Goal: Task Accomplishment & Management: Complete application form

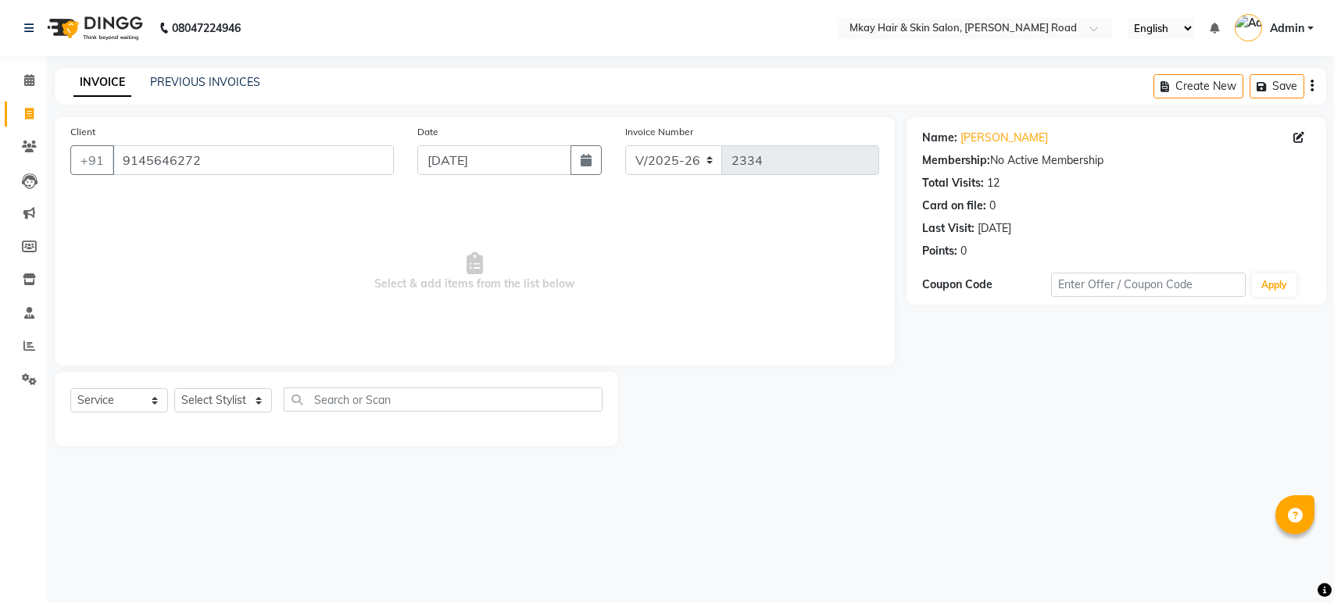
select select "5258"
select select "service"
click at [231, 399] on select "Select Stylist [PERSON_NAME] Isha [PERSON_NAME] [PERSON_NAME] Shyam [PERSON_NAM…" at bounding box center [223, 401] width 98 height 24
select select "38227"
click at [174, 389] on select "Select Stylist [PERSON_NAME] Isha [PERSON_NAME] [PERSON_NAME] Shyam [PERSON_NAM…" at bounding box center [223, 401] width 98 height 24
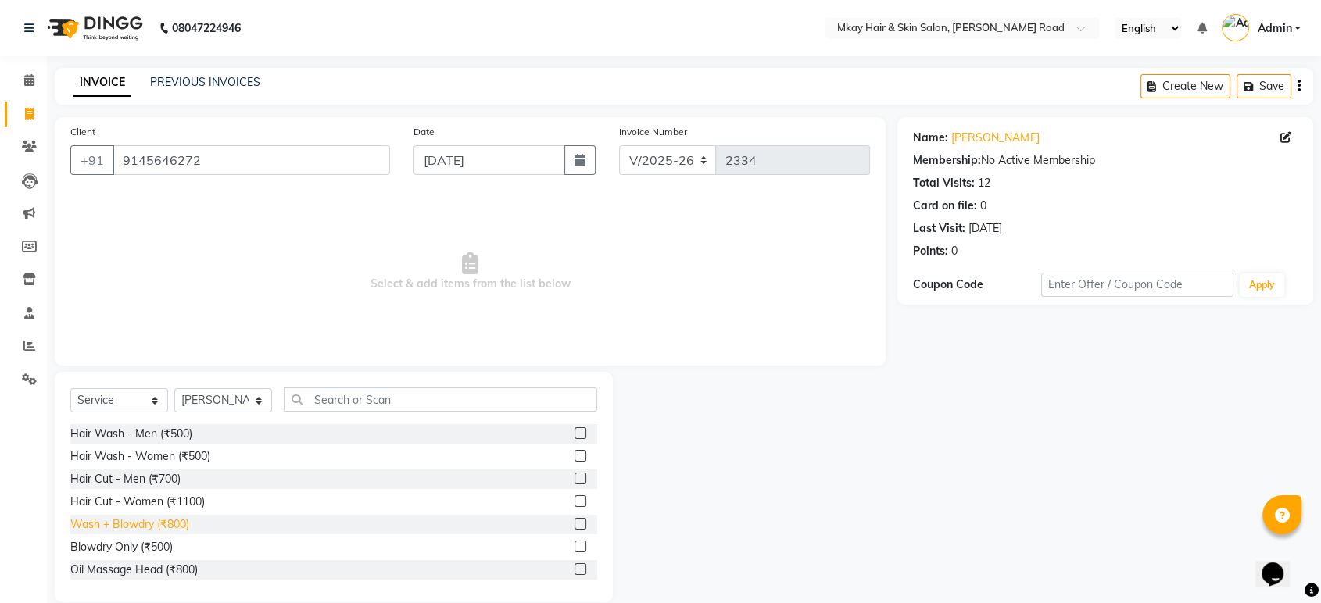
click at [162, 522] on div "Wash + Blowdry (₹800)" at bounding box center [129, 525] width 119 height 16
checkbox input "false"
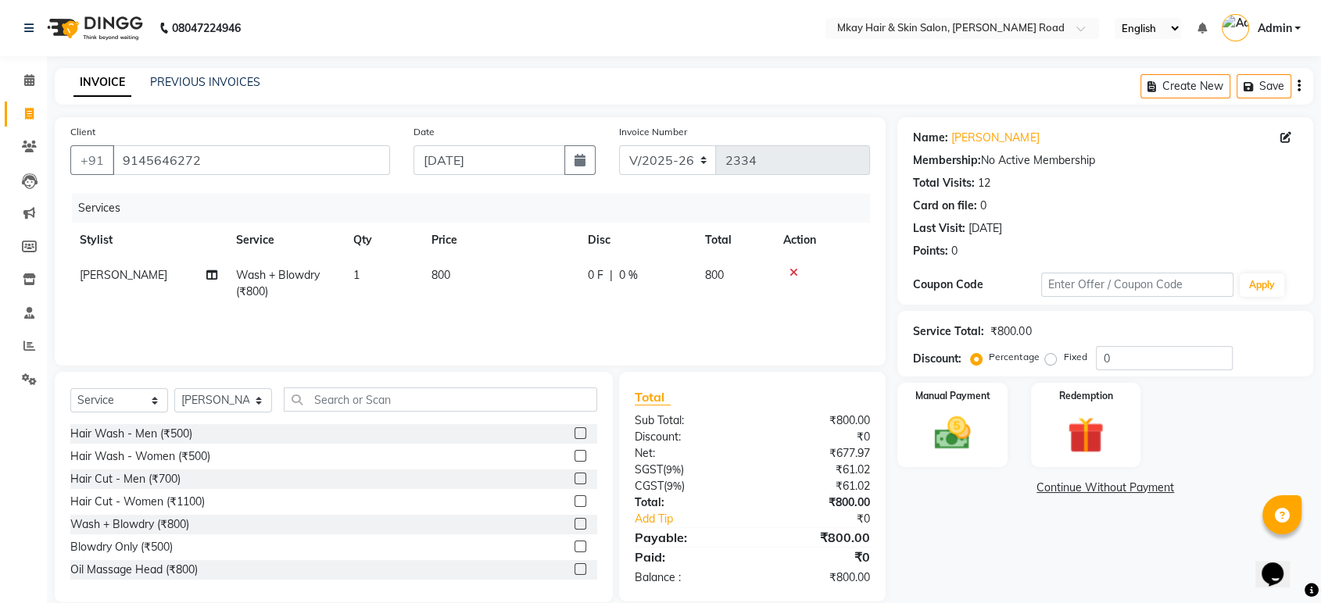
click at [507, 290] on td "800" at bounding box center [500, 284] width 156 height 52
select select "38227"
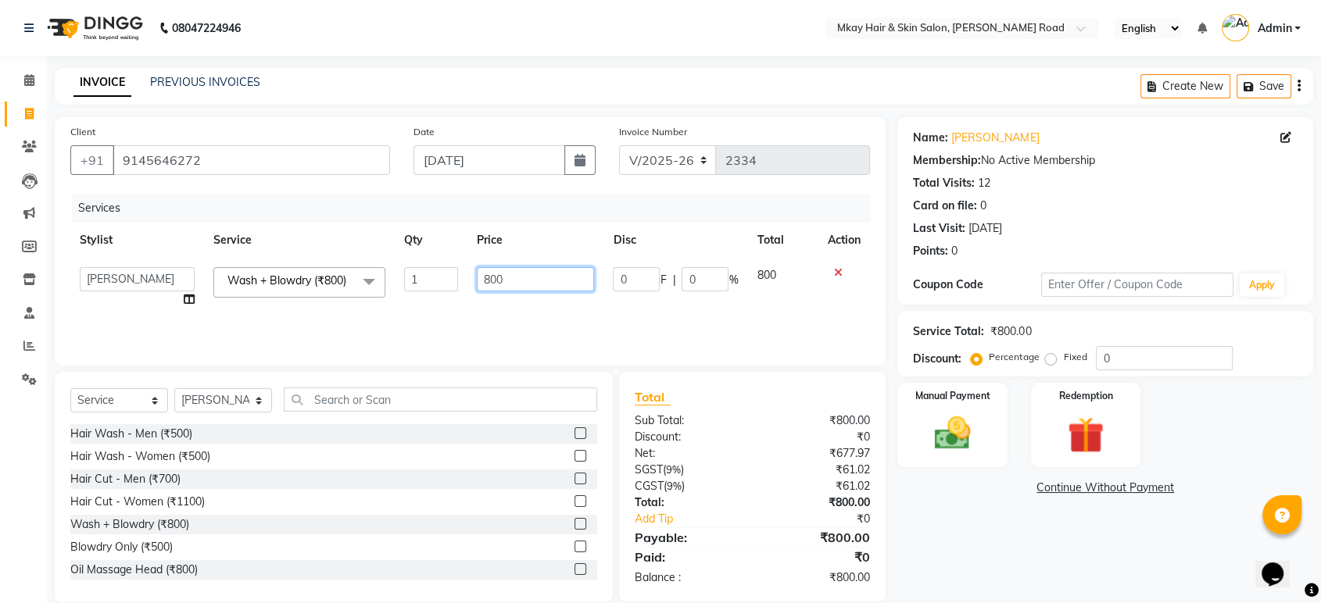
click at [521, 281] on input "800" at bounding box center [536, 279] width 118 height 24
type input "8"
type input "900"
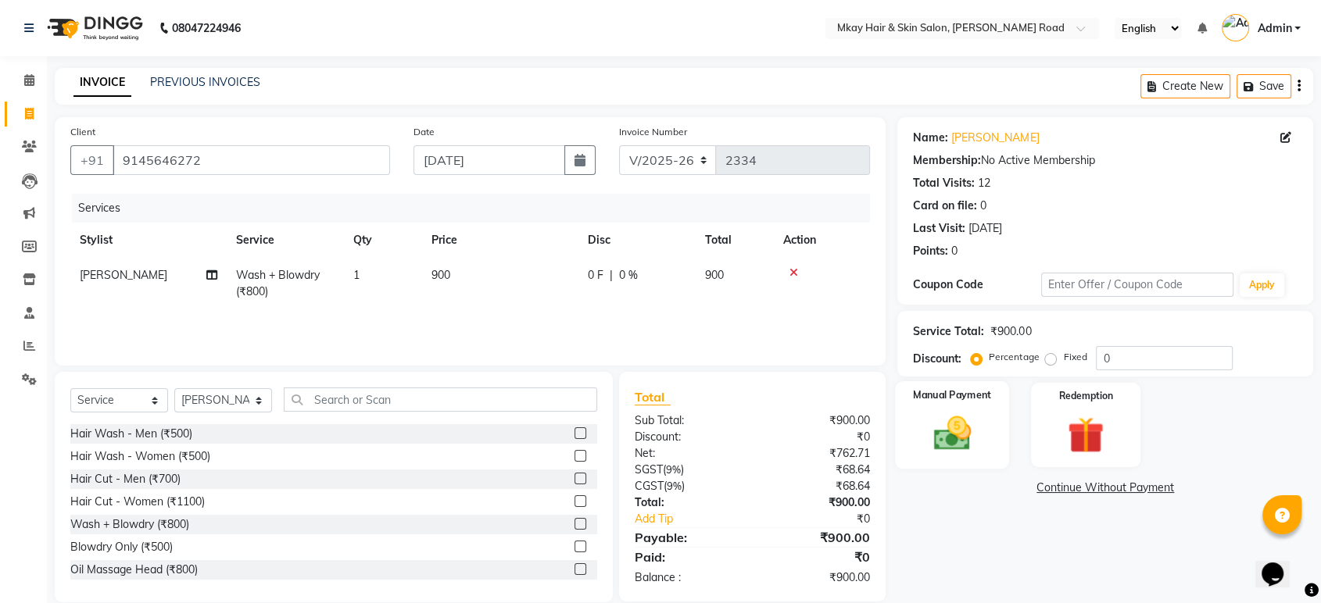
click at [984, 417] on div "Manual Payment" at bounding box center [953, 425] width 114 height 88
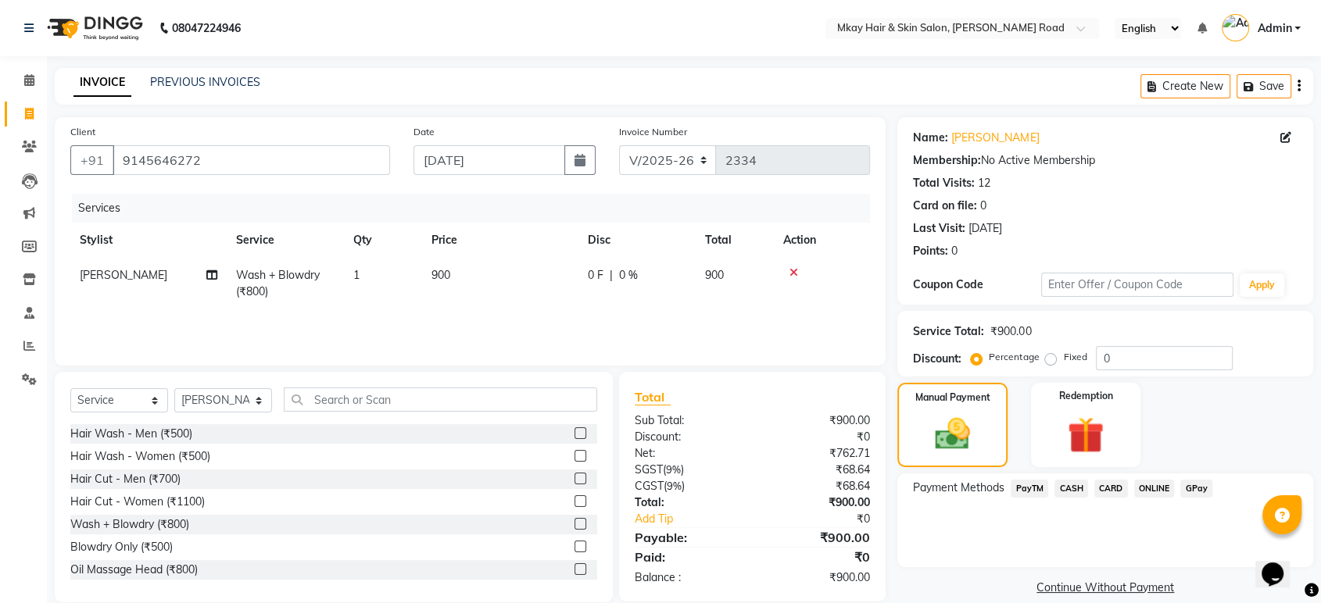
click at [1059, 485] on span "CASH" at bounding box center [1072, 489] width 34 height 18
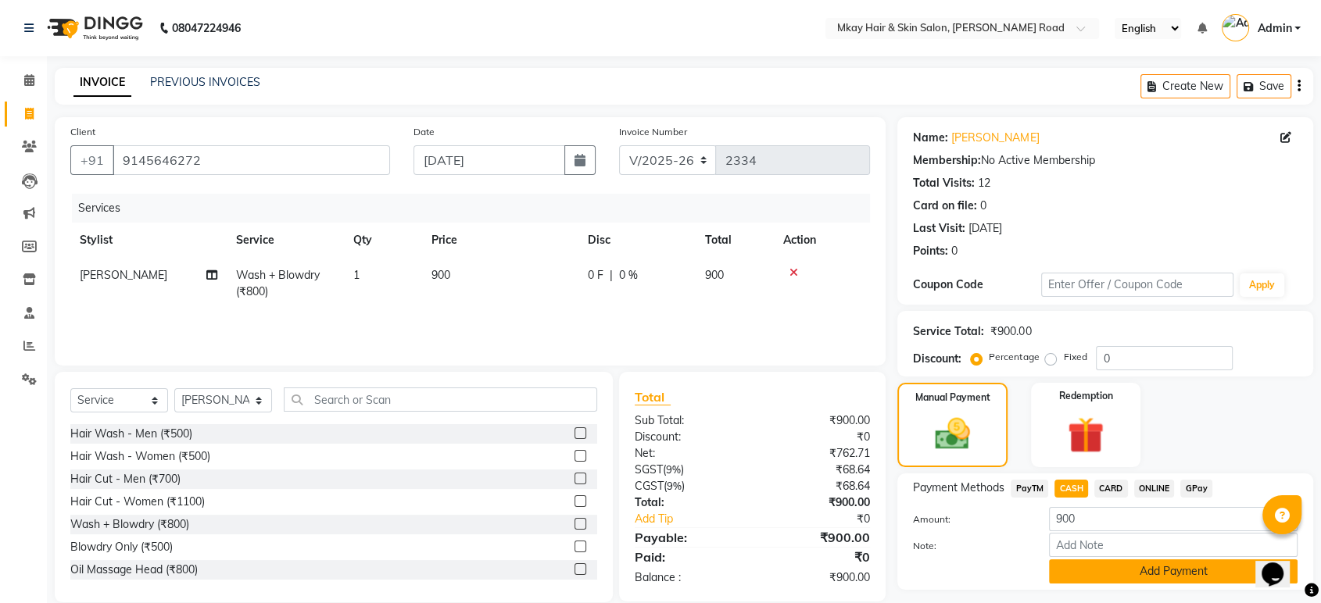
click at [1087, 568] on button "Add Payment" at bounding box center [1173, 572] width 249 height 24
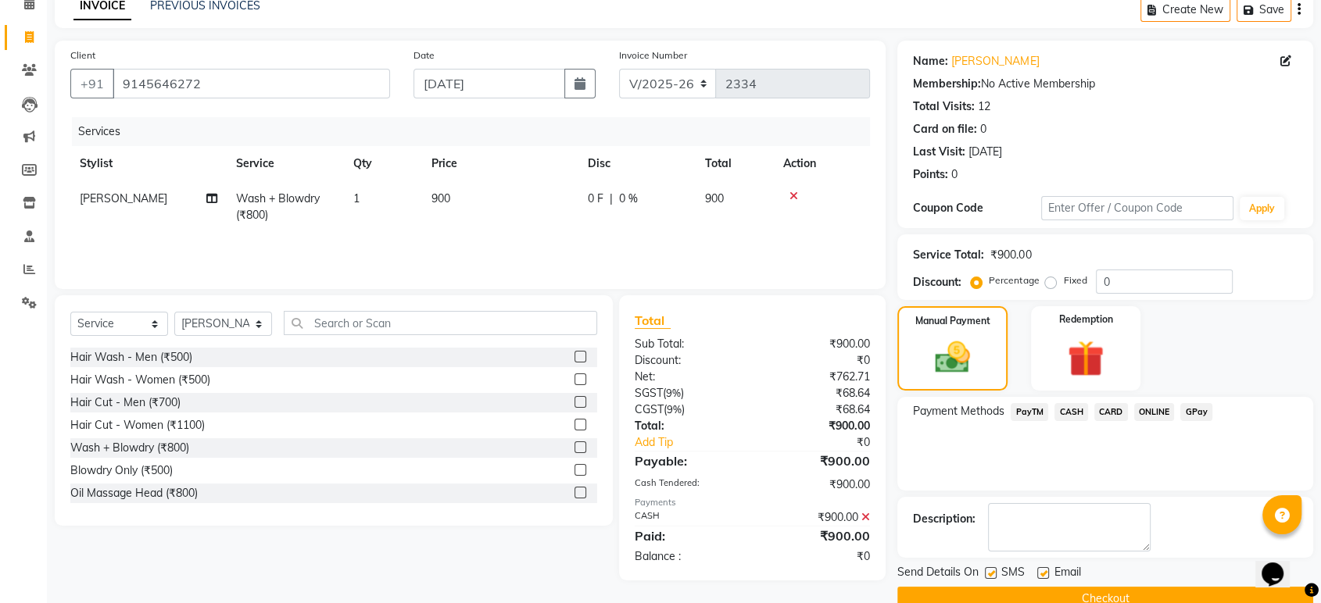
scroll to position [106, 0]
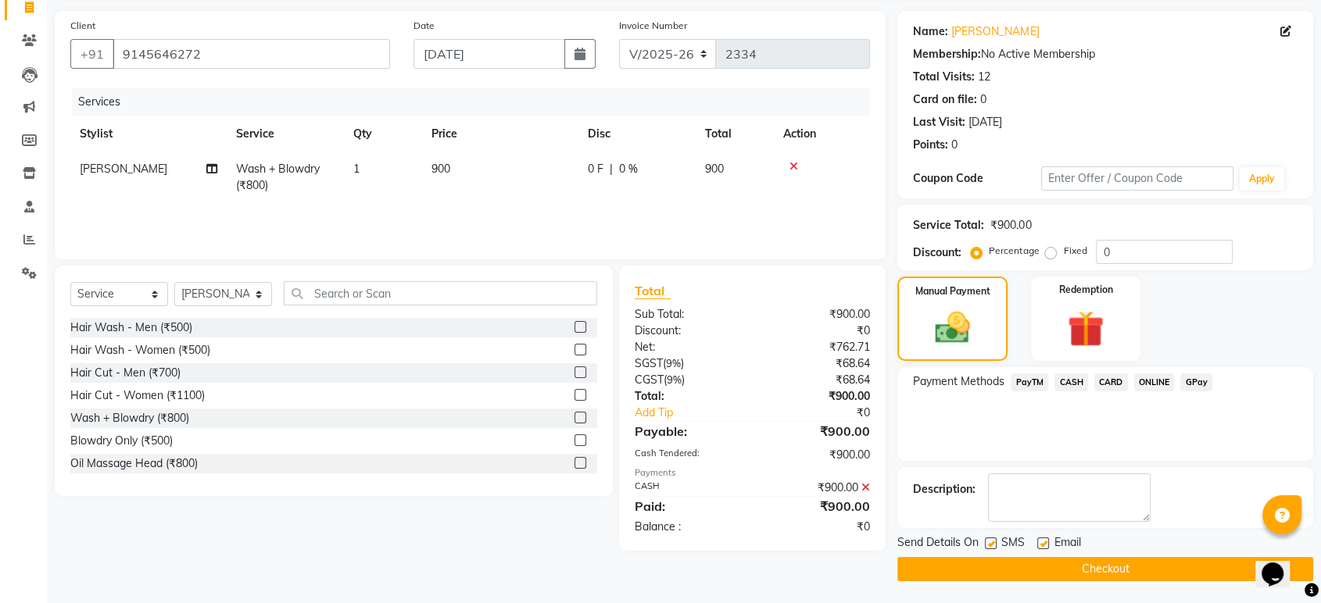
click at [987, 546] on label at bounding box center [991, 544] width 12 height 12
click at [987, 546] on input "checkbox" at bounding box center [990, 544] width 10 height 10
checkbox input "false"
click at [1047, 542] on label at bounding box center [1043, 544] width 12 height 12
click at [1047, 542] on input "checkbox" at bounding box center [1042, 544] width 10 height 10
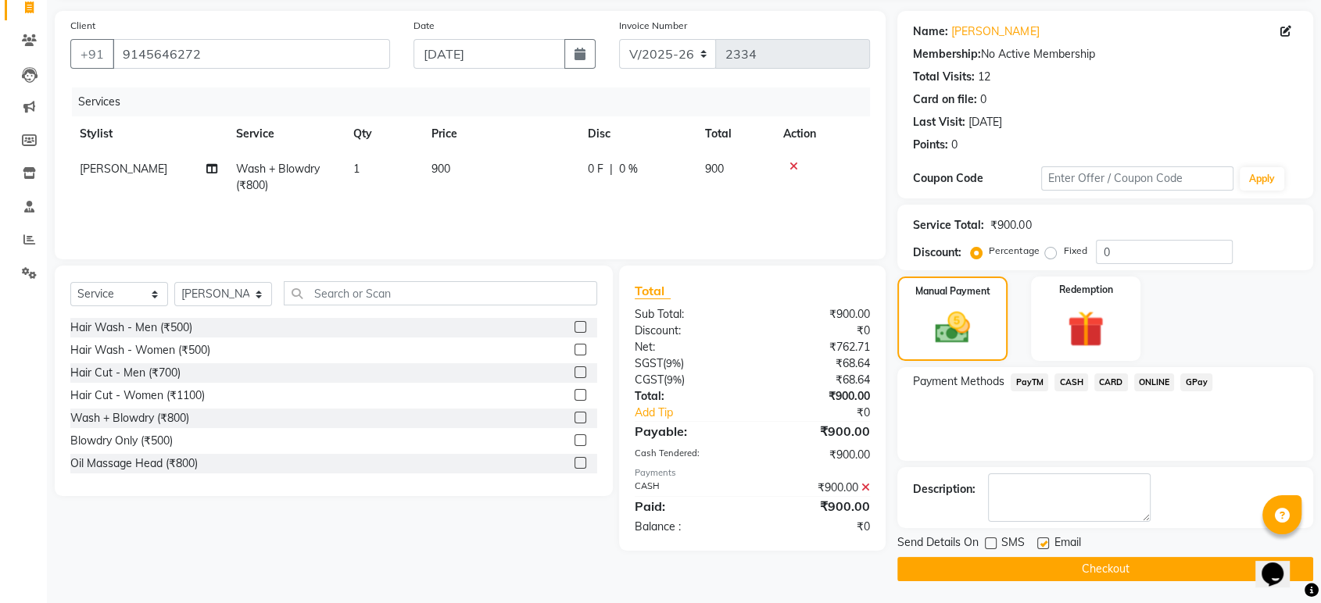
checkbox input "false"
click at [1055, 573] on button "Checkout" at bounding box center [1105, 569] width 416 height 24
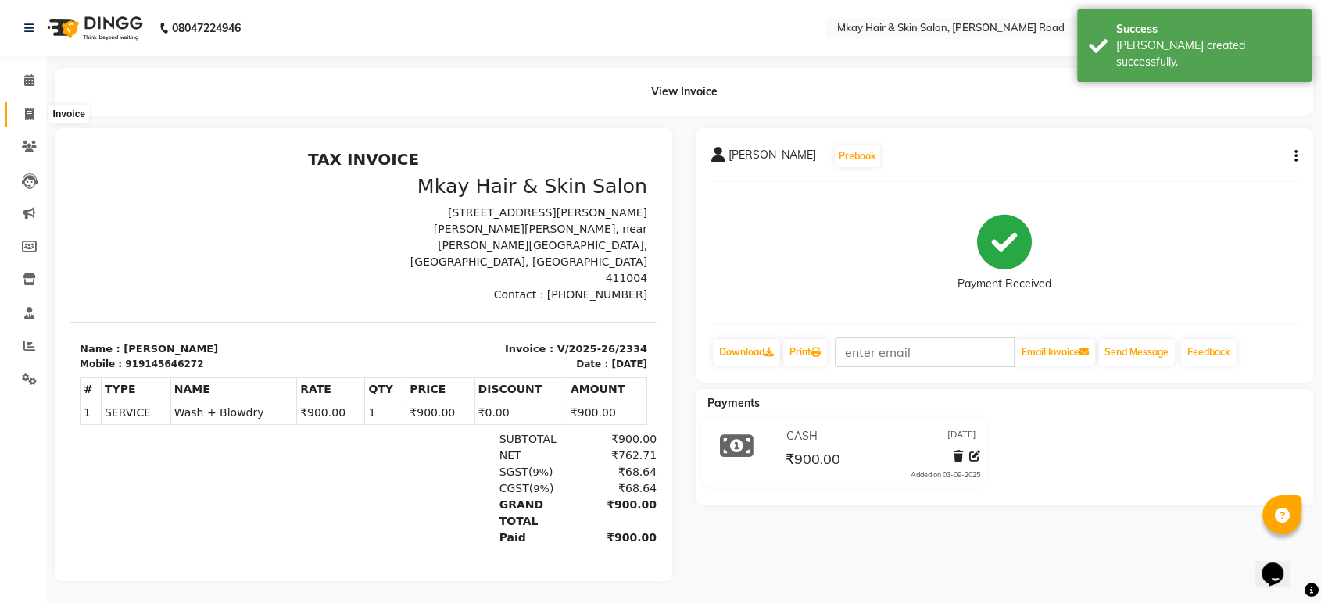
click at [31, 111] on icon at bounding box center [29, 114] width 9 height 12
select select "service"
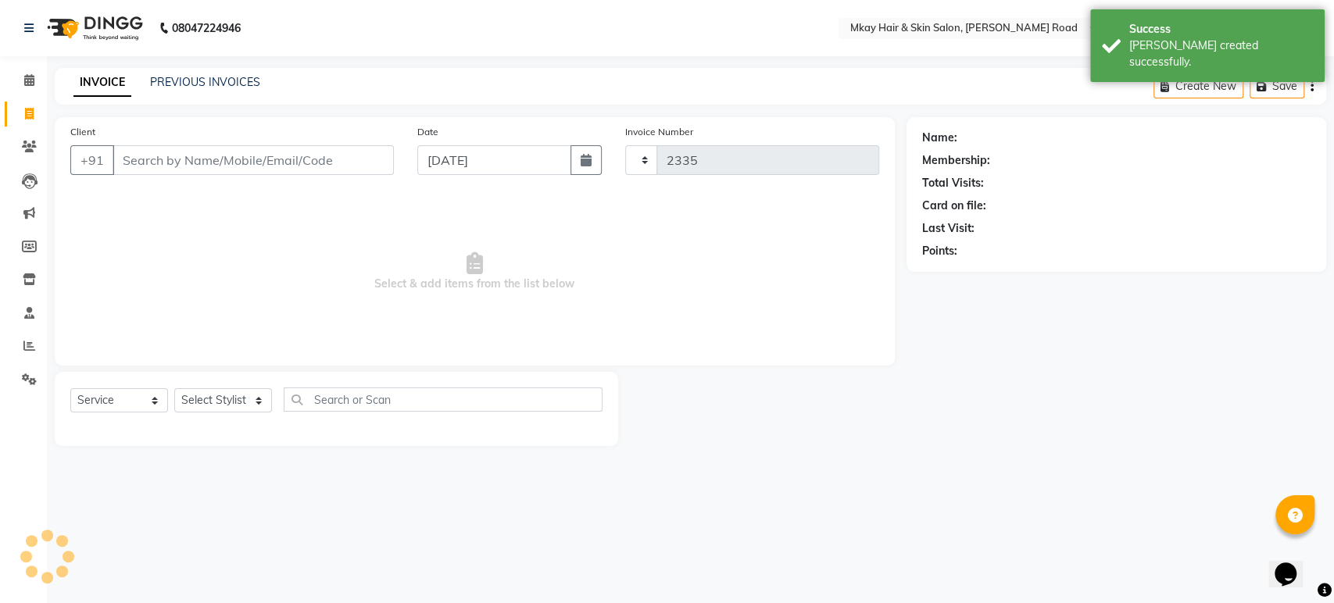
click at [31, 111] on icon at bounding box center [29, 114] width 9 height 12
select select "5258"
select select "service"
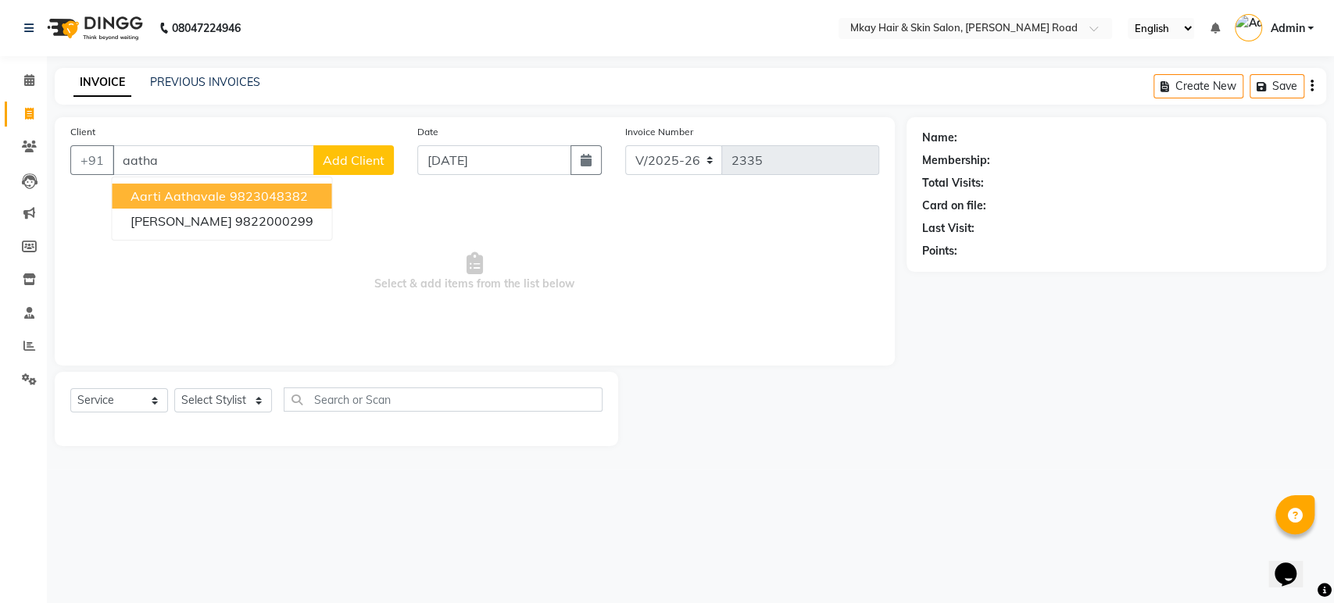
click at [211, 192] on span "aarti aathavale" at bounding box center [178, 196] width 95 height 16
type input "9823048382"
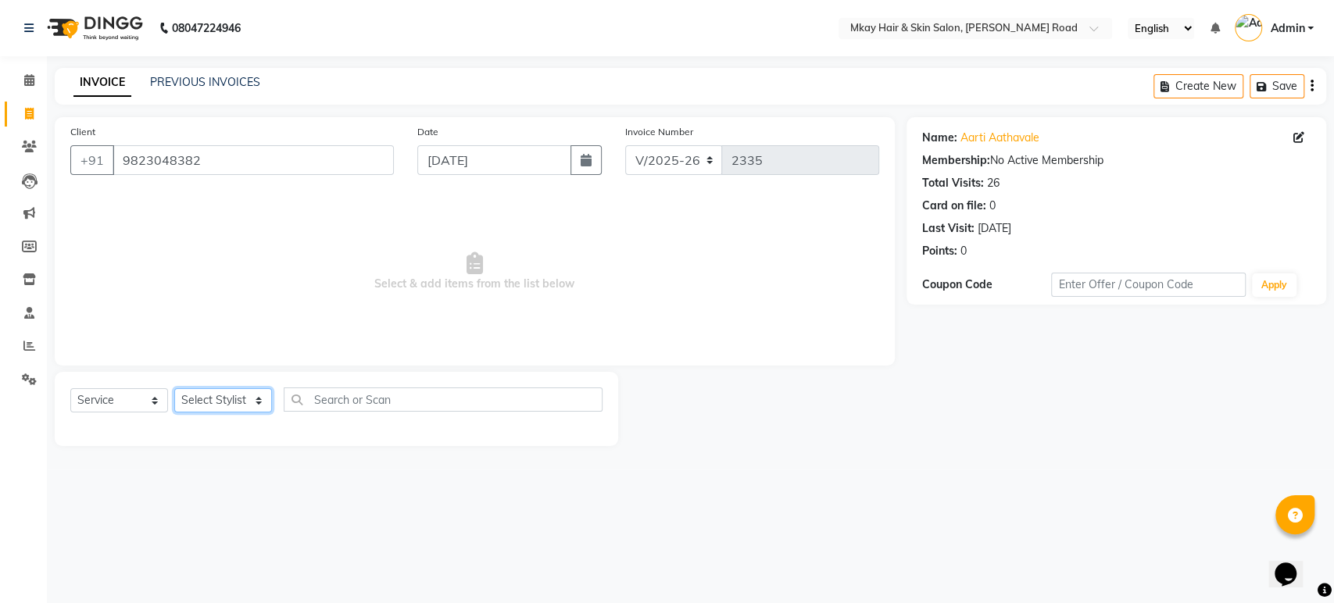
click at [210, 403] on select "Select Stylist [PERSON_NAME] Isha [PERSON_NAME] [PERSON_NAME] Shyam [PERSON_NAM…" at bounding box center [223, 401] width 98 height 24
select select "38229"
click at [174, 389] on select "Select Stylist [PERSON_NAME] Isha [PERSON_NAME] [PERSON_NAME] Shyam [PERSON_NAM…" at bounding box center [223, 401] width 98 height 24
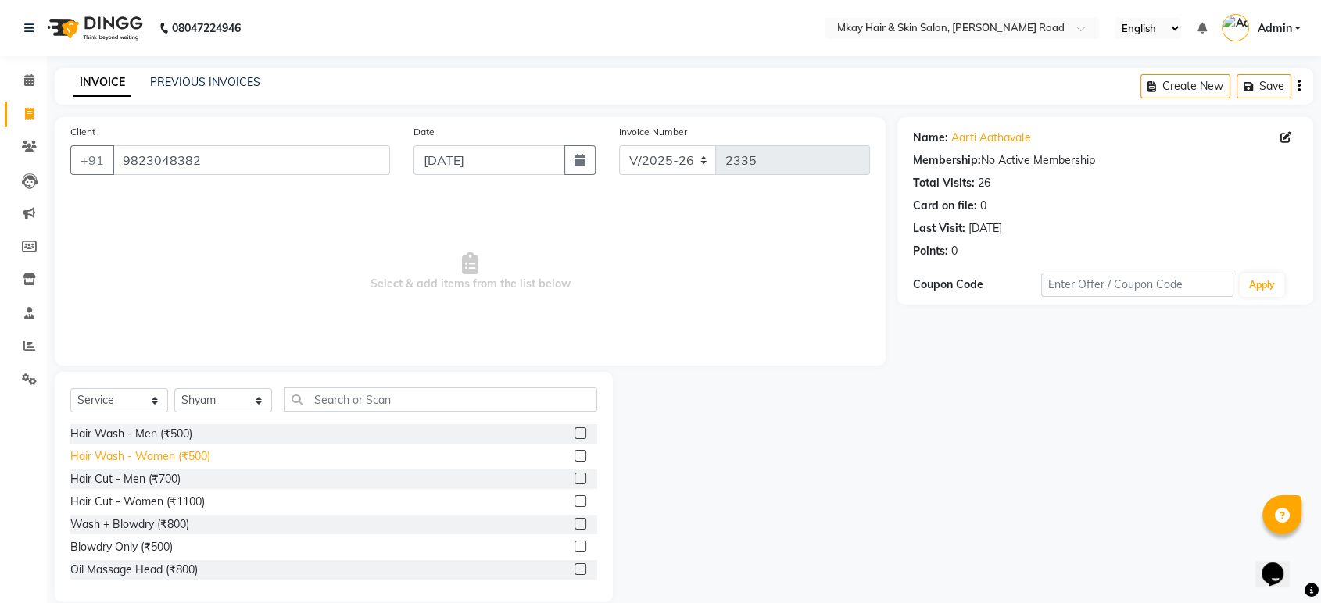
click at [181, 455] on div "Hair Wash - Women (₹500)" at bounding box center [140, 457] width 140 height 16
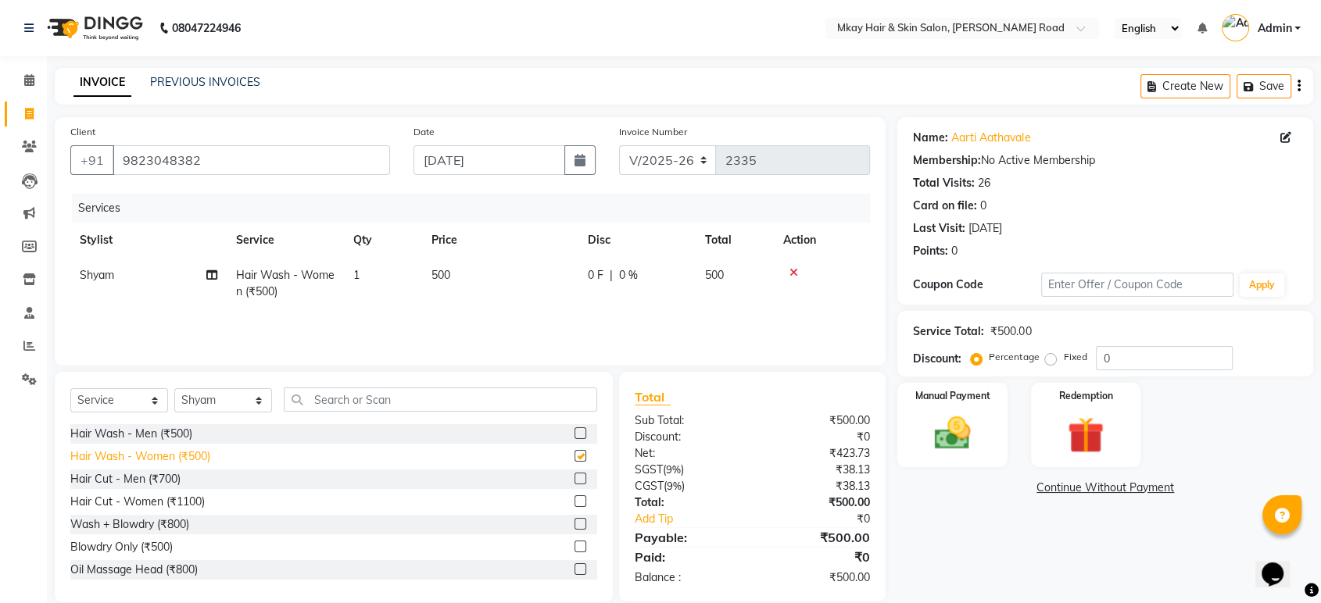
checkbox input "false"
drag, startPoint x: 219, startPoint y: 403, endPoint x: 223, endPoint y: 570, distance: 167.3
click at [223, 570] on div "Select Service Product Membership Package Voucher Prepaid Gift Card Select Styl…" at bounding box center [334, 487] width 558 height 231
select select "38228"
click at [174, 389] on select "Select Stylist [PERSON_NAME] Isha [PERSON_NAME] [PERSON_NAME] Shyam [PERSON_NAM…" at bounding box center [223, 401] width 98 height 24
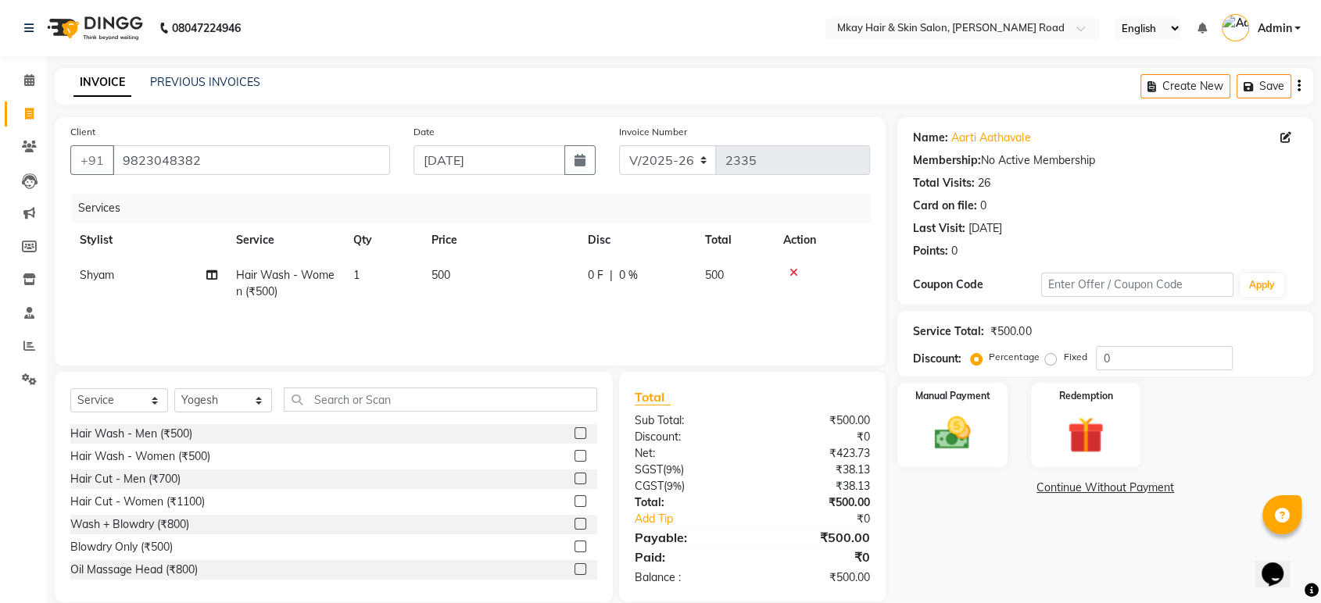
click at [192, 529] on div "Wash + Blowdry (₹800)" at bounding box center [333, 525] width 527 height 20
click at [178, 525] on div "Wash + Blowdry (₹800)" at bounding box center [129, 525] width 119 height 16
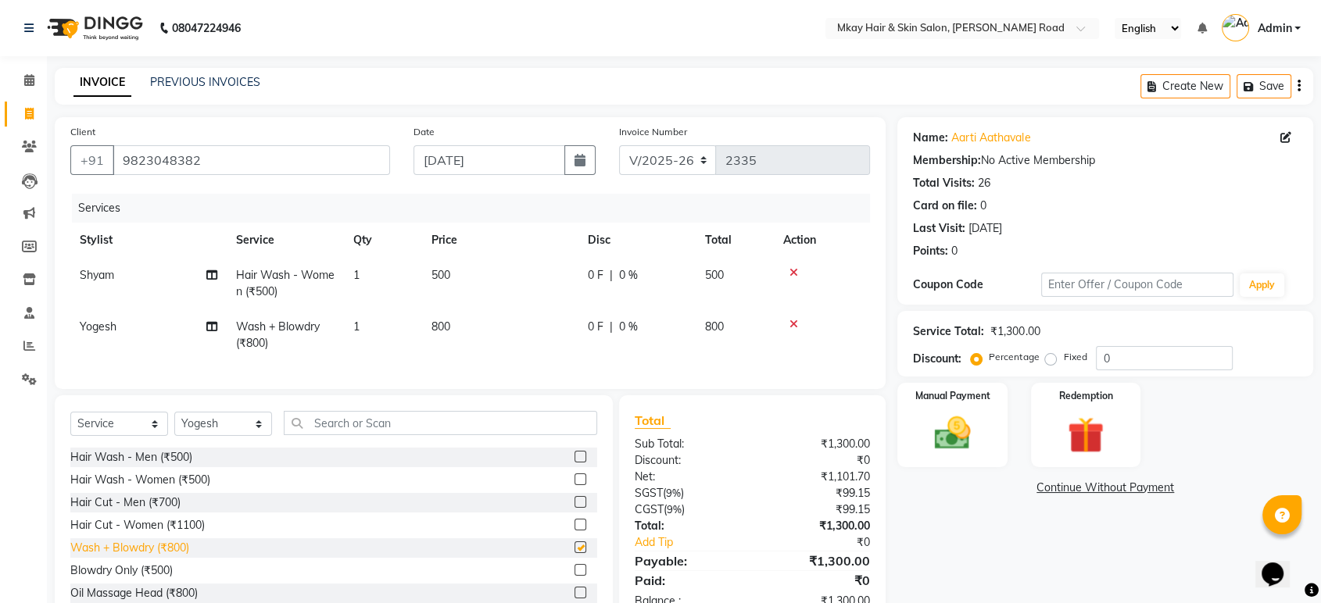
checkbox input "false"
click at [965, 436] on img at bounding box center [952, 434] width 61 height 44
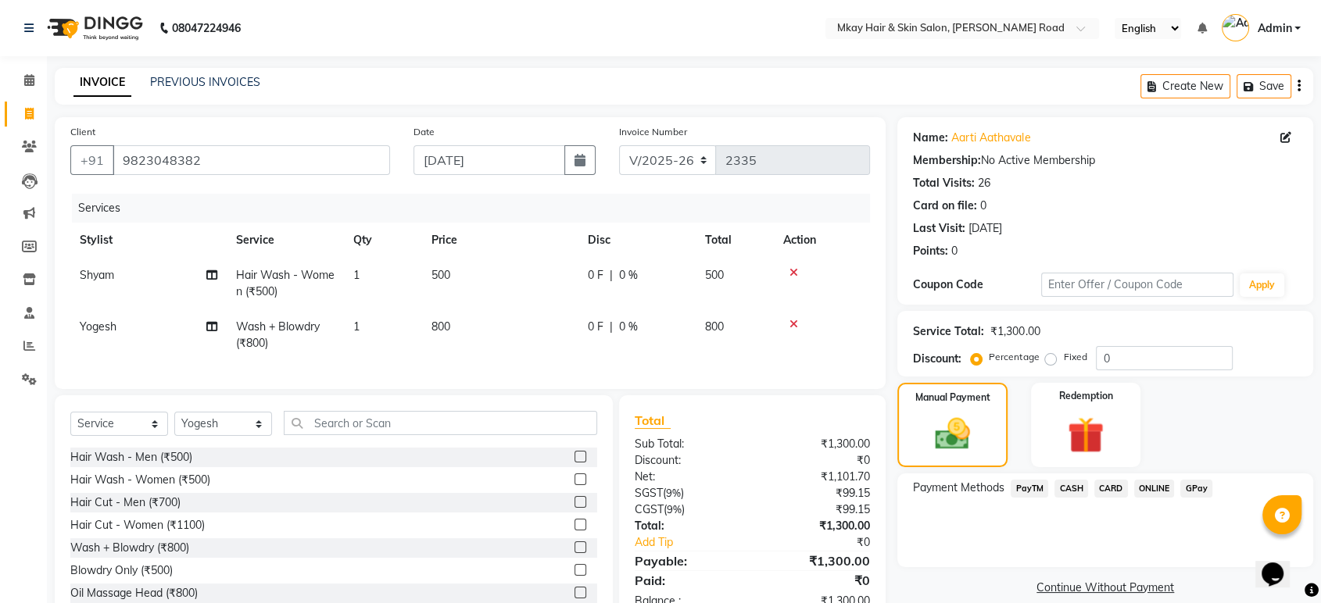
click at [1198, 485] on span "GPay" at bounding box center [1196, 489] width 32 height 18
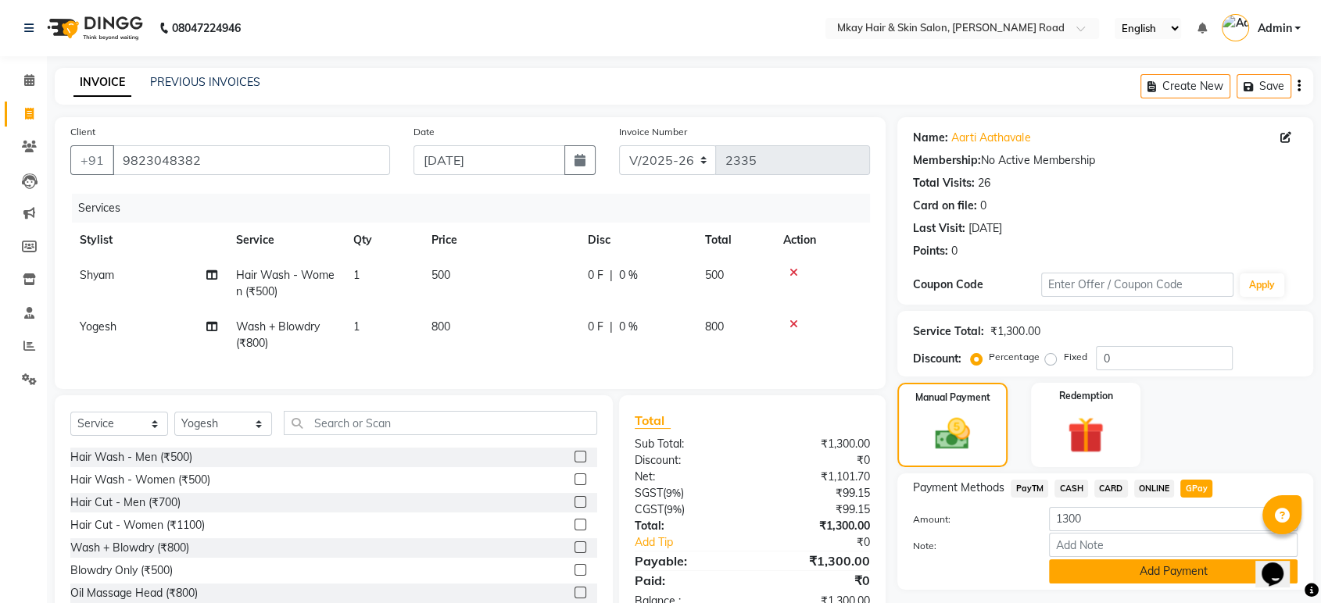
click at [1185, 571] on button "Add Payment" at bounding box center [1173, 572] width 249 height 24
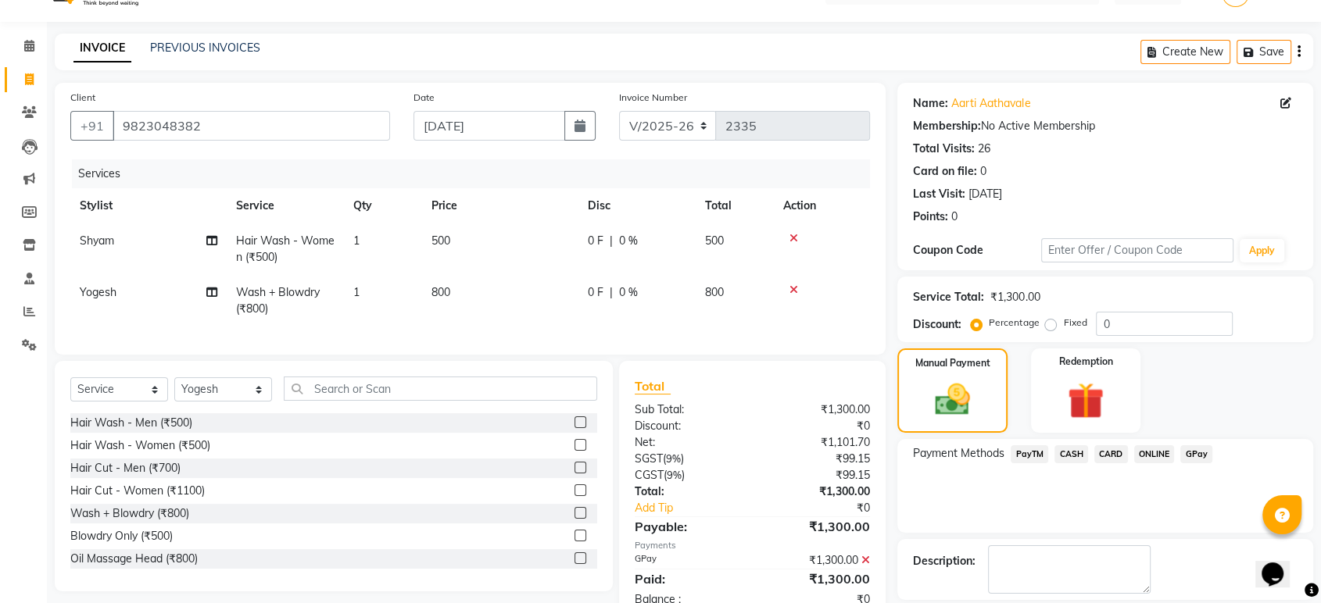
scroll to position [106, 0]
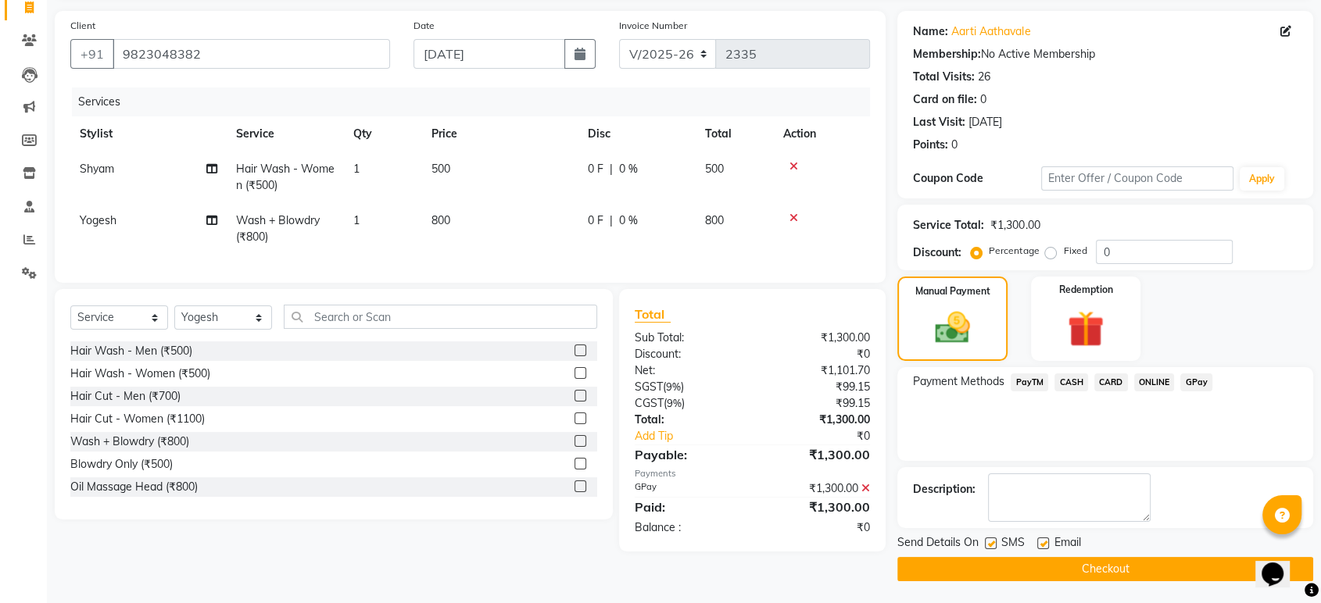
click at [992, 542] on label at bounding box center [991, 544] width 12 height 12
click at [992, 542] on input "checkbox" at bounding box center [990, 544] width 10 height 10
checkbox input "false"
click at [1043, 542] on label at bounding box center [1043, 544] width 12 height 12
click at [1043, 542] on input "checkbox" at bounding box center [1042, 544] width 10 height 10
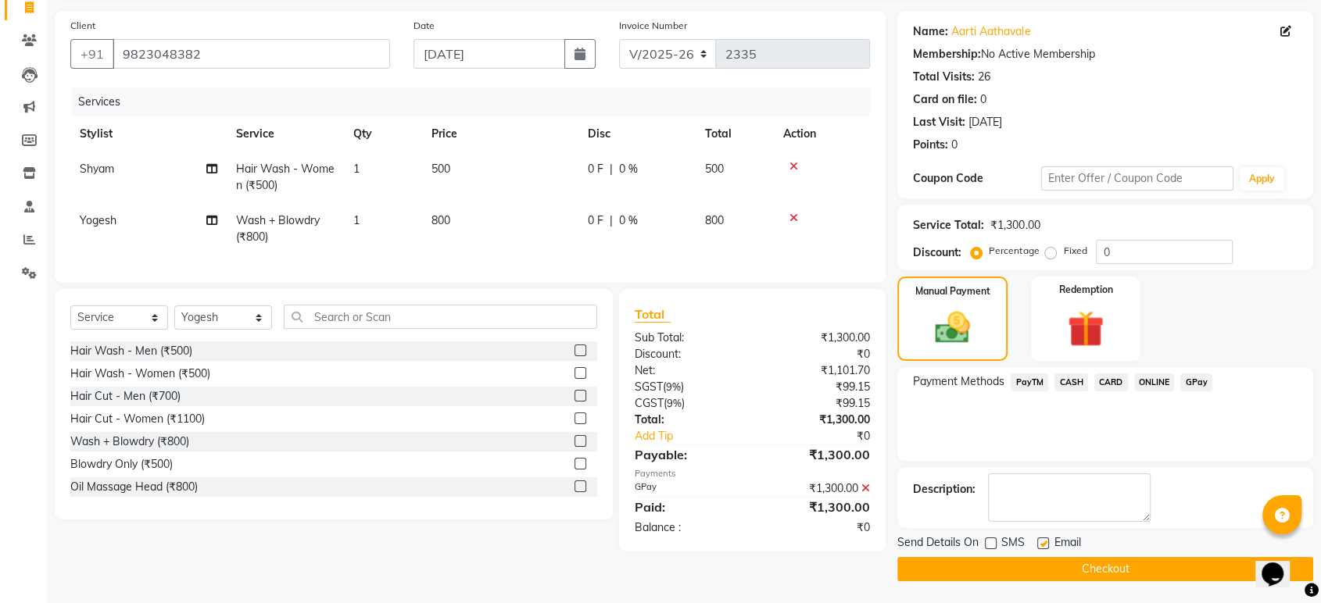
checkbox input "false"
click at [1046, 568] on button "Checkout" at bounding box center [1105, 569] width 416 height 24
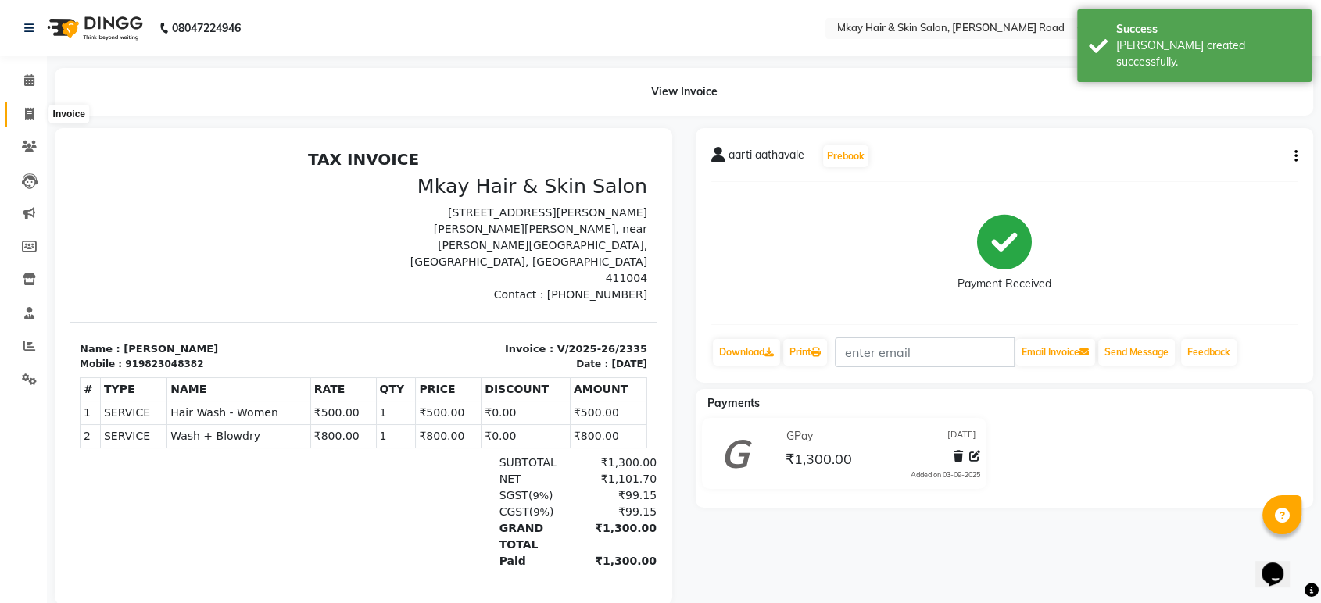
click at [27, 113] on icon at bounding box center [29, 114] width 9 height 12
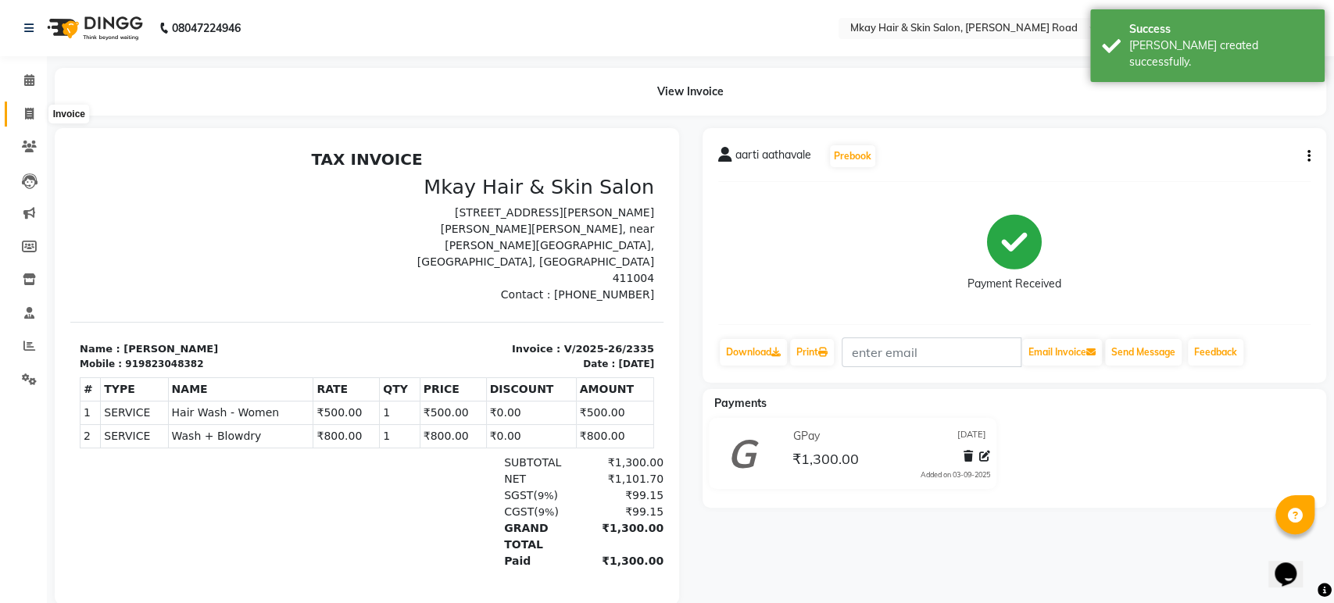
select select "5258"
select select "service"
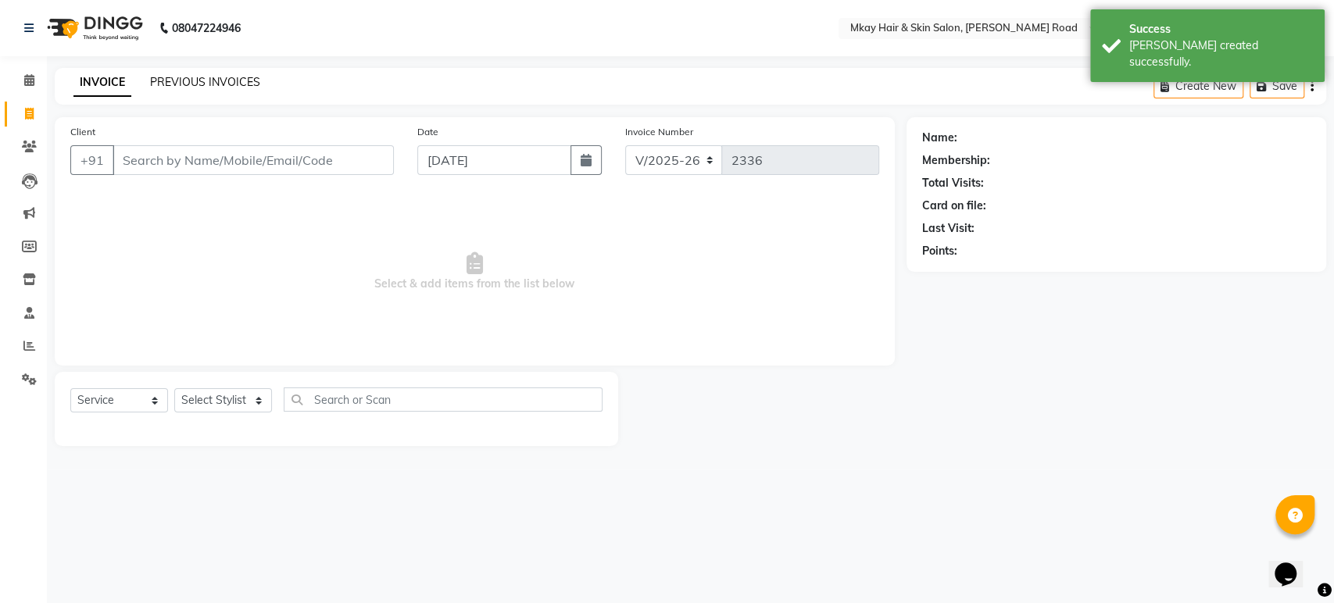
click at [201, 78] on link "PREVIOUS INVOICES" at bounding box center [205, 82] width 110 height 14
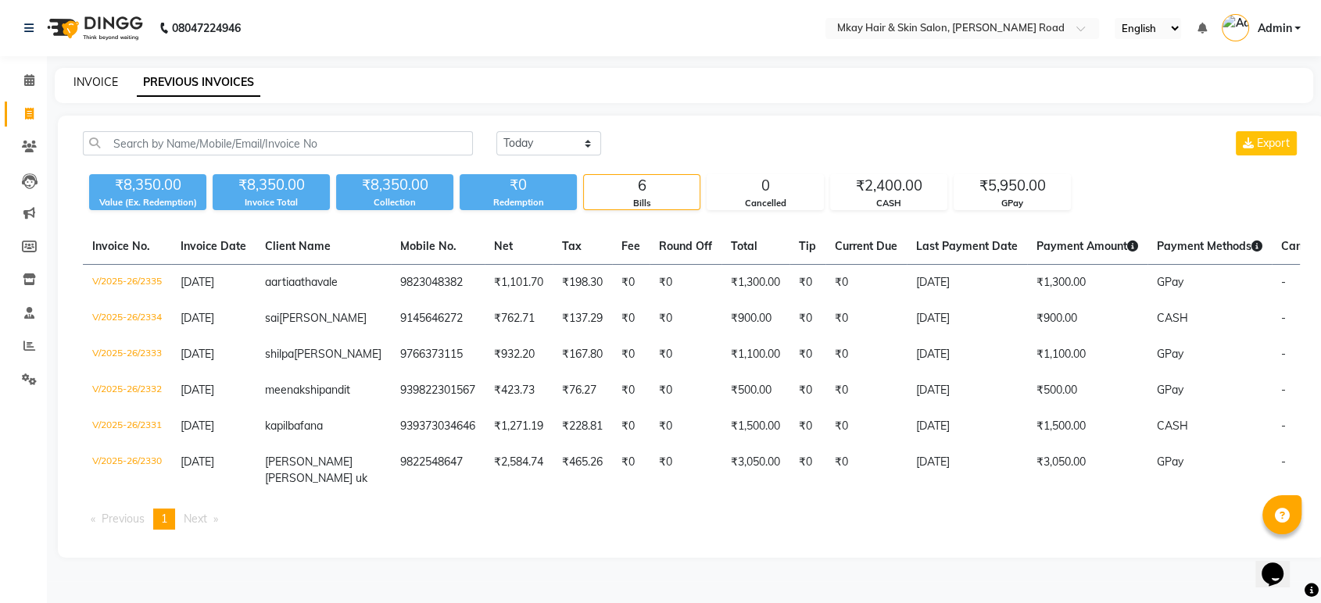
click at [97, 80] on link "INVOICE" at bounding box center [95, 82] width 45 height 14
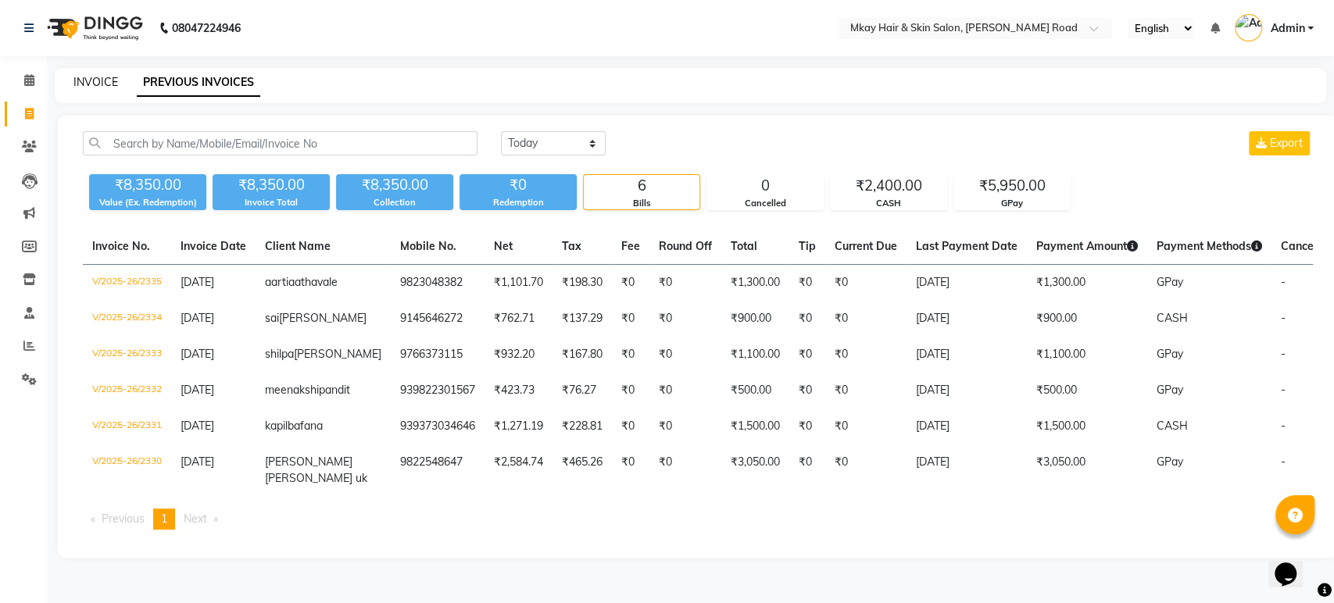
select select "5258"
select select "service"
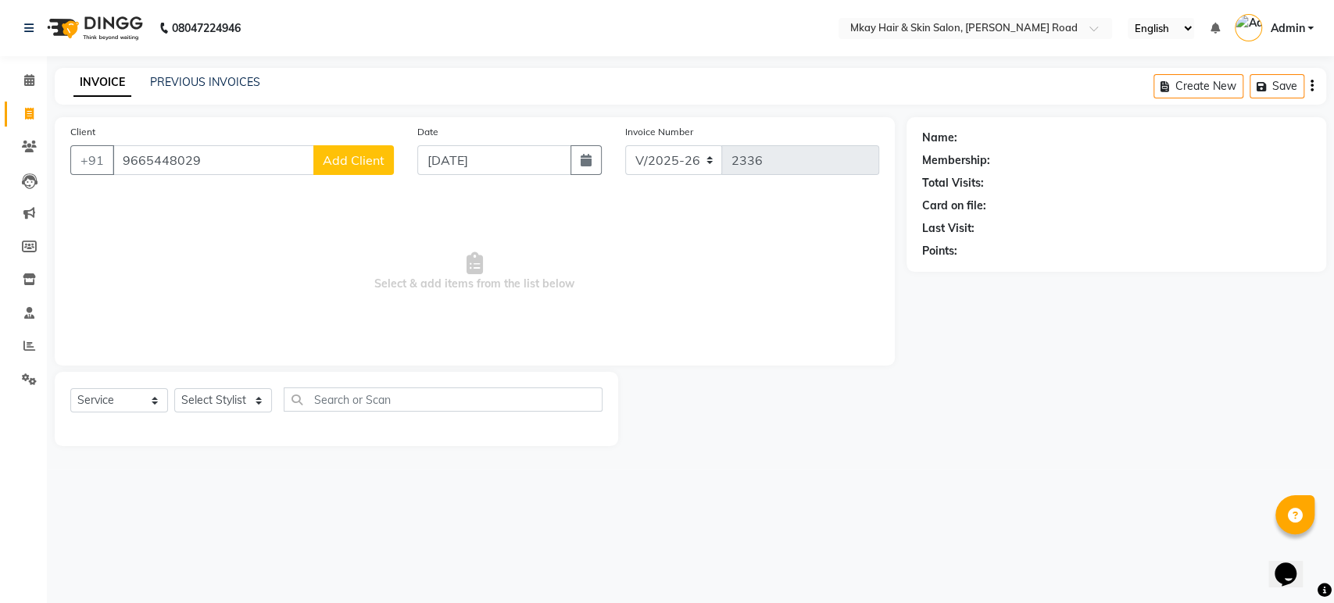
type input "9665448029"
click at [363, 165] on span "Add Client" at bounding box center [354, 160] width 62 height 16
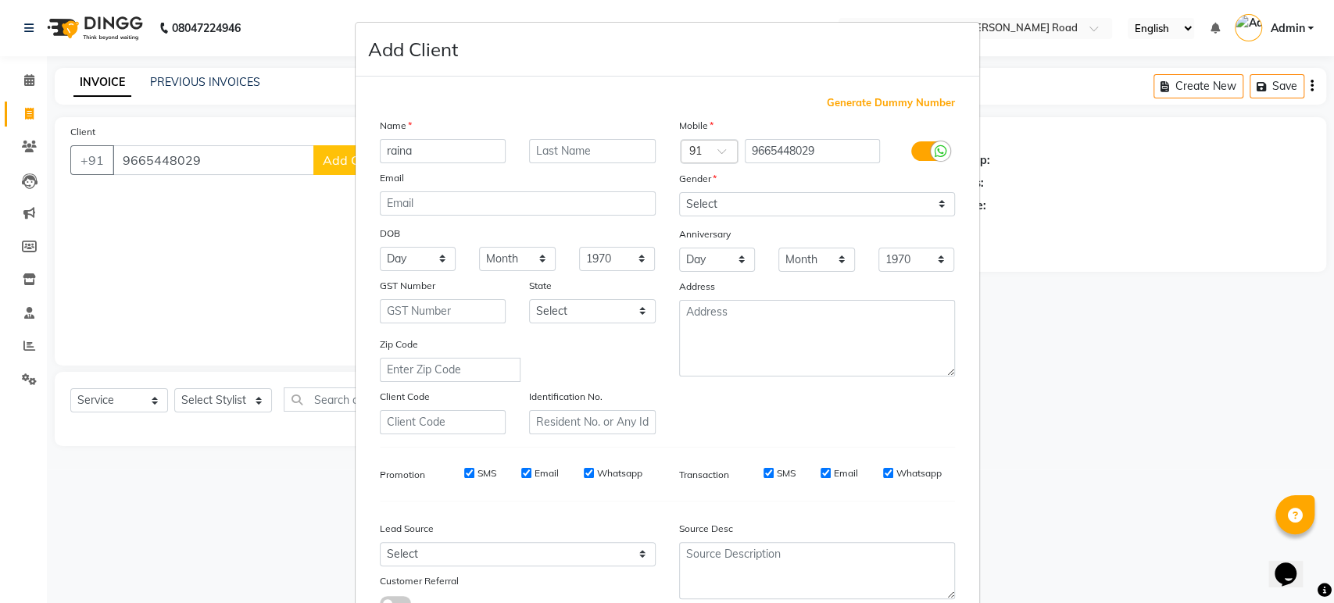
type input "raina"
click at [560, 145] on input "text" at bounding box center [592, 151] width 127 height 24
type input "pande"
drag, startPoint x: 705, startPoint y: 209, endPoint x: 707, endPoint y: 264, distance: 54.7
click at [707, 264] on div "Mobile Country Code × 91 9665448029 Gender Select [DEMOGRAPHIC_DATA] [DEMOGRAPH…" at bounding box center [817, 275] width 299 height 317
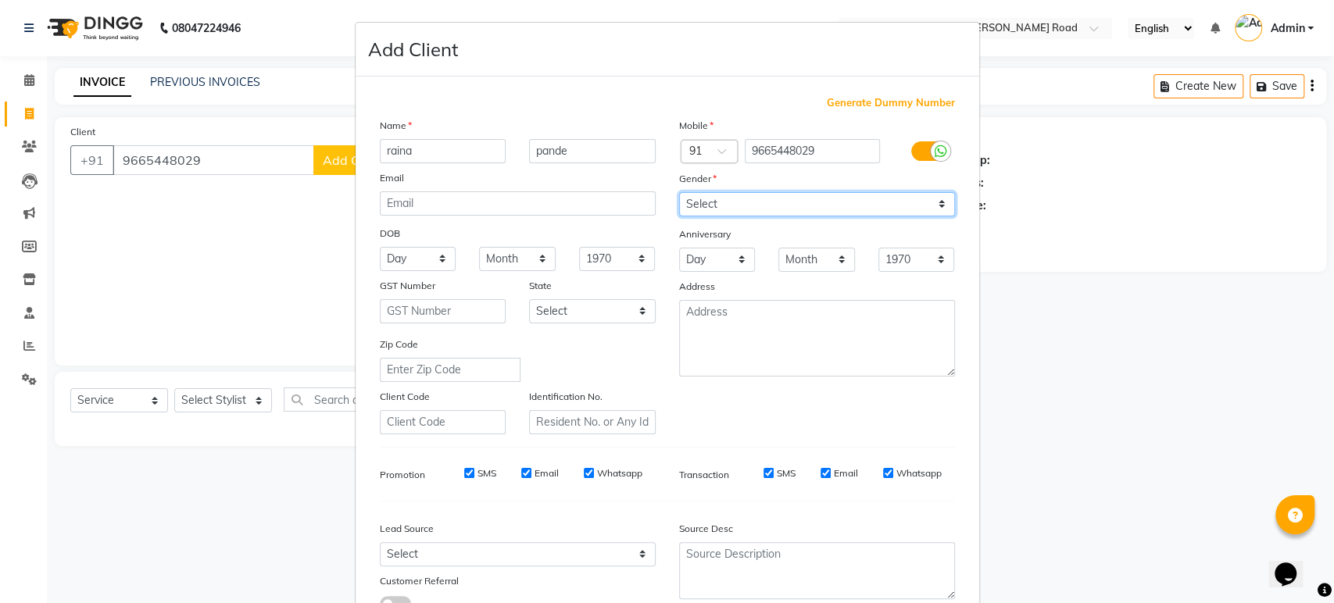
select select "[DEMOGRAPHIC_DATA]"
click at [679, 192] on select "Select [DEMOGRAPHIC_DATA] [DEMOGRAPHIC_DATA] Other Prefer Not To Say" at bounding box center [817, 204] width 276 height 24
click at [1015, 549] on ngb-modal-window "Add Client Generate Dummy Number Name [PERSON_NAME] Email DOB Day 01 02 03 04 0…" at bounding box center [667, 301] width 1334 height 603
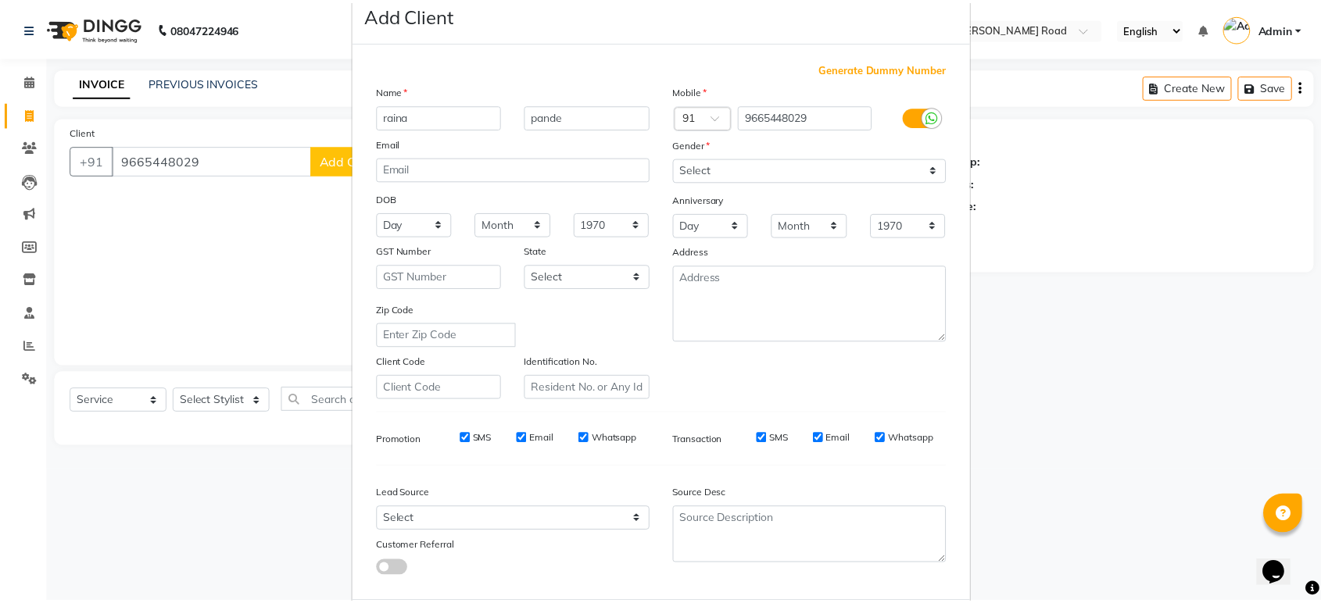
scroll to position [114, 0]
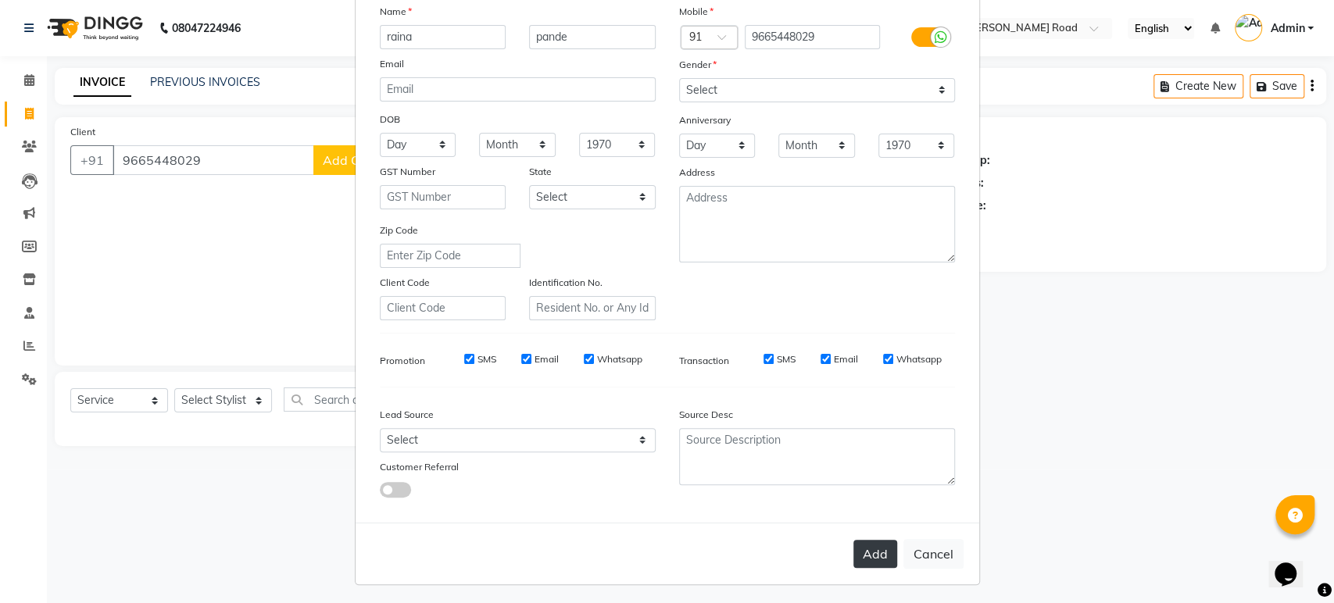
click at [865, 558] on button "Add" at bounding box center [876, 554] width 44 height 28
select select
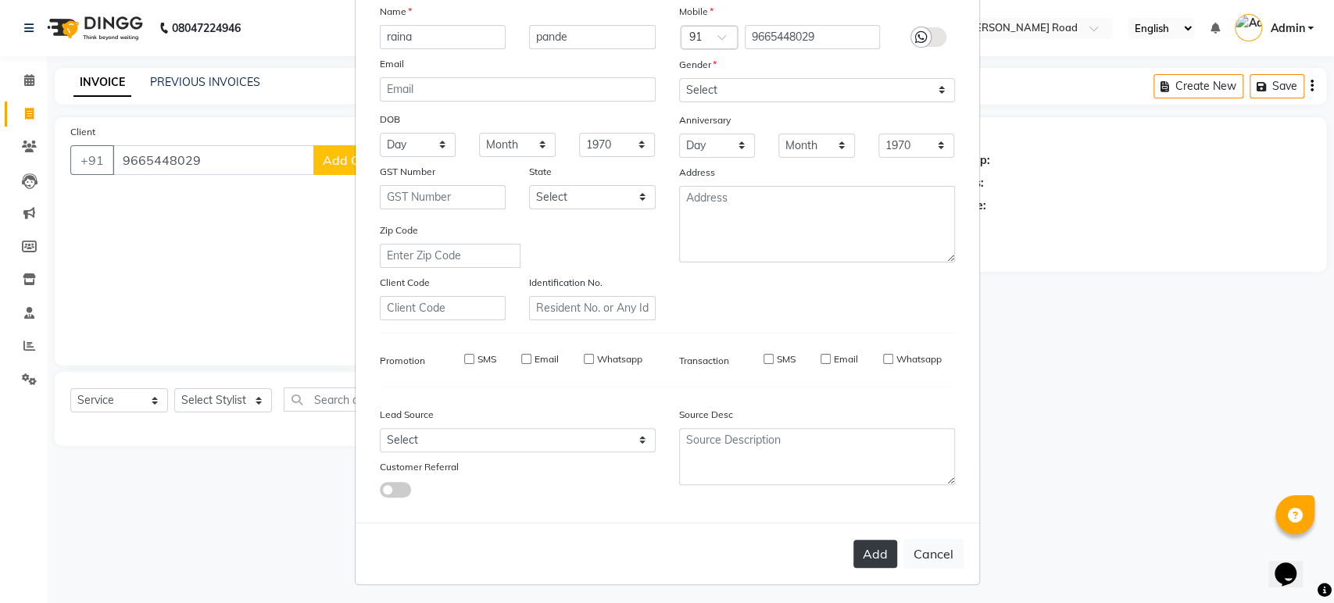
select select
checkbox input "false"
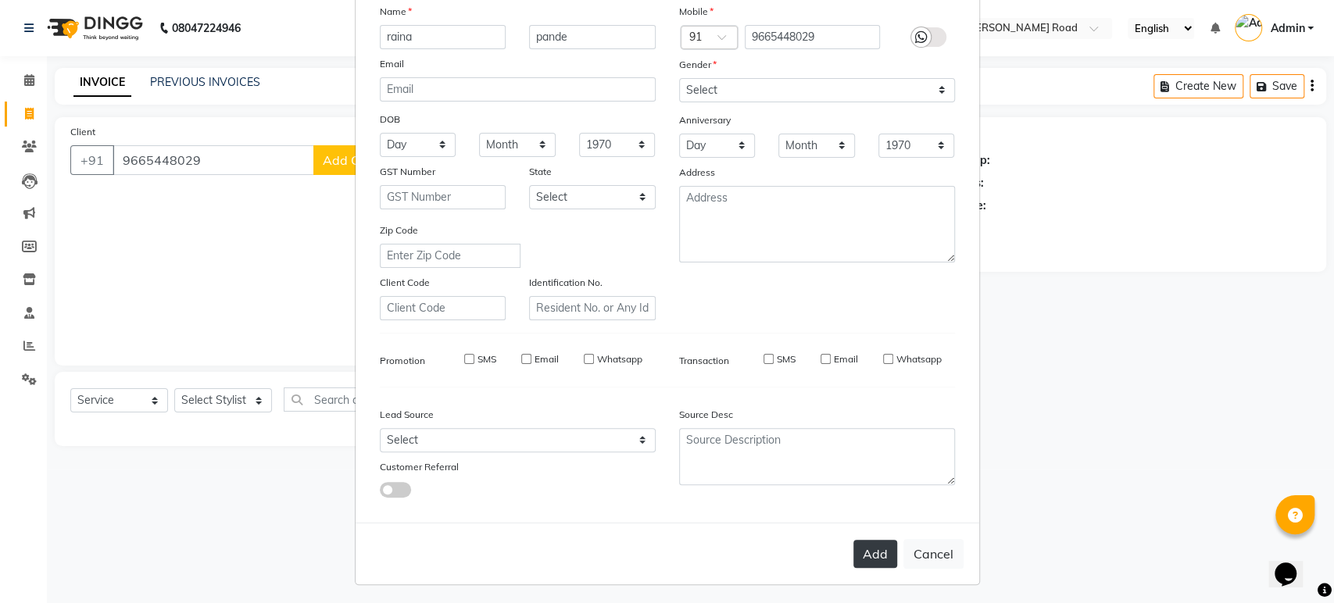
checkbox input "false"
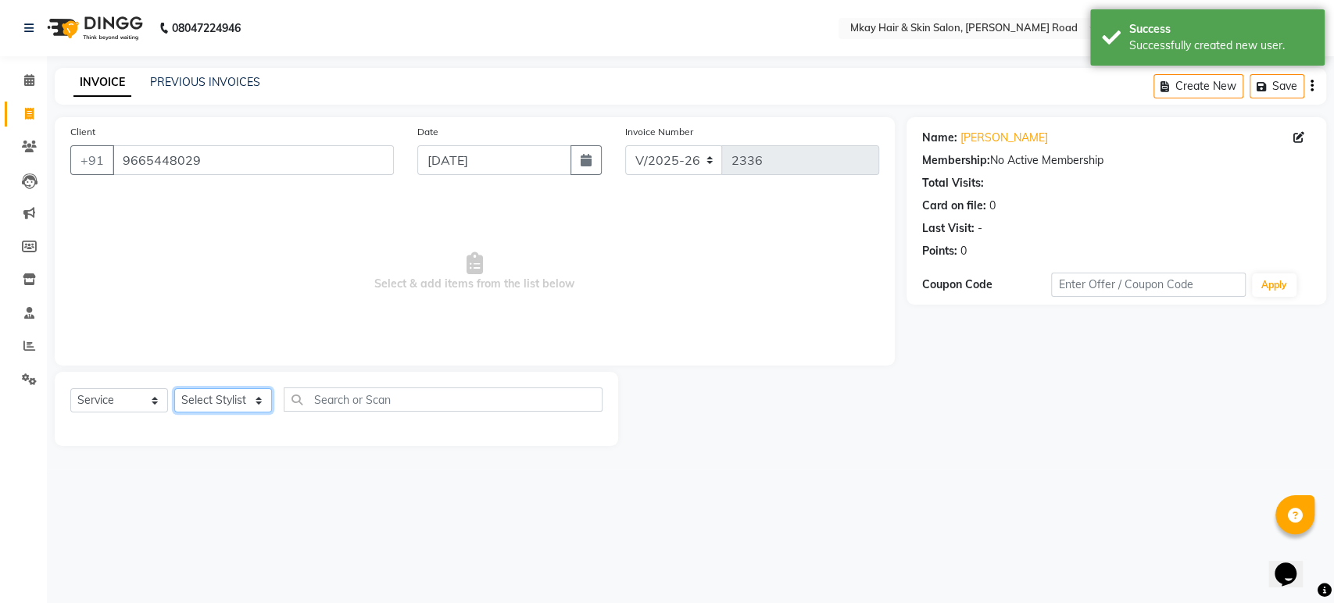
drag, startPoint x: 220, startPoint y: 397, endPoint x: 192, endPoint y: 486, distance: 93.2
click at [192, 486] on div "08047224946 Select Location × Mkay Hair & Skin Salon, [PERSON_NAME] Road Englis…" at bounding box center [667, 301] width 1334 height 603
select select "38226"
click at [174, 389] on select "Select Stylist [PERSON_NAME] Isha [PERSON_NAME] [PERSON_NAME] Shyam [PERSON_NAM…" at bounding box center [223, 401] width 98 height 24
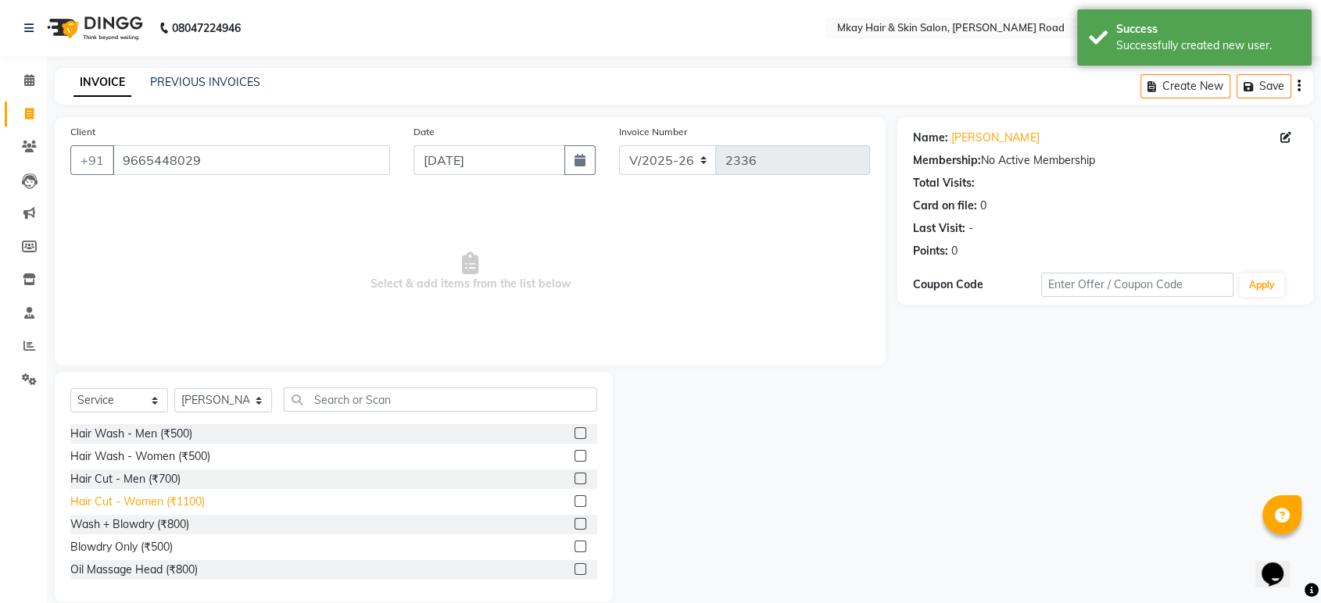
click at [130, 501] on div "Hair Cut - Women (₹1100)" at bounding box center [137, 502] width 134 height 16
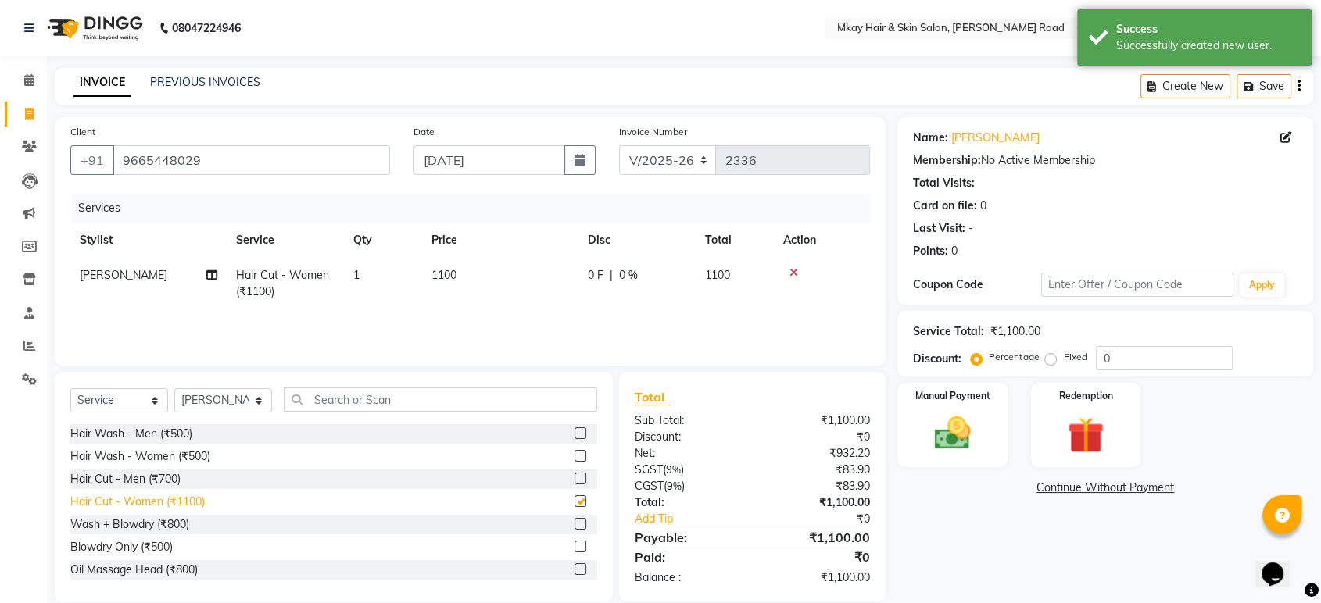
checkbox input "false"
click at [141, 474] on div "Hair Cut - Men (₹700)" at bounding box center [125, 479] width 110 height 16
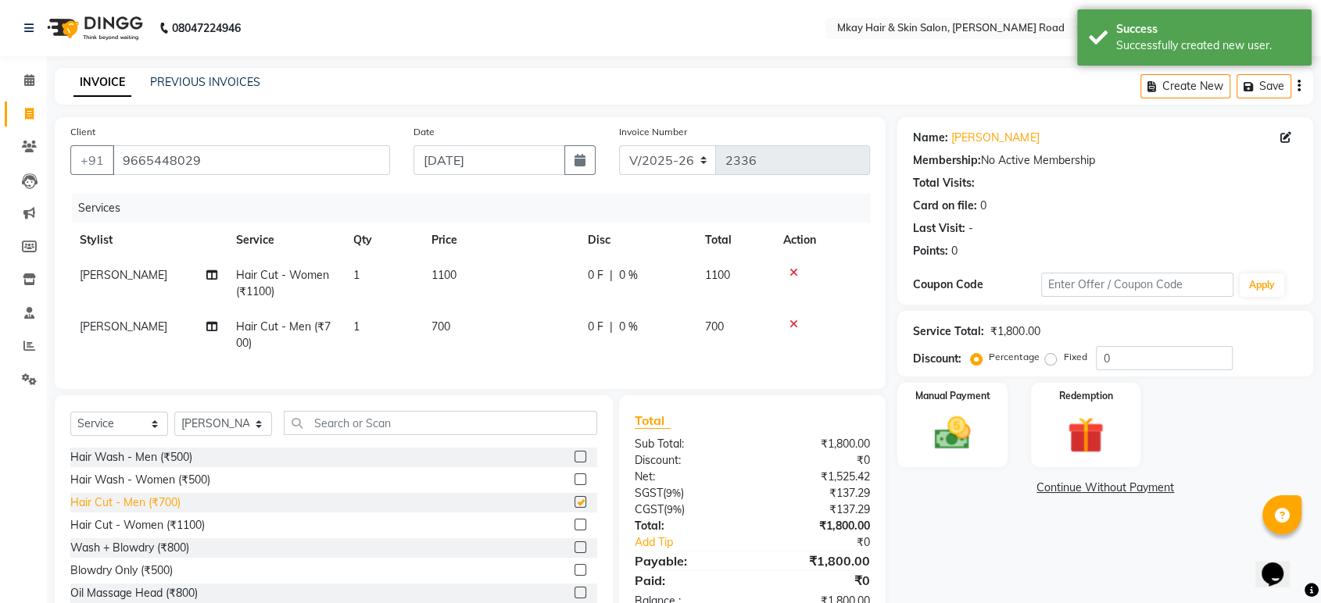
checkbox input "false"
click at [249, 434] on select "Select Stylist [PERSON_NAME] Isha [PERSON_NAME] [PERSON_NAME] Shyam [PERSON_NAM…" at bounding box center [223, 424] width 98 height 24
select select "38227"
click at [174, 425] on select "Select Stylist [PERSON_NAME] Isha [PERSON_NAME] [PERSON_NAME] Shyam [PERSON_NAM…" at bounding box center [223, 424] width 98 height 24
click at [371, 435] on input "text" at bounding box center [440, 423] width 313 height 24
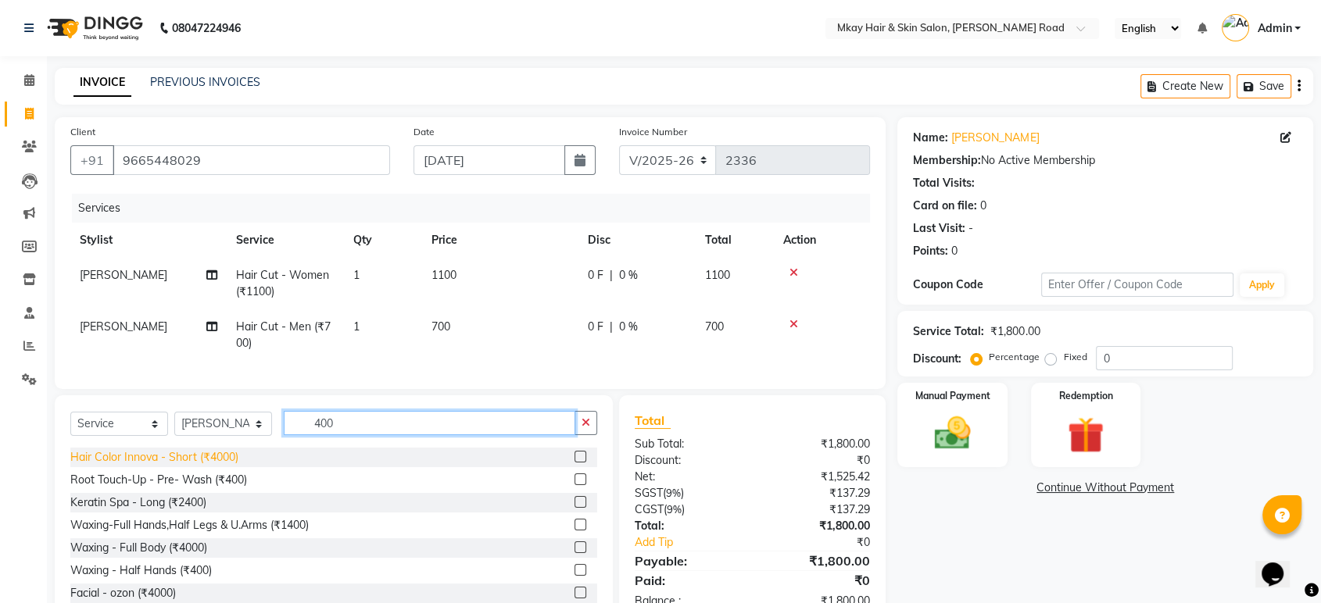
type input "400"
click at [163, 466] on div "Hair Color Innova - Short (₹4000)" at bounding box center [154, 457] width 168 height 16
checkbox input "false"
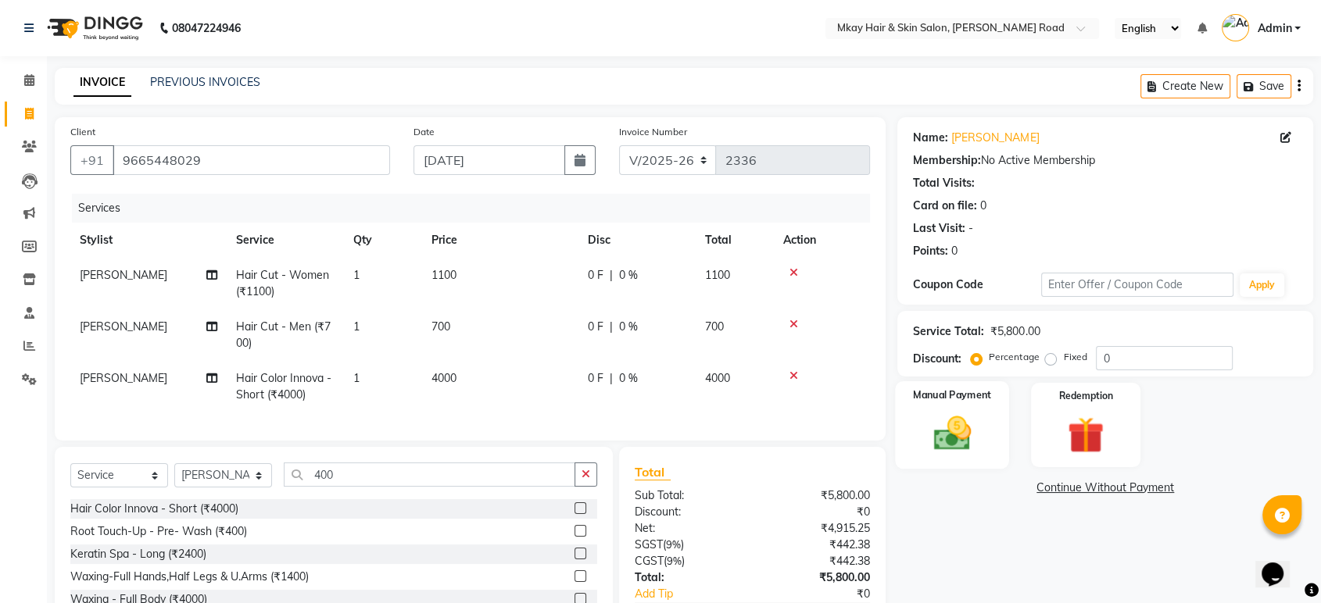
click at [936, 413] on img at bounding box center [952, 434] width 61 height 44
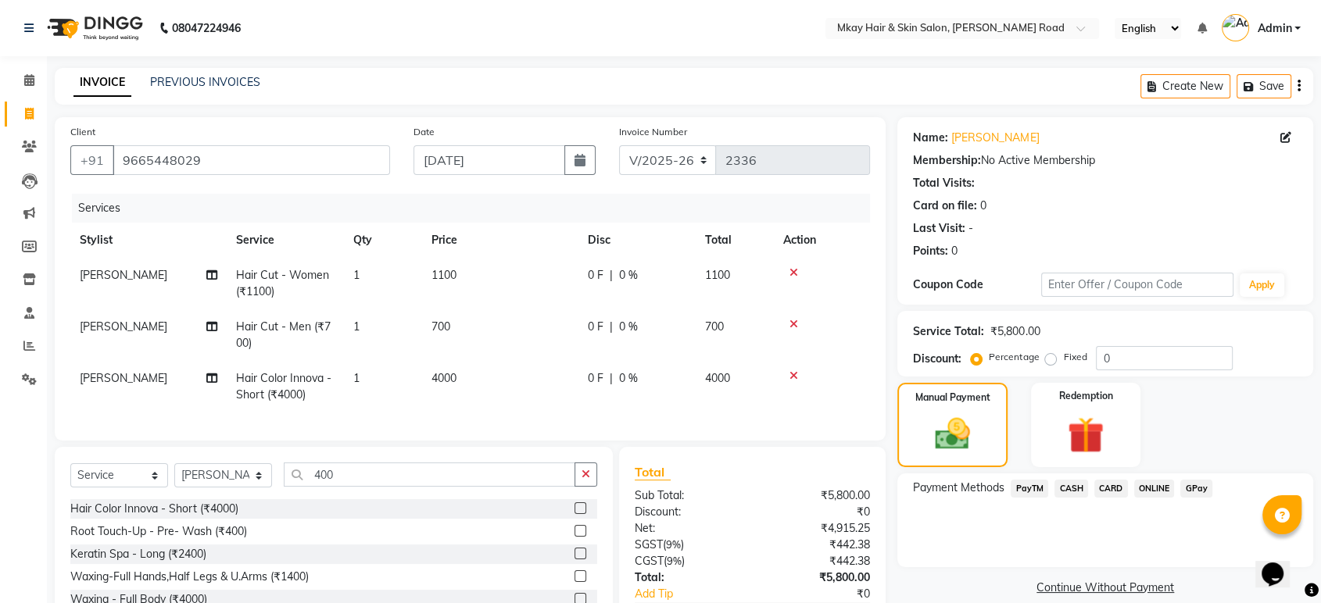
click at [1191, 482] on span "GPay" at bounding box center [1196, 489] width 32 height 18
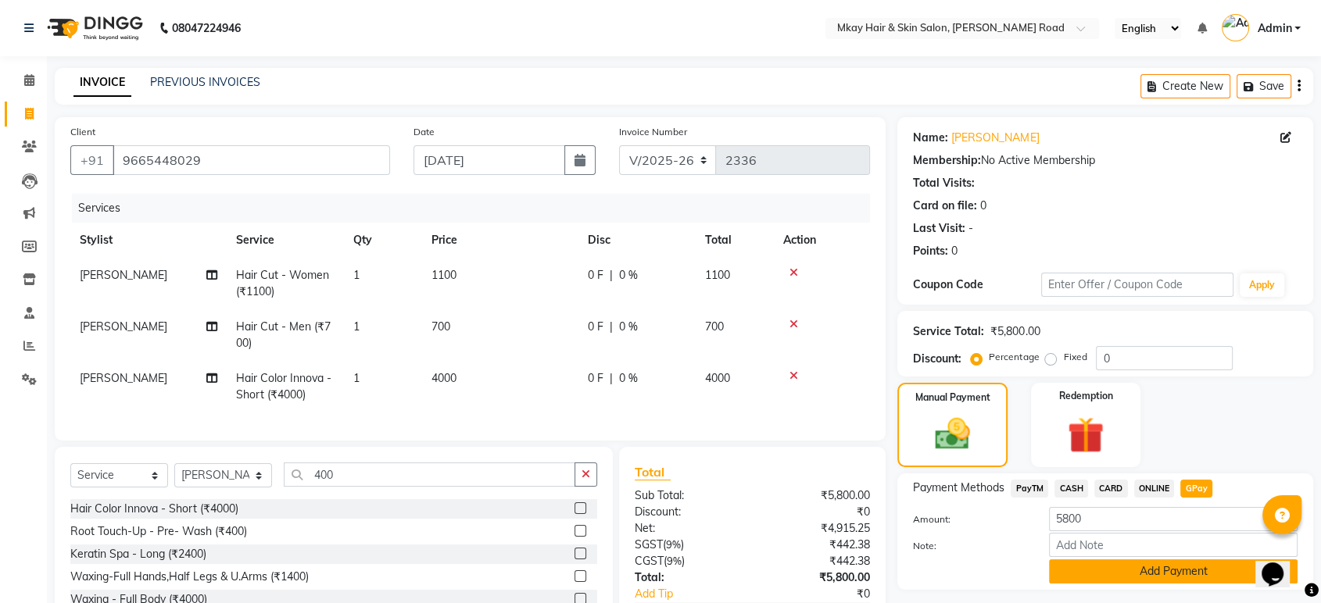
click at [1196, 571] on button "Add Payment" at bounding box center [1173, 572] width 249 height 24
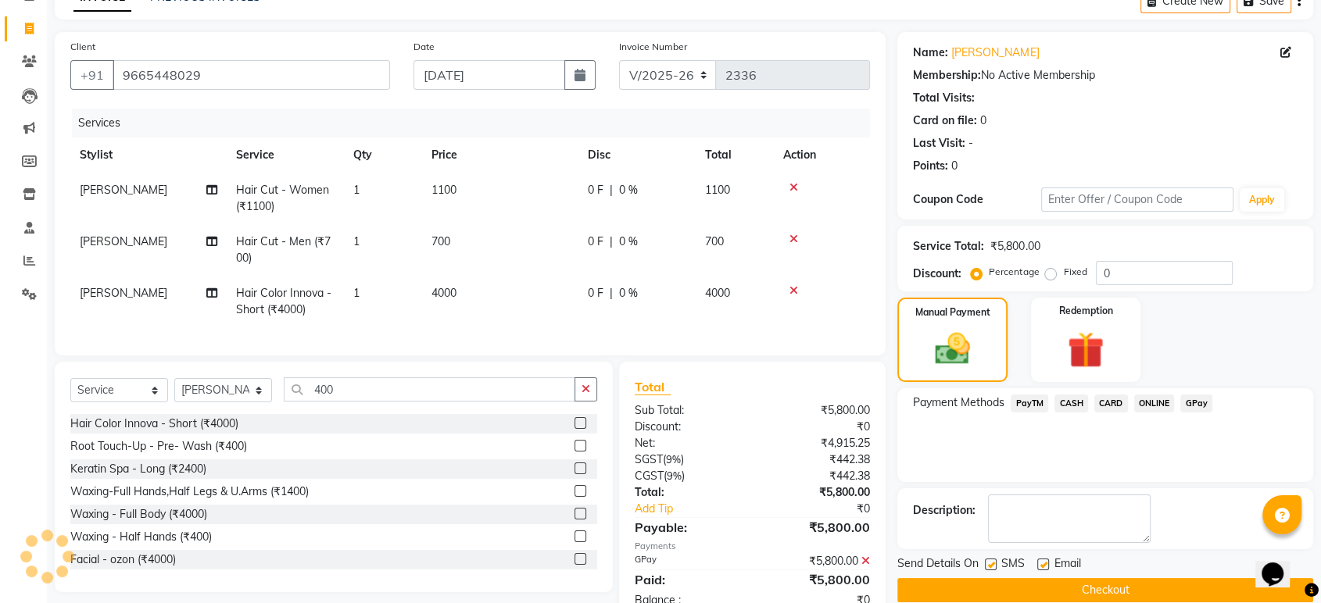
scroll to position [141, 0]
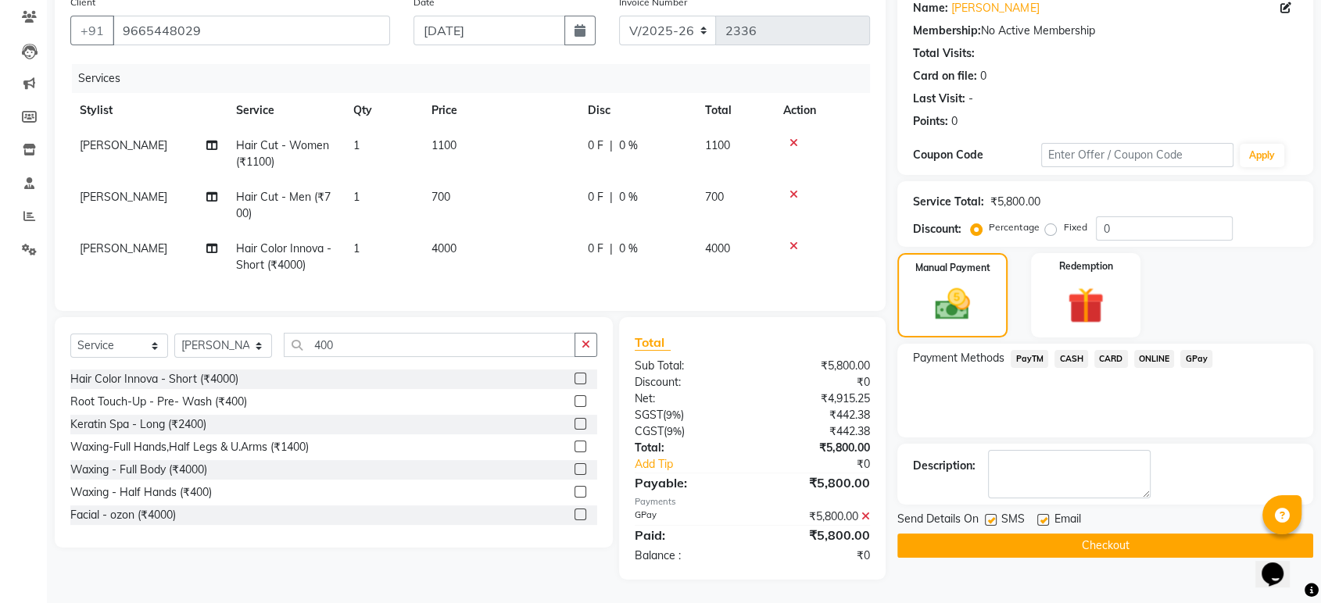
click at [989, 514] on label at bounding box center [991, 520] width 12 height 12
click at [989, 516] on input "checkbox" at bounding box center [990, 521] width 10 height 10
checkbox input "false"
click at [1038, 514] on label at bounding box center [1043, 520] width 12 height 12
click at [1038, 516] on input "checkbox" at bounding box center [1042, 521] width 10 height 10
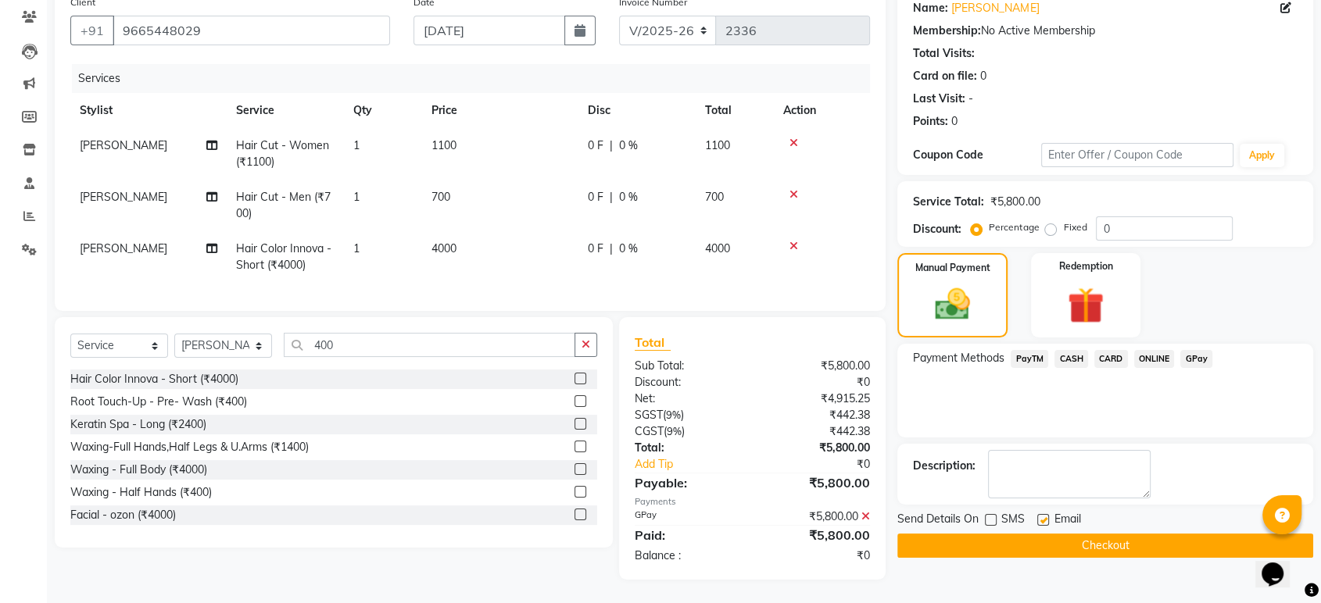
checkbox input "false"
click at [1038, 534] on button "Checkout" at bounding box center [1105, 546] width 416 height 24
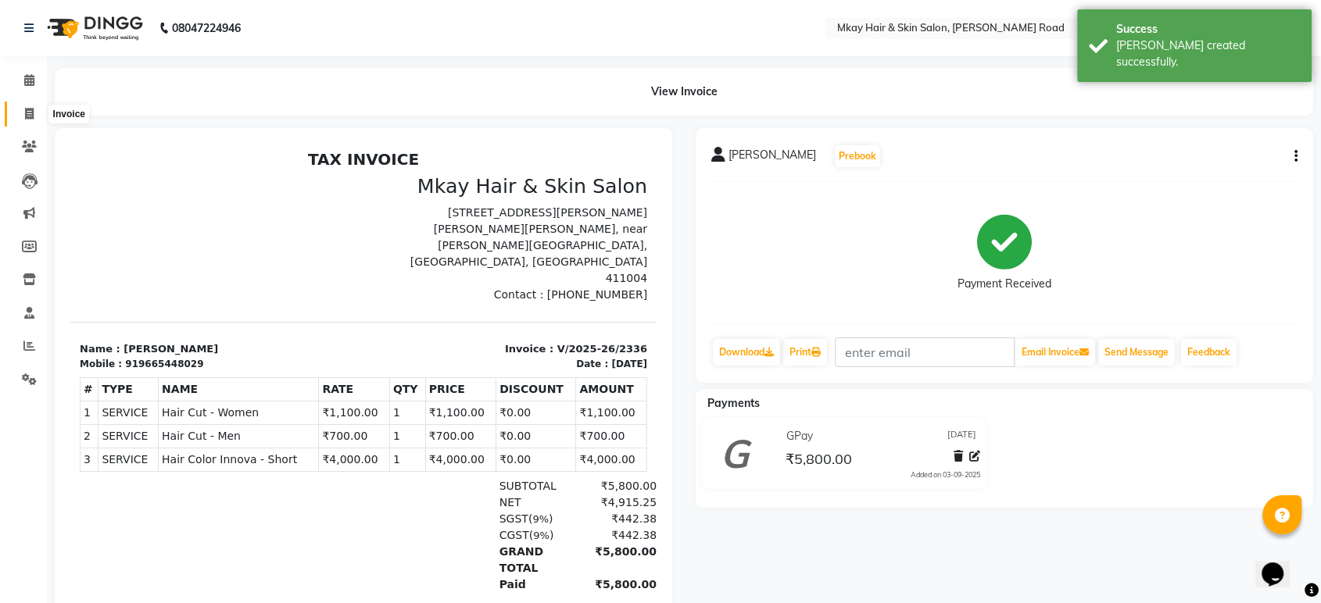
click at [31, 109] on icon at bounding box center [29, 114] width 9 height 12
select select "service"
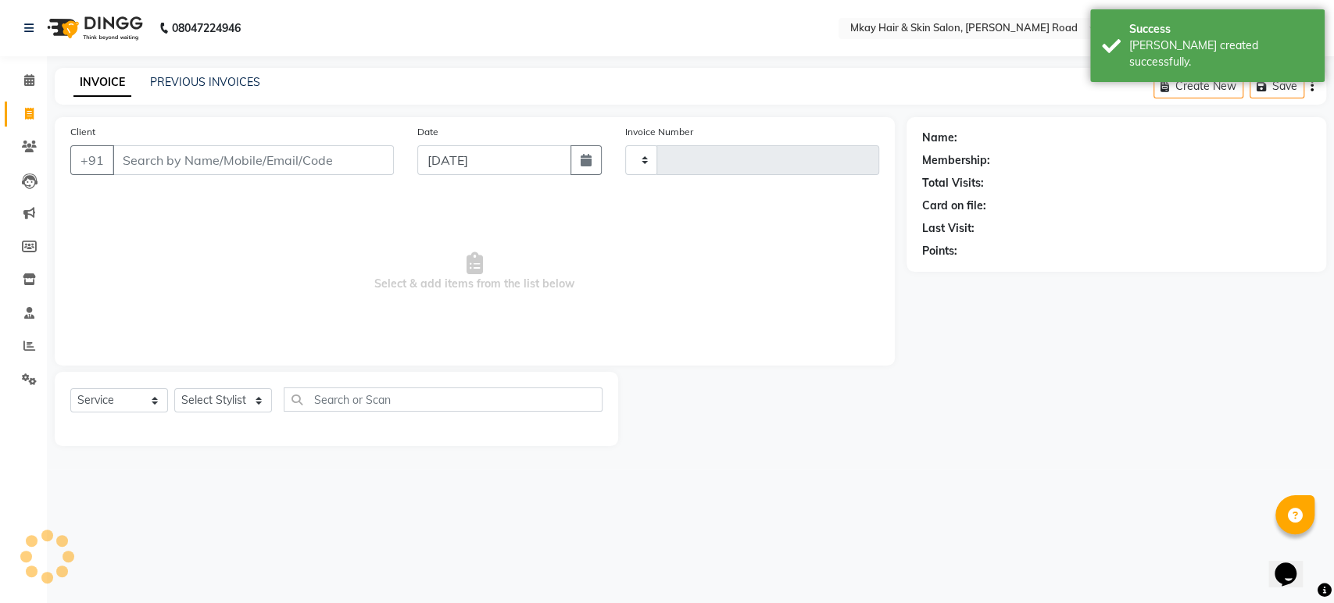
type input "2337"
select select "5258"
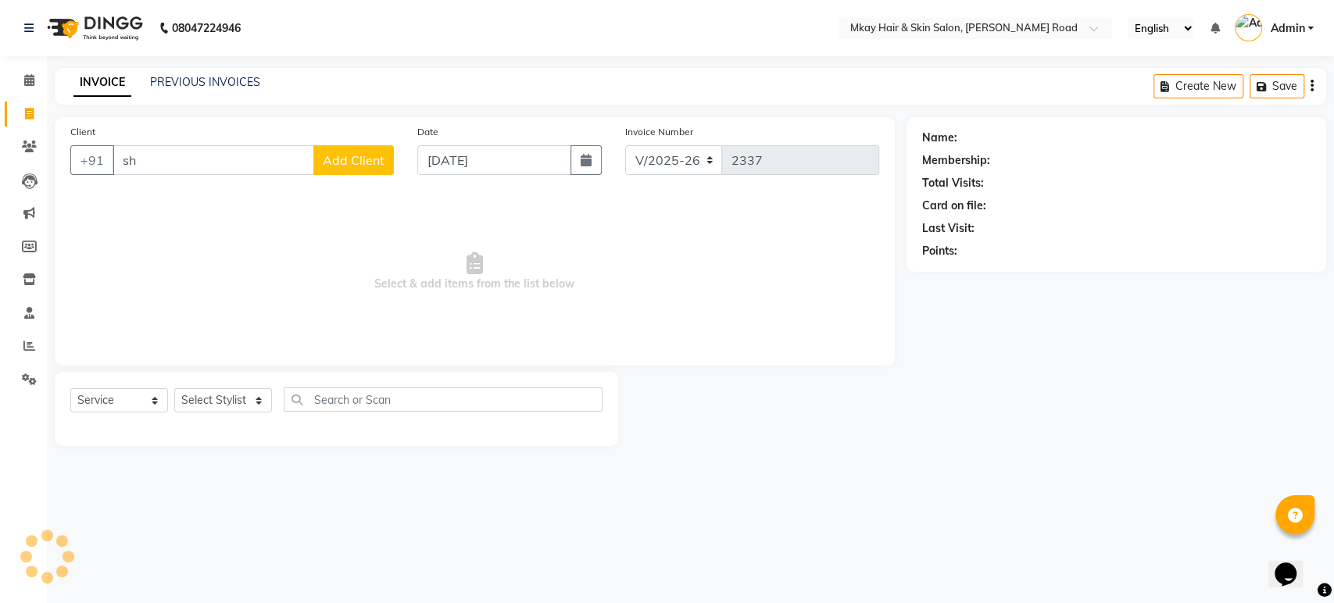
type input "s"
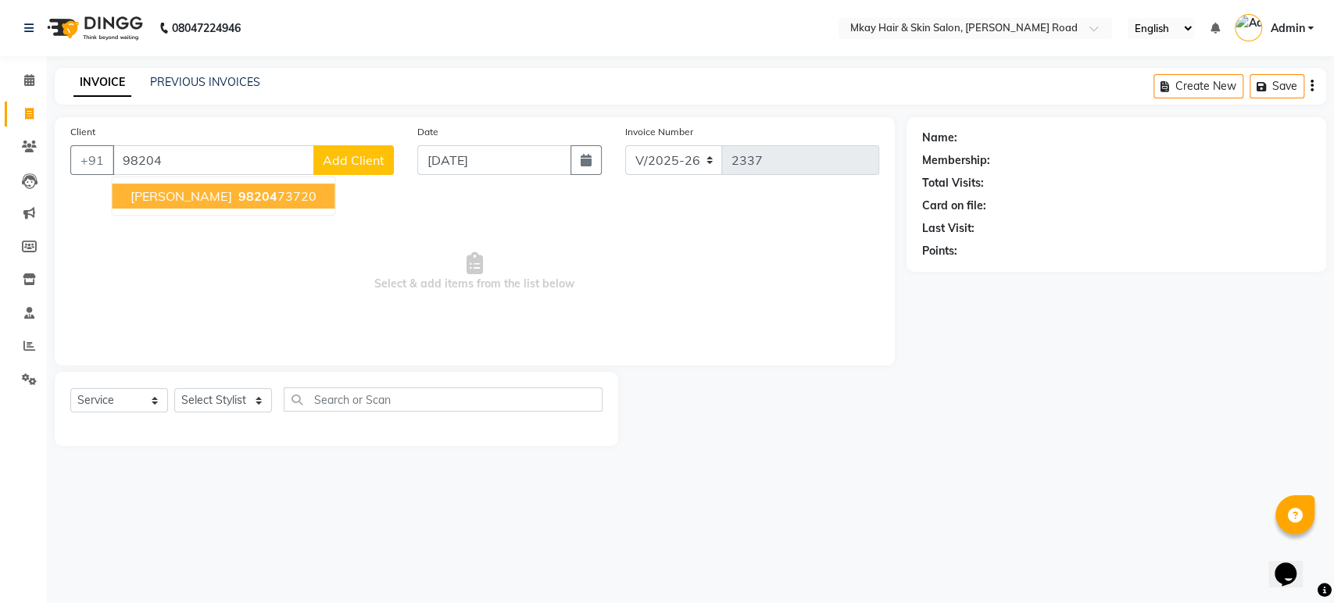
click at [238, 196] on span "98204" at bounding box center [257, 196] width 39 height 16
type input "9820473720"
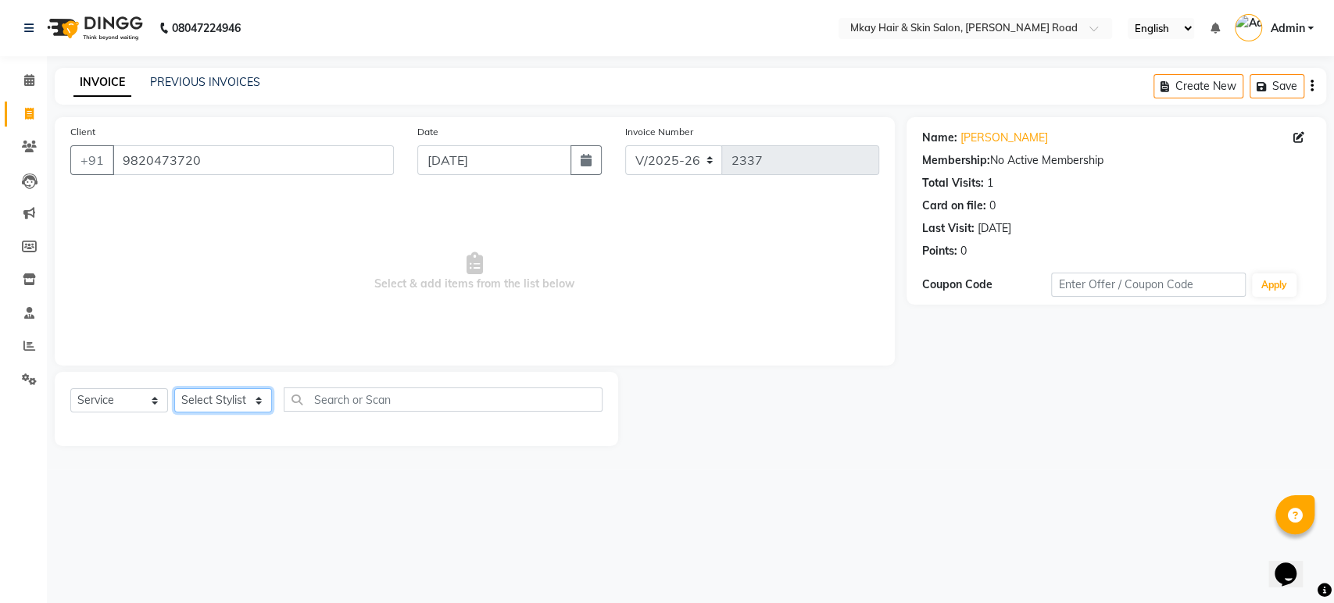
click at [201, 400] on select "Select Stylist [PERSON_NAME] Isha [PERSON_NAME] [PERSON_NAME] Shyam [PERSON_NAM…" at bounding box center [223, 401] width 98 height 24
select select "38226"
click at [174, 389] on select "Select Stylist [PERSON_NAME] Isha [PERSON_NAME] [PERSON_NAME] Shyam [PERSON_NAM…" at bounding box center [223, 401] width 98 height 24
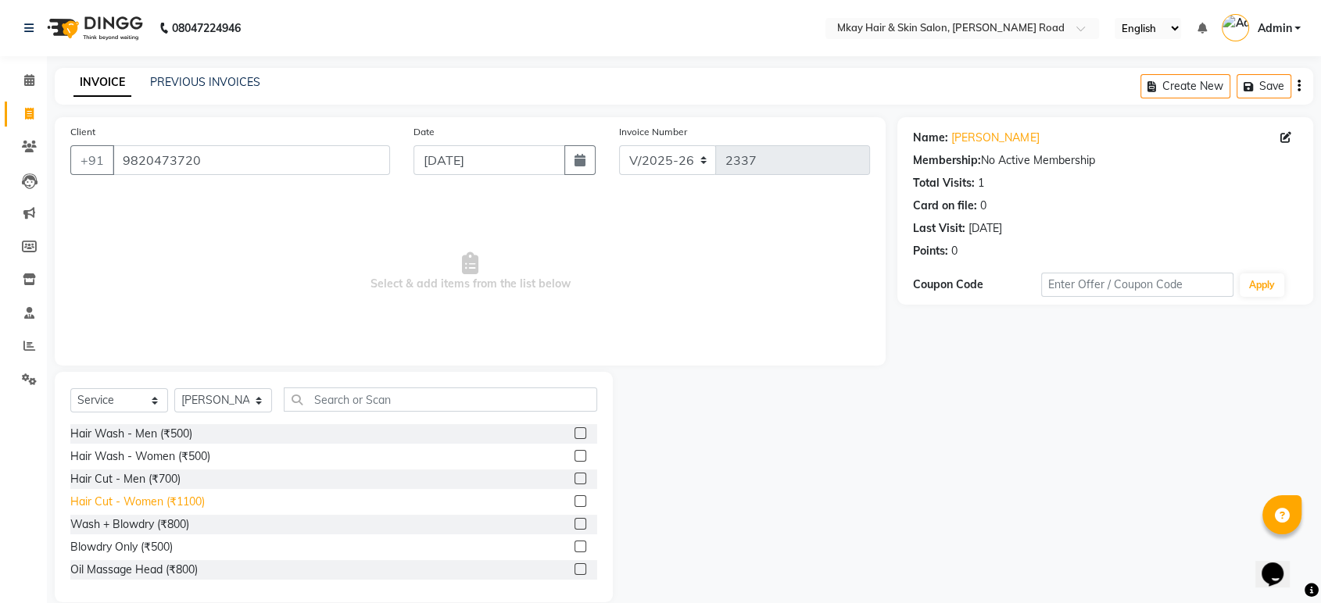
click at [131, 505] on div "Hair Cut - Women (₹1100)" at bounding box center [137, 502] width 134 height 16
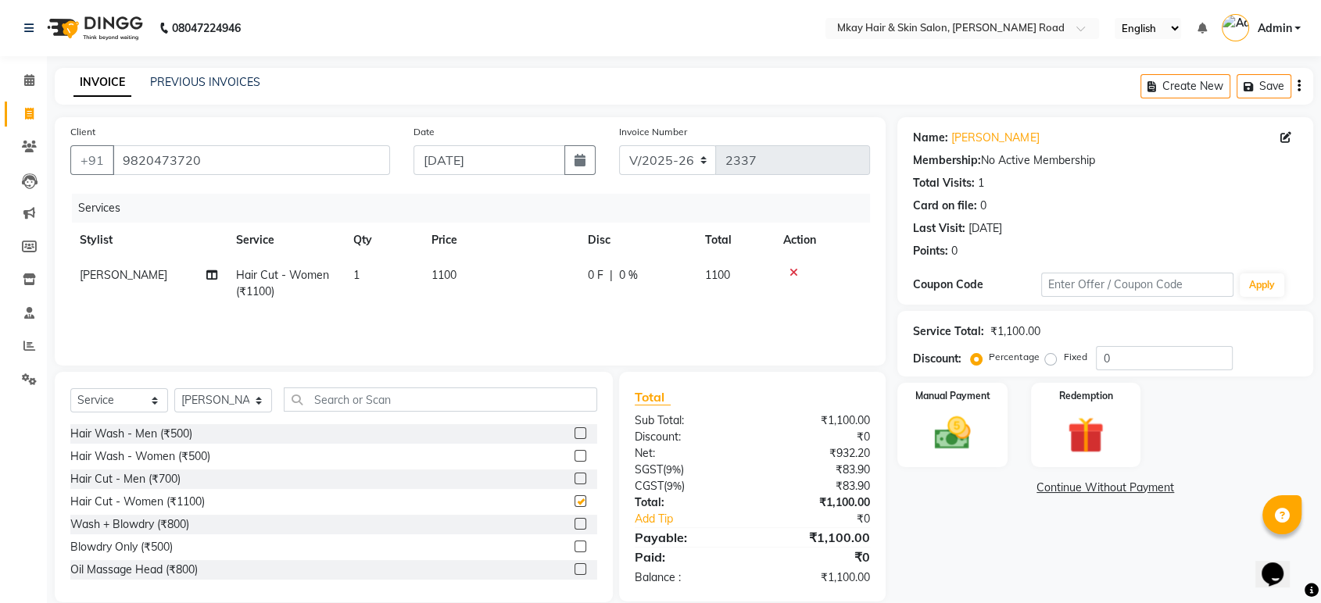
checkbox input "false"
click at [969, 427] on img at bounding box center [952, 434] width 61 height 44
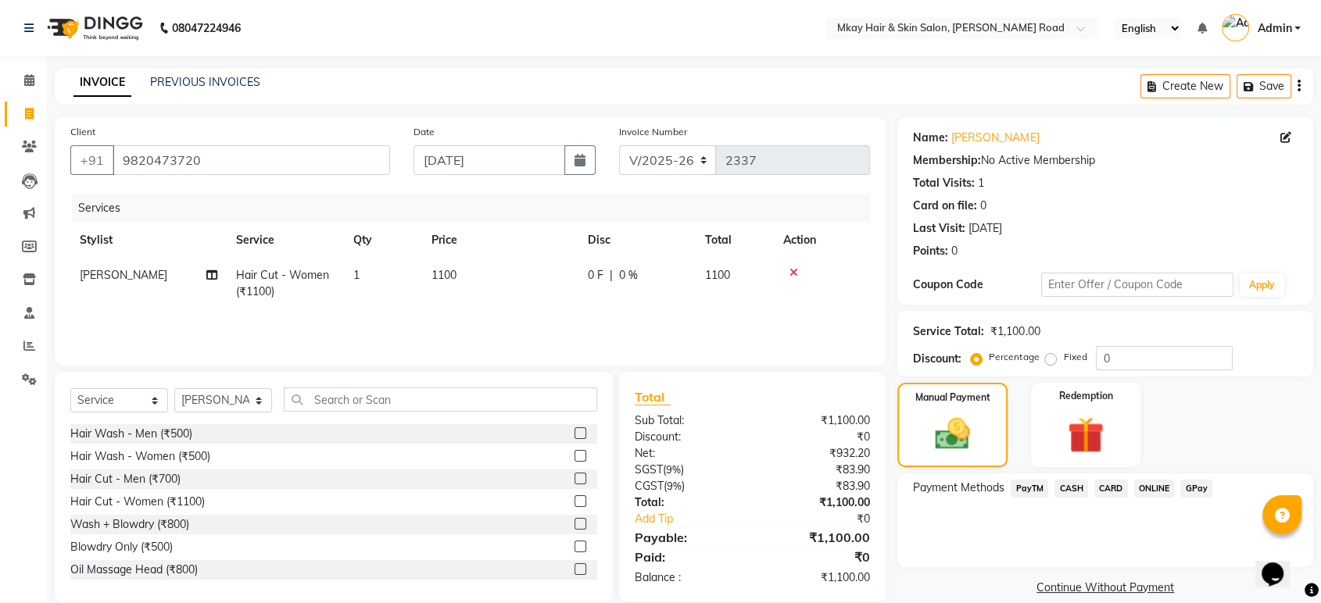
click at [1193, 489] on span "GPay" at bounding box center [1196, 489] width 32 height 18
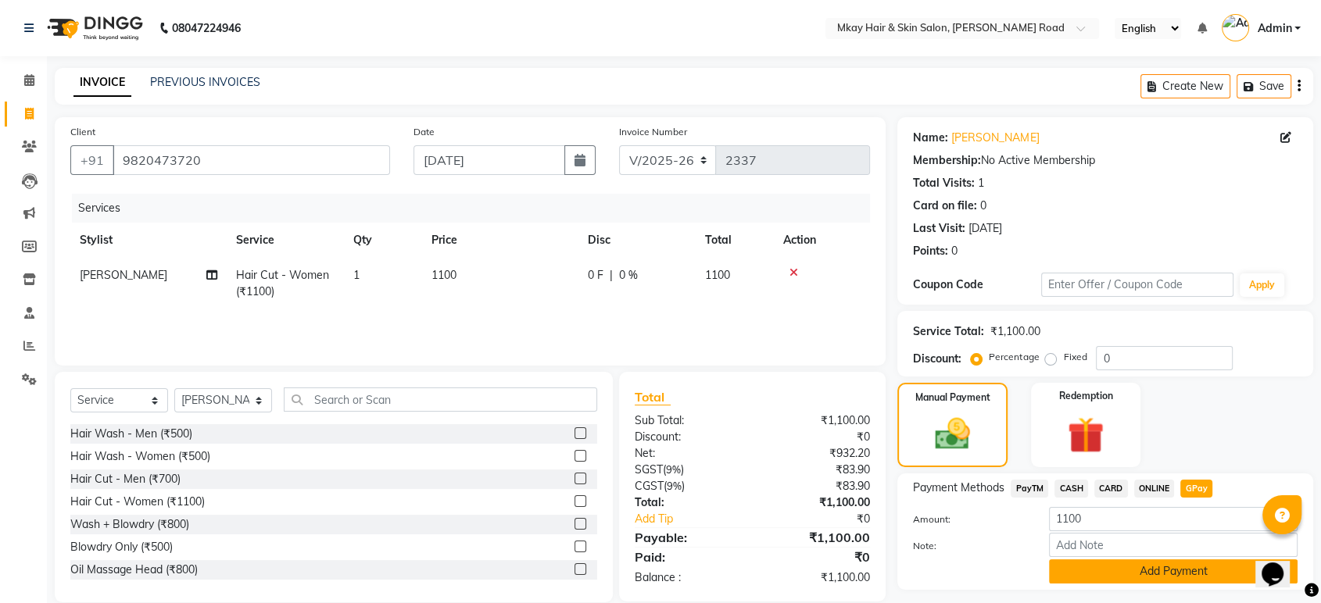
click at [1166, 570] on button "Add Payment" at bounding box center [1173, 572] width 249 height 24
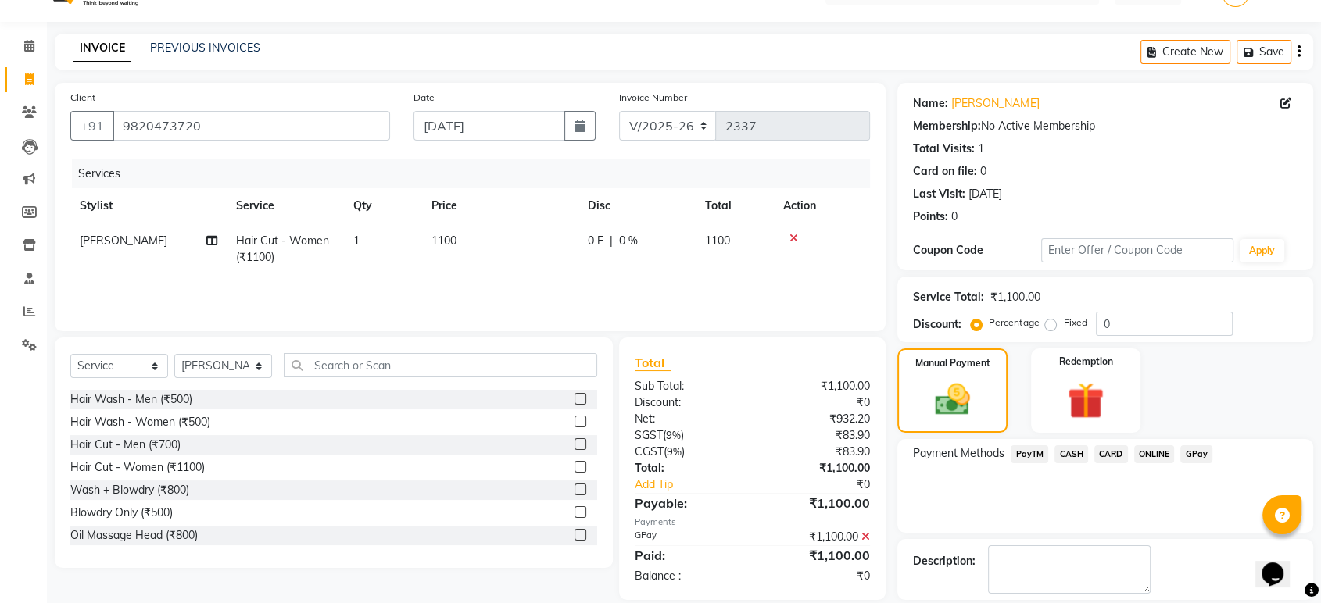
scroll to position [106, 0]
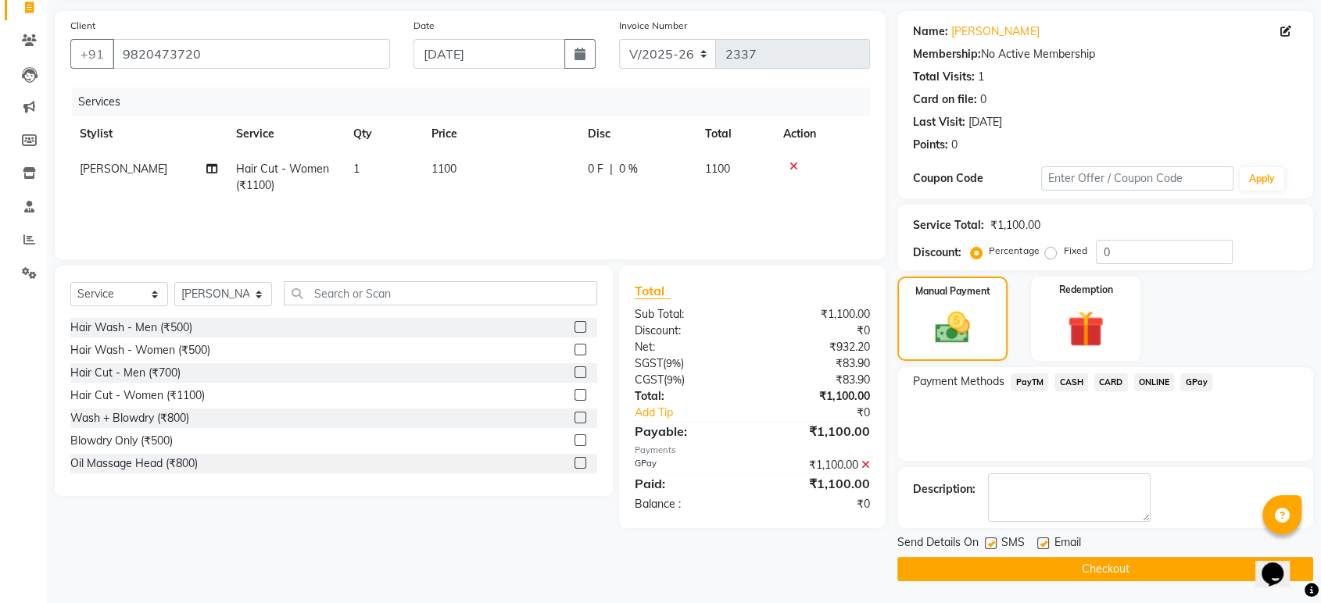
click at [993, 539] on label at bounding box center [991, 544] width 12 height 12
click at [993, 539] on input "checkbox" at bounding box center [990, 544] width 10 height 10
checkbox input "false"
click at [1040, 539] on label at bounding box center [1043, 544] width 12 height 12
click at [1040, 539] on input "checkbox" at bounding box center [1042, 544] width 10 height 10
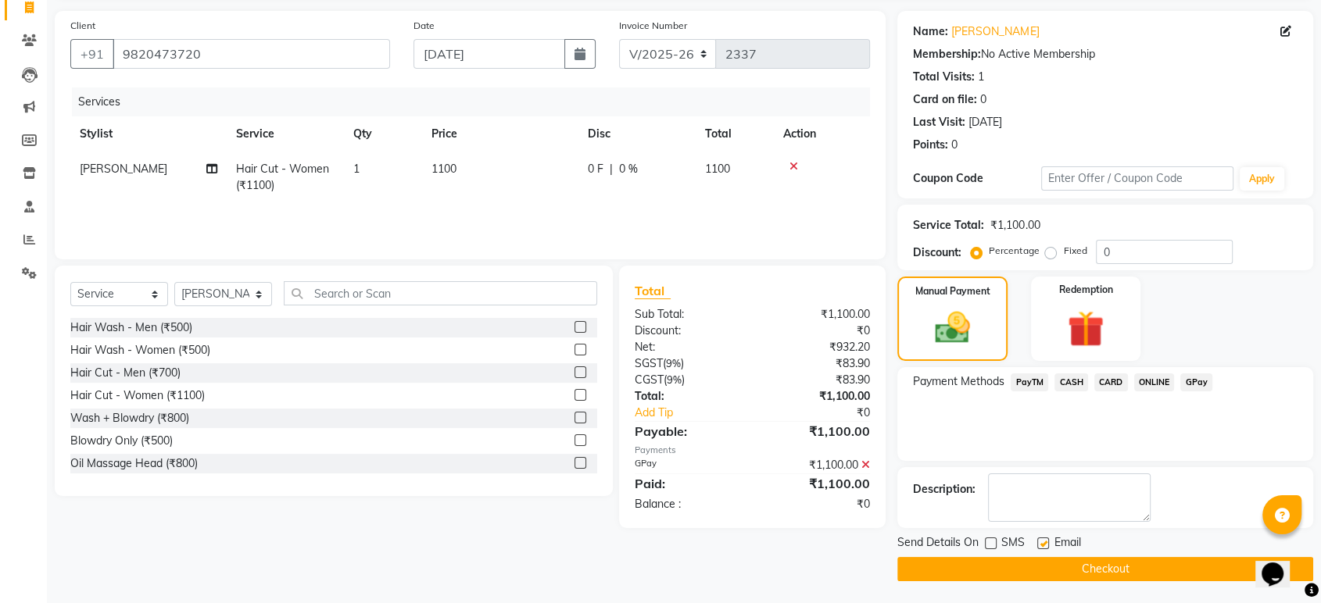
checkbox input "false"
click at [1042, 568] on button "Checkout" at bounding box center [1105, 569] width 416 height 24
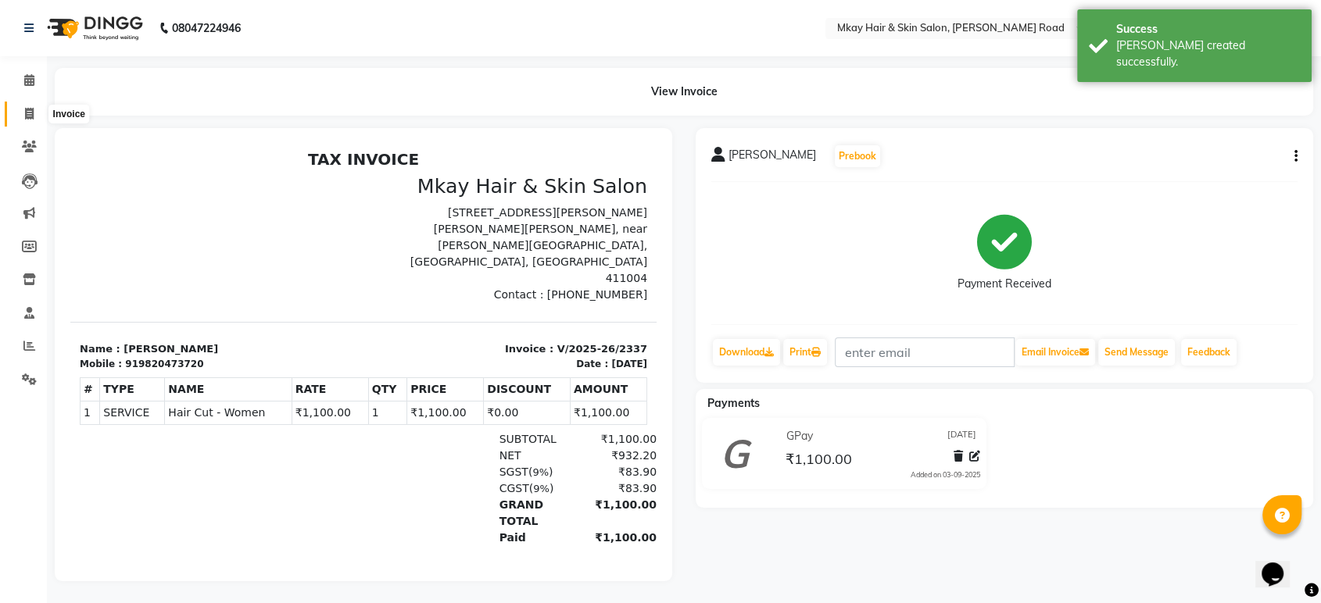
click at [25, 111] on icon at bounding box center [29, 114] width 9 height 12
select select "service"
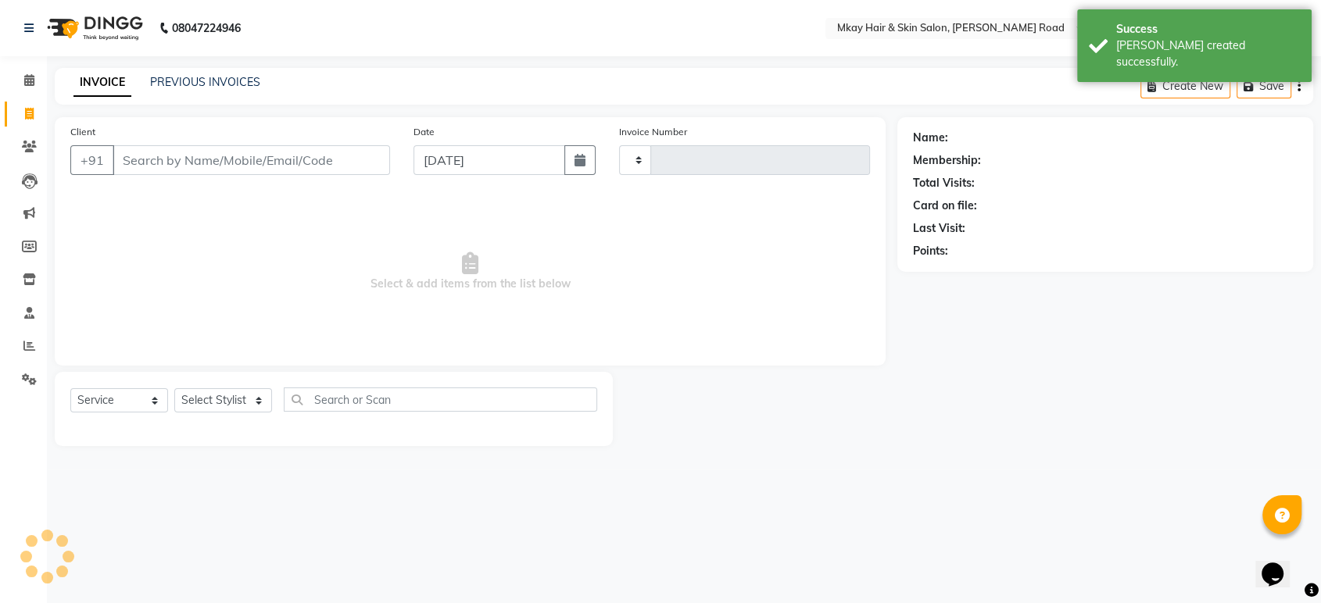
type input "2338"
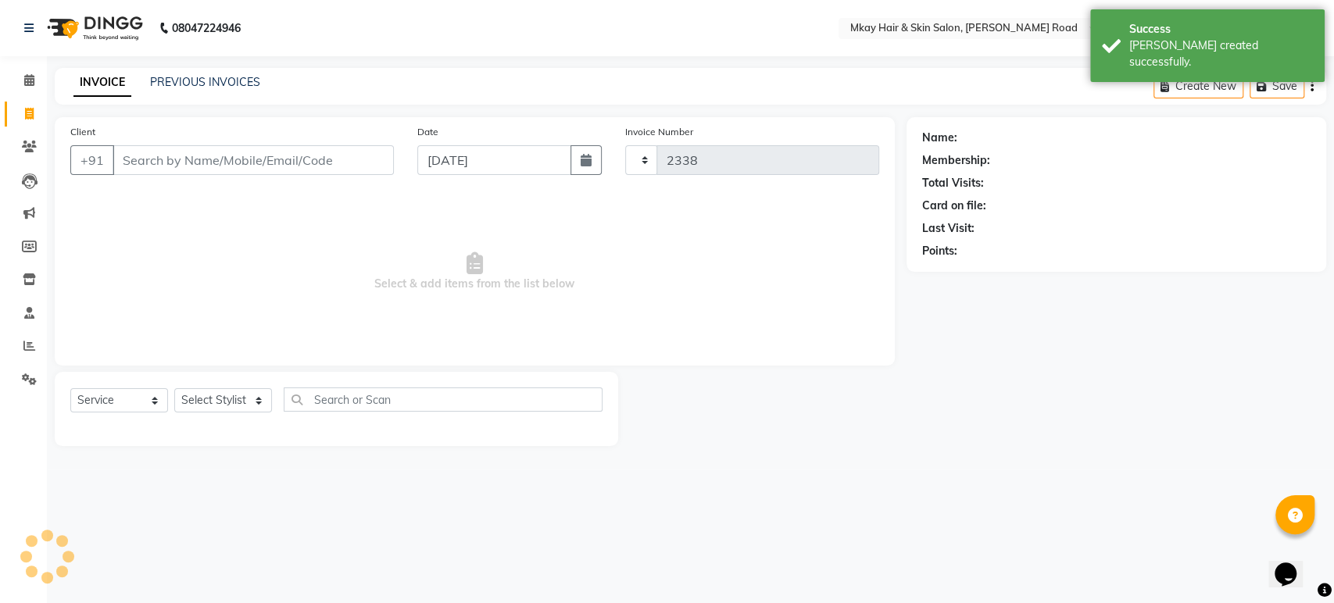
select select "5258"
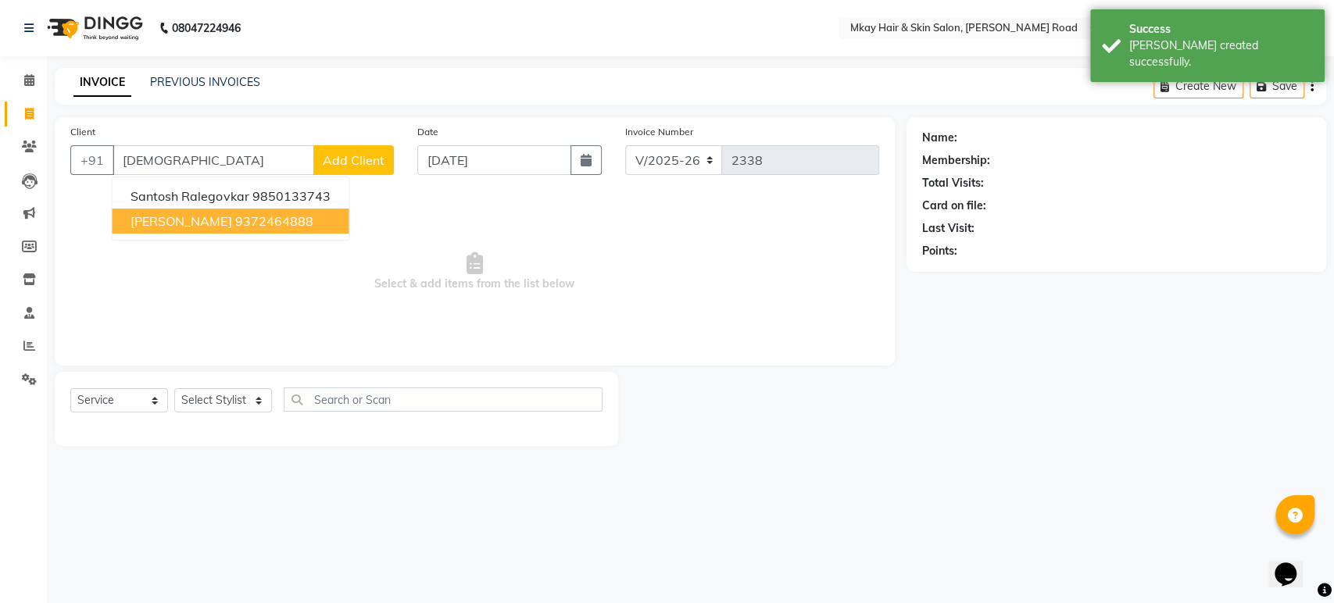
click at [181, 220] on span "[PERSON_NAME]" at bounding box center [181, 221] width 101 height 16
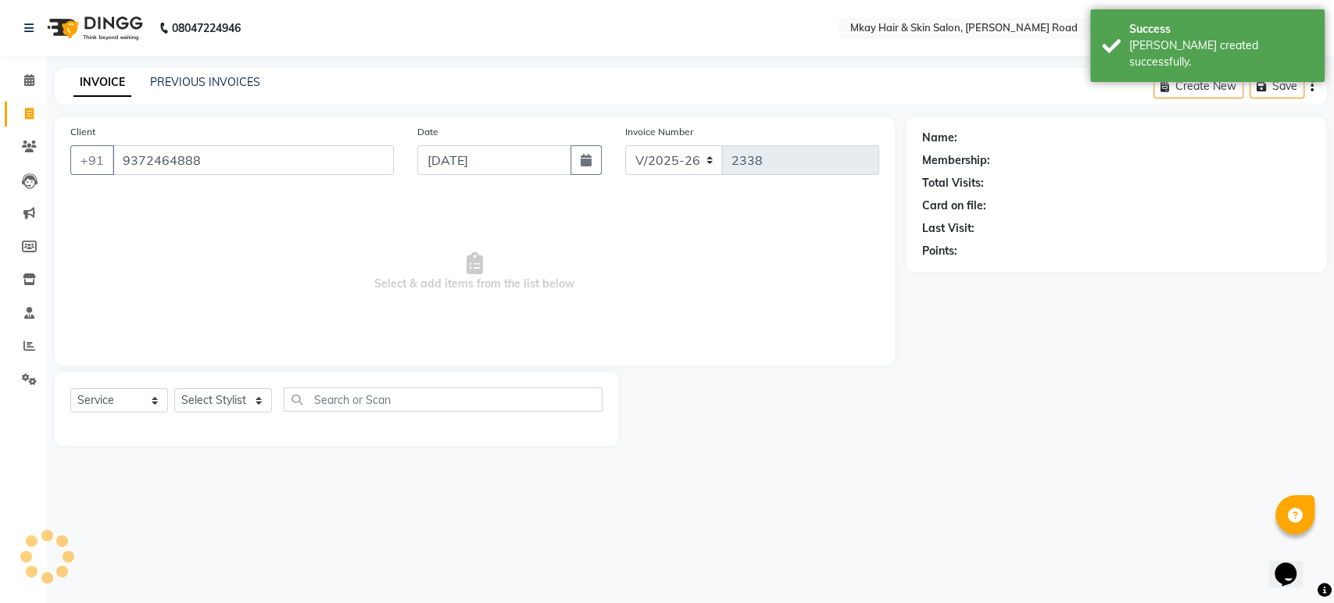
type input "9372464888"
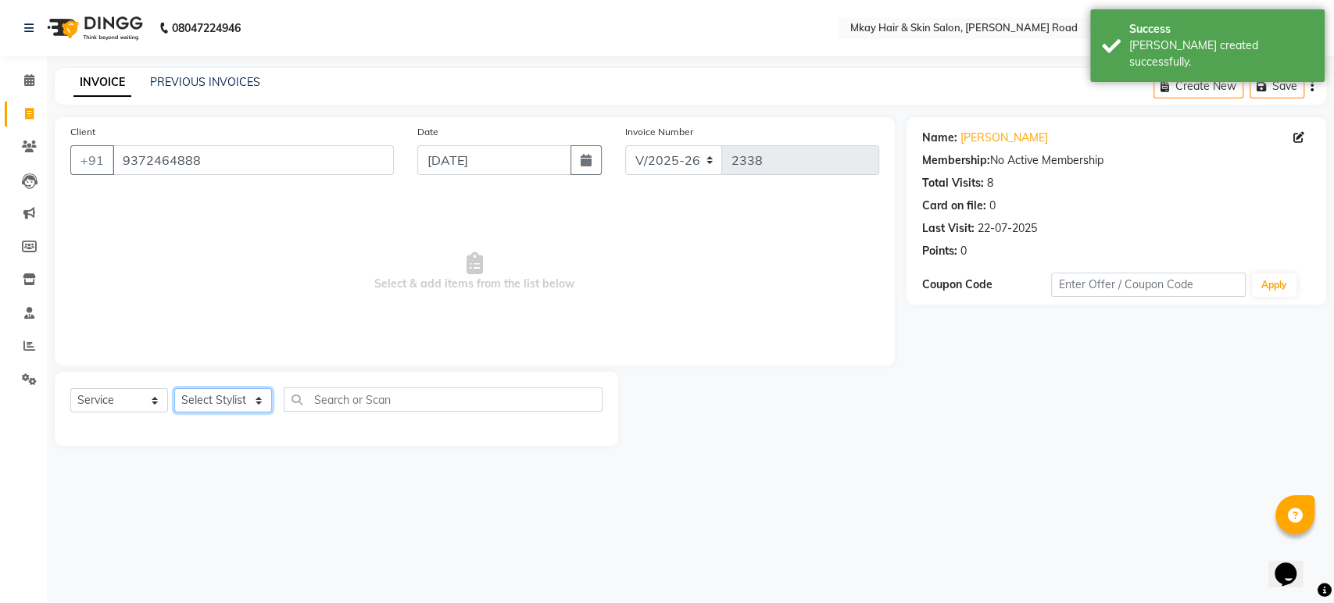
click at [214, 400] on select "Select Stylist [PERSON_NAME] Isha [PERSON_NAME] [PERSON_NAME] Shyam [PERSON_NAM…" at bounding box center [223, 401] width 98 height 24
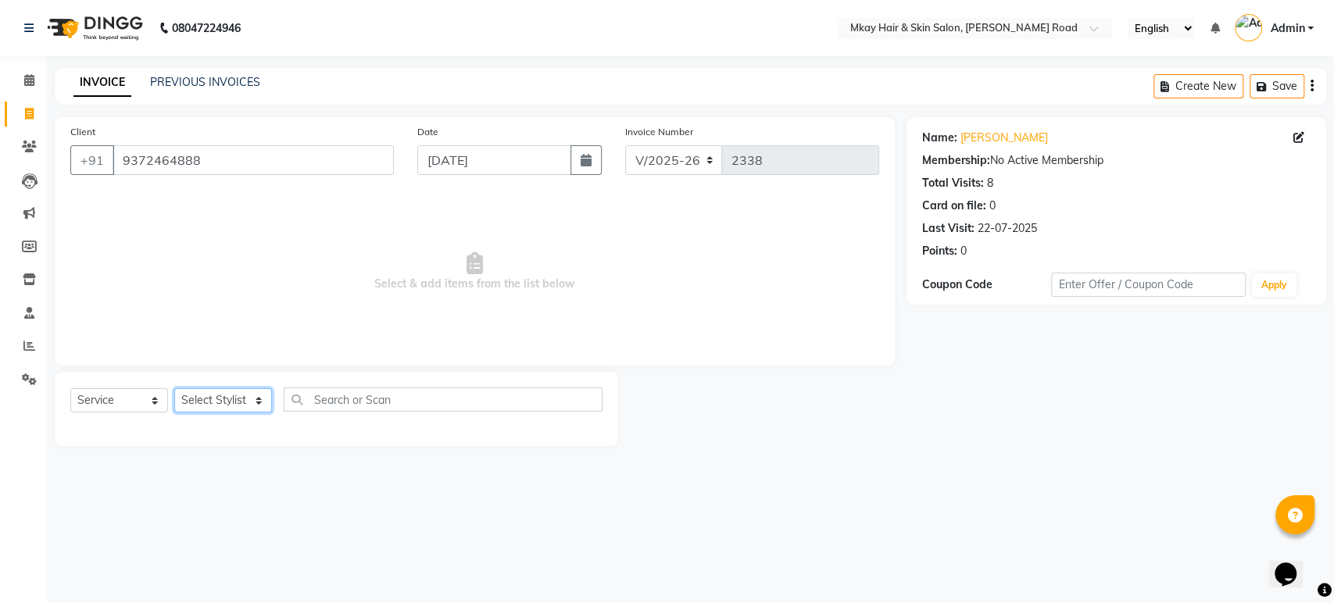
select select "38226"
click at [174, 389] on select "Select Stylist [PERSON_NAME] Isha [PERSON_NAME] [PERSON_NAME] Shyam [PERSON_NAM…" at bounding box center [223, 401] width 98 height 24
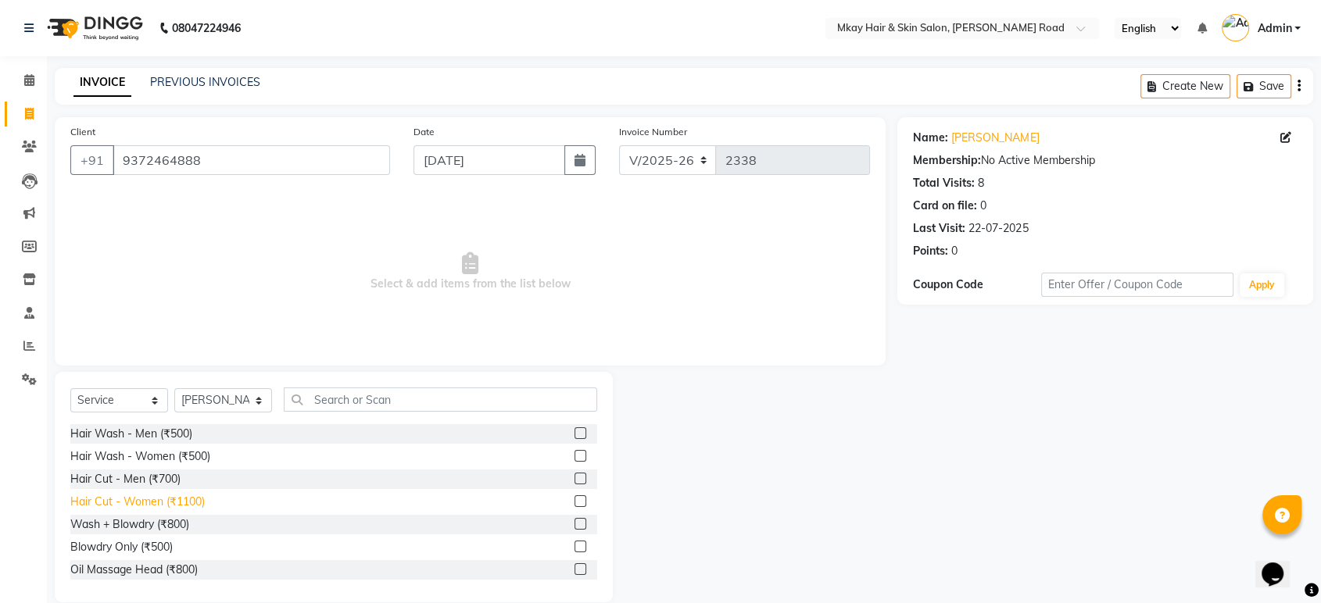
click at [178, 505] on div "Hair Cut - Women (₹1100)" at bounding box center [137, 502] width 134 height 16
checkbox input "false"
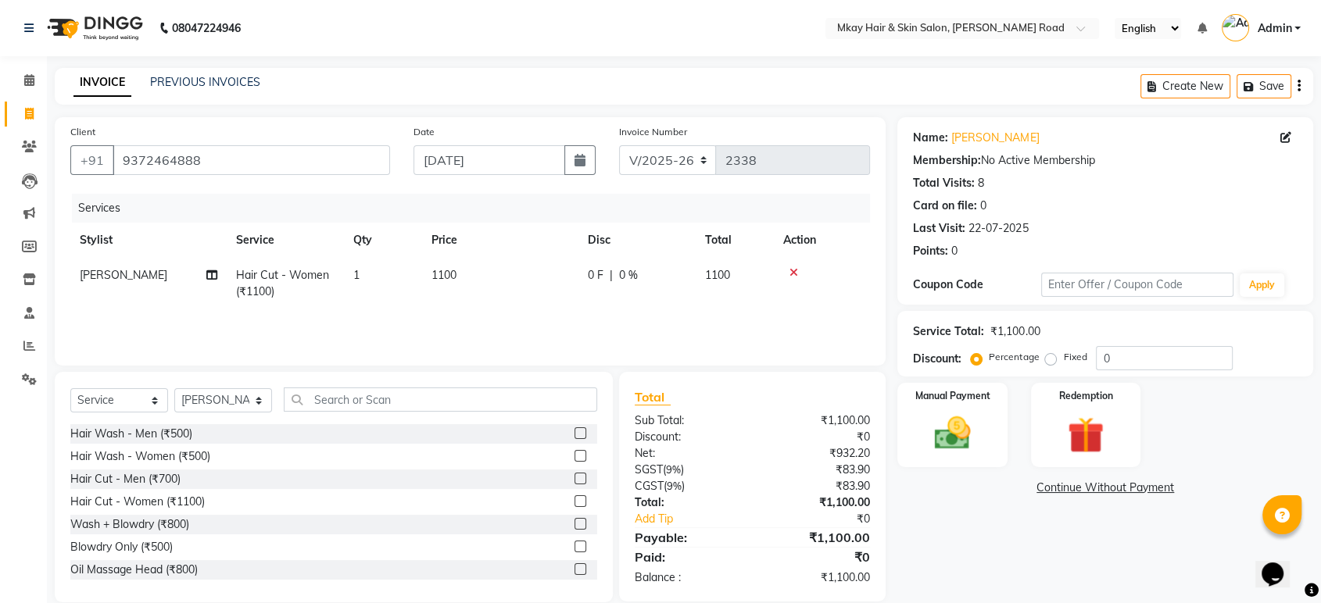
click at [496, 283] on td "1100" at bounding box center [500, 284] width 156 height 52
select select "38226"
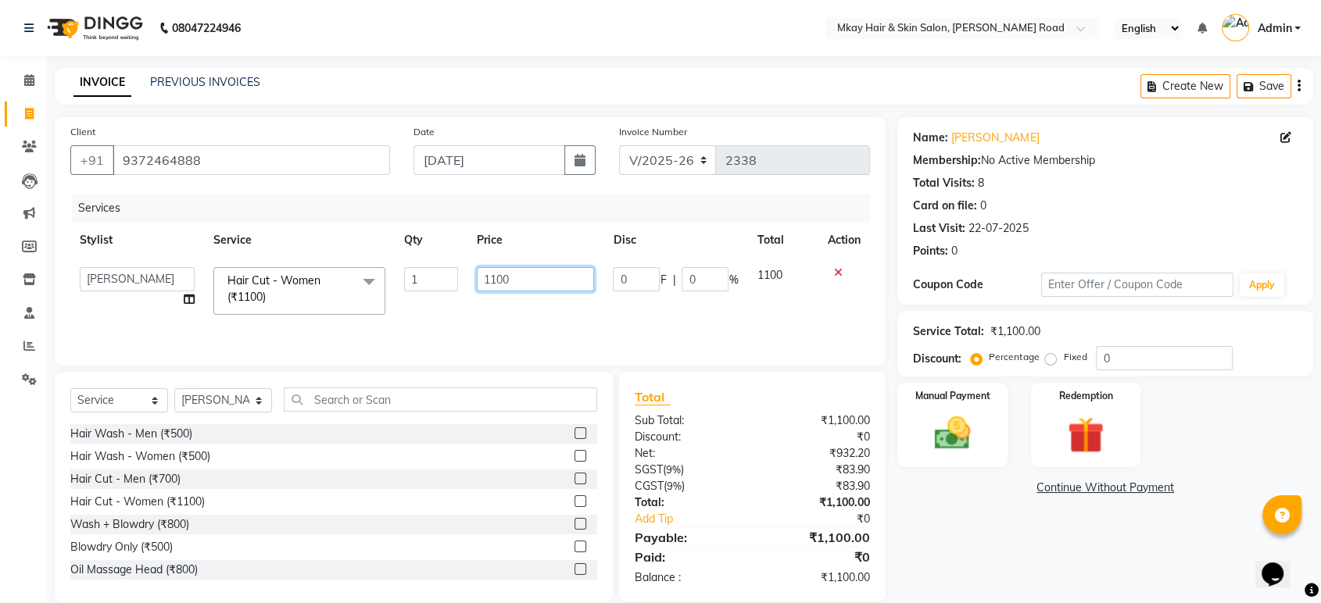
click at [519, 278] on input "1100" at bounding box center [536, 279] width 118 height 24
type input "1000"
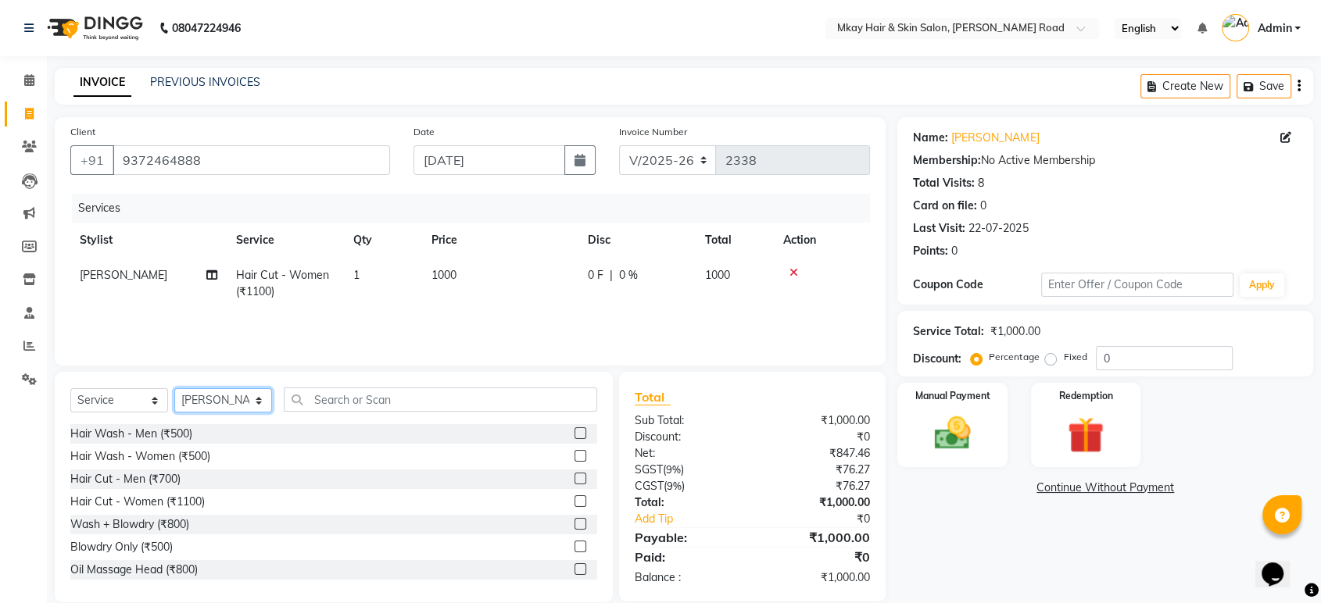
click at [245, 398] on select "Select Stylist [PERSON_NAME] Isha [PERSON_NAME] [PERSON_NAME] Shyam [PERSON_NAM…" at bounding box center [223, 401] width 98 height 24
select select "38227"
click at [174, 389] on select "Select Stylist [PERSON_NAME] Isha [PERSON_NAME] [PERSON_NAME] Shyam [PERSON_NAM…" at bounding box center [223, 401] width 98 height 24
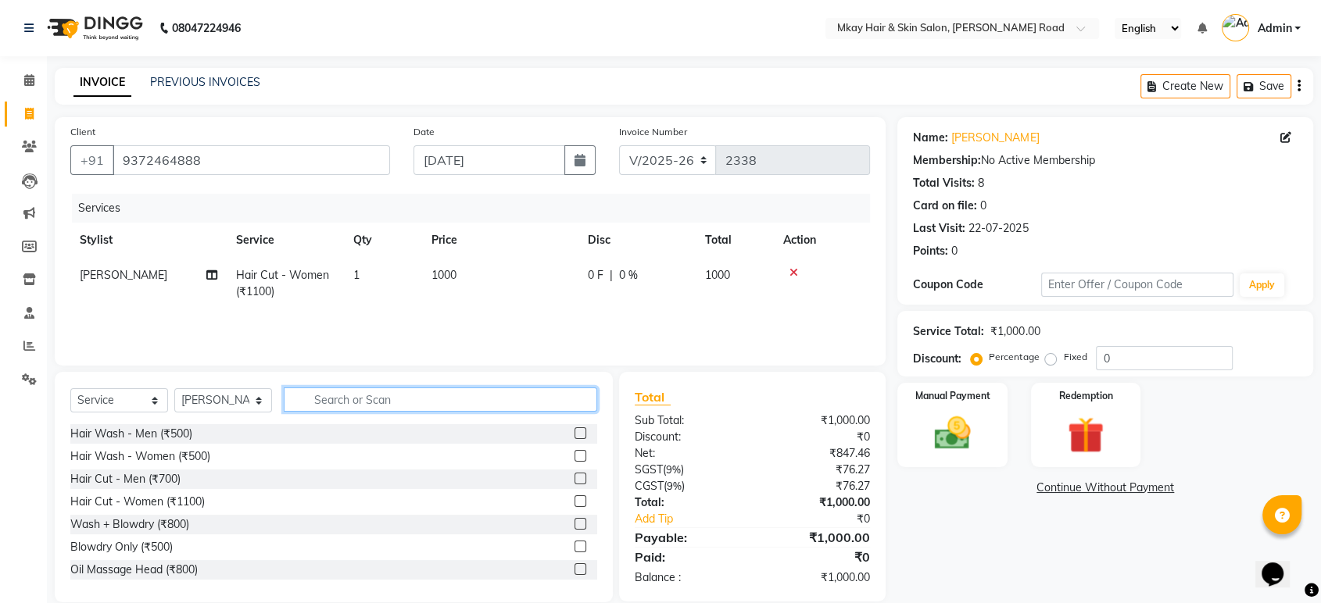
click at [332, 406] on input "text" at bounding box center [440, 400] width 313 height 24
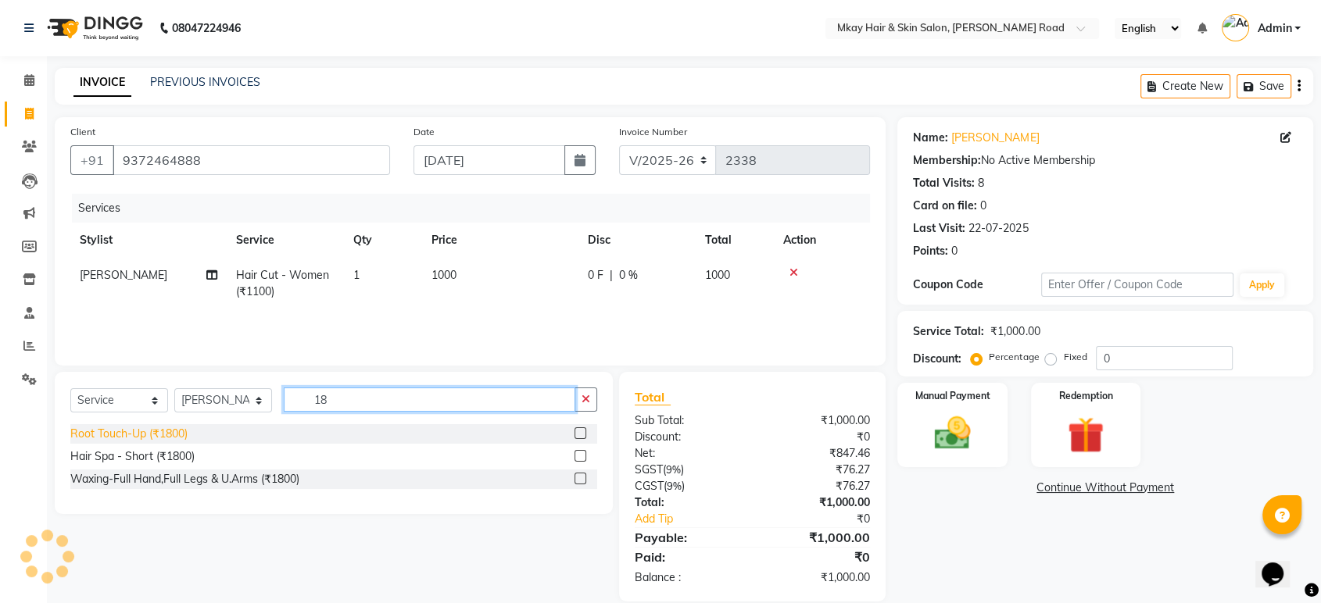
type input "18"
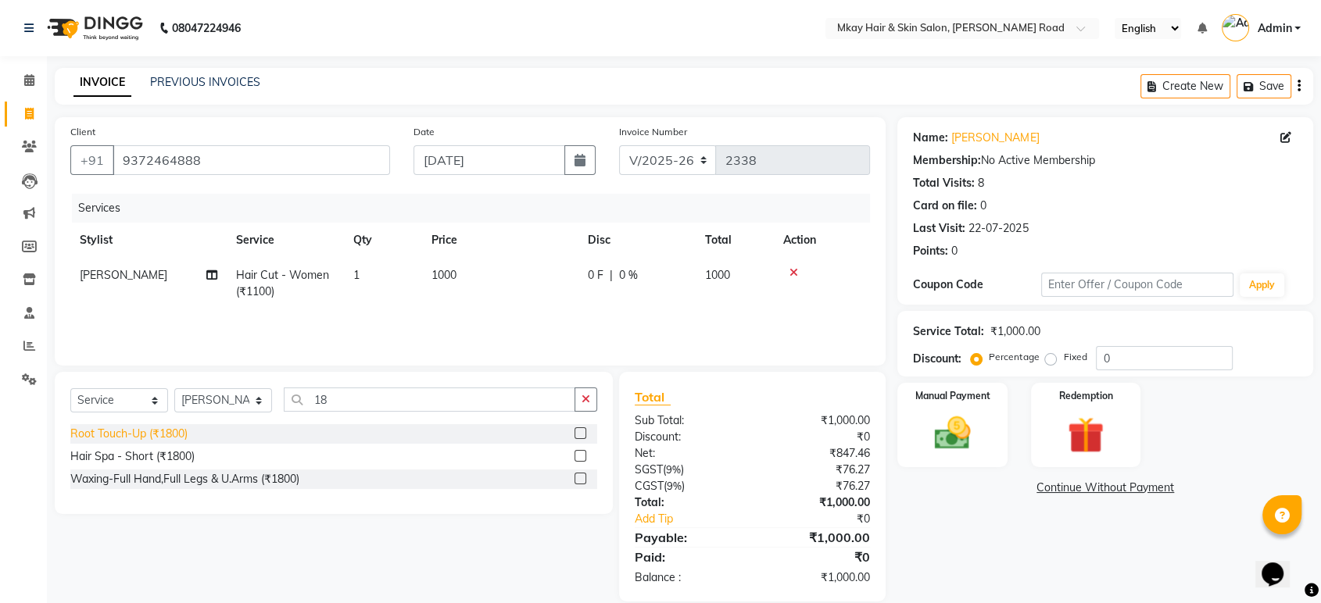
click at [152, 430] on div "Root Touch-Up (₹1800)" at bounding box center [128, 434] width 117 height 16
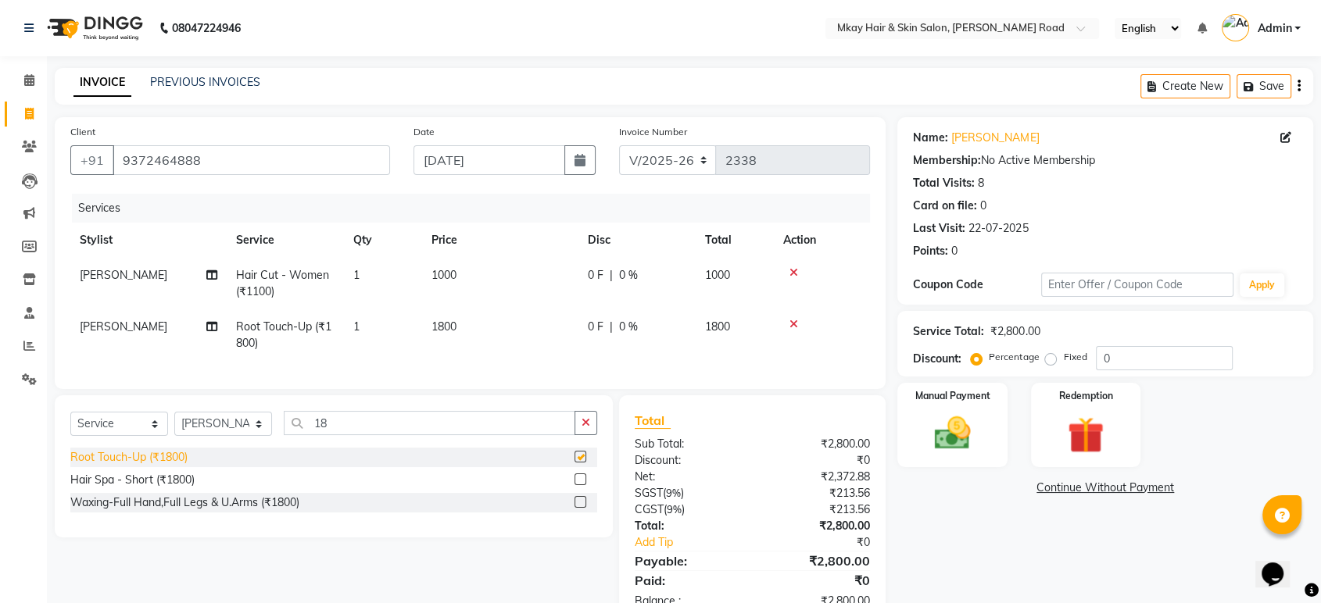
checkbox input "false"
click at [987, 428] on div "Manual Payment" at bounding box center [953, 425] width 114 height 88
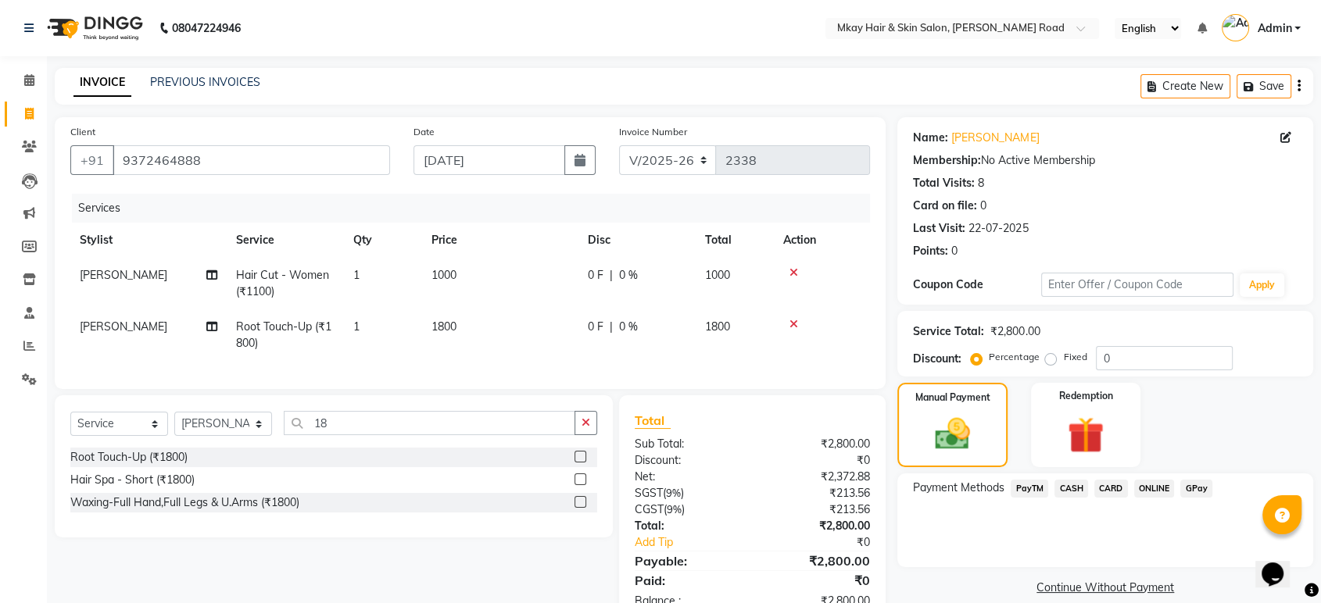
click at [1068, 488] on span "CASH" at bounding box center [1072, 489] width 34 height 18
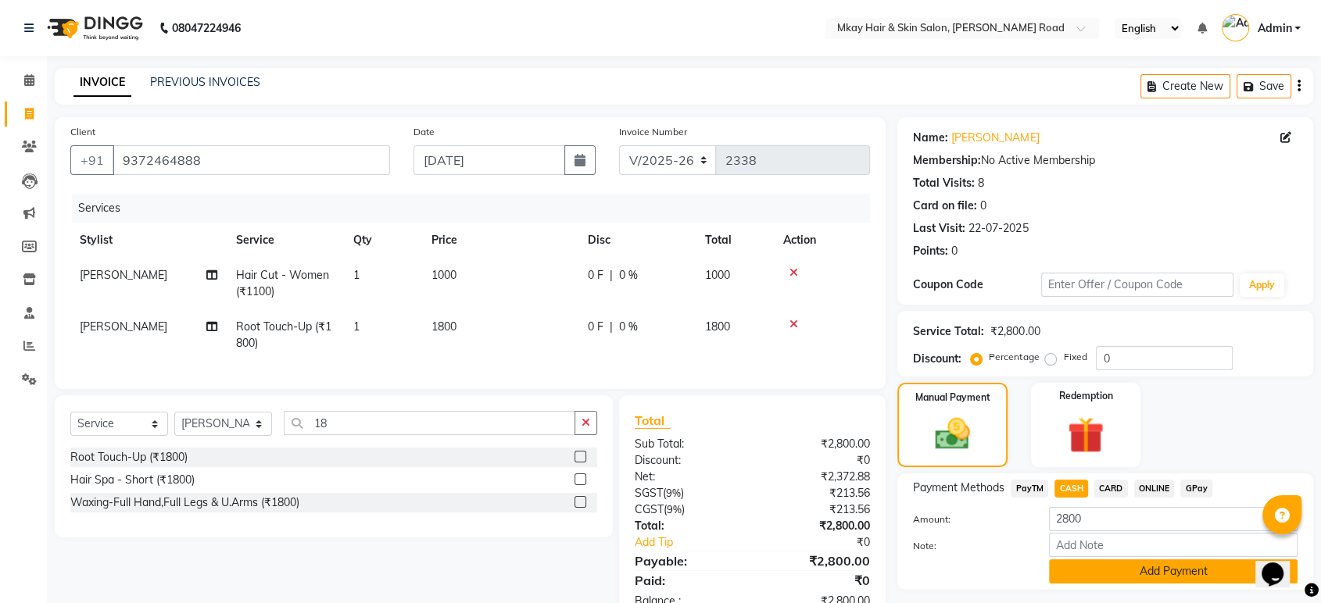
click at [1088, 573] on button "Add Payment" at bounding box center [1173, 572] width 249 height 24
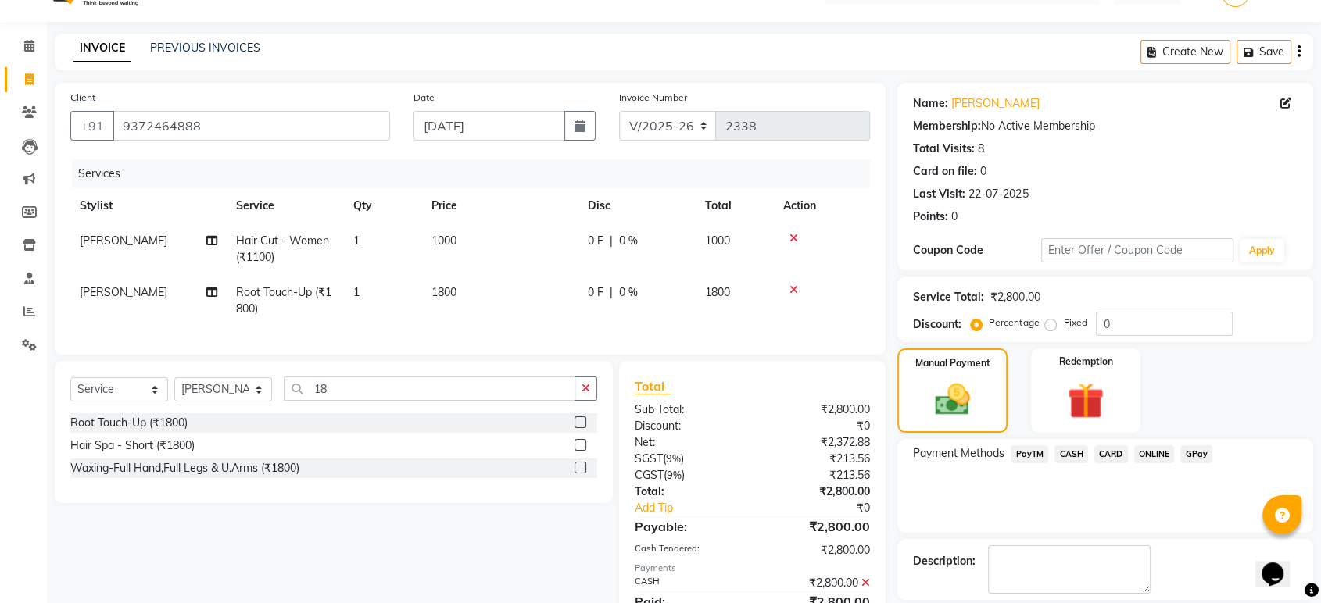
scroll to position [113, 0]
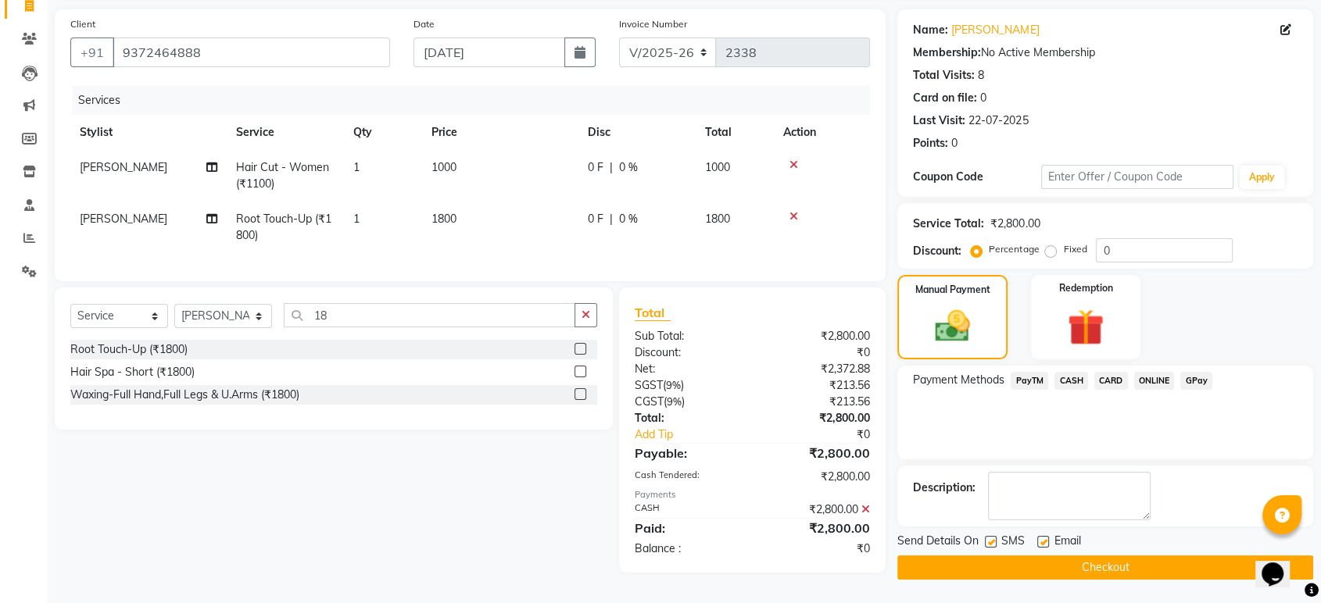
click at [991, 536] on label at bounding box center [991, 542] width 12 height 12
click at [991, 538] on input "checkbox" at bounding box center [990, 543] width 10 height 10
checkbox input "false"
click at [1040, 536] on label at bounding box center [1043, 542] width 12 height 12
click at [1040, 538] on input "checkbox" at bounding box center [1042, 543] width 10 height 10
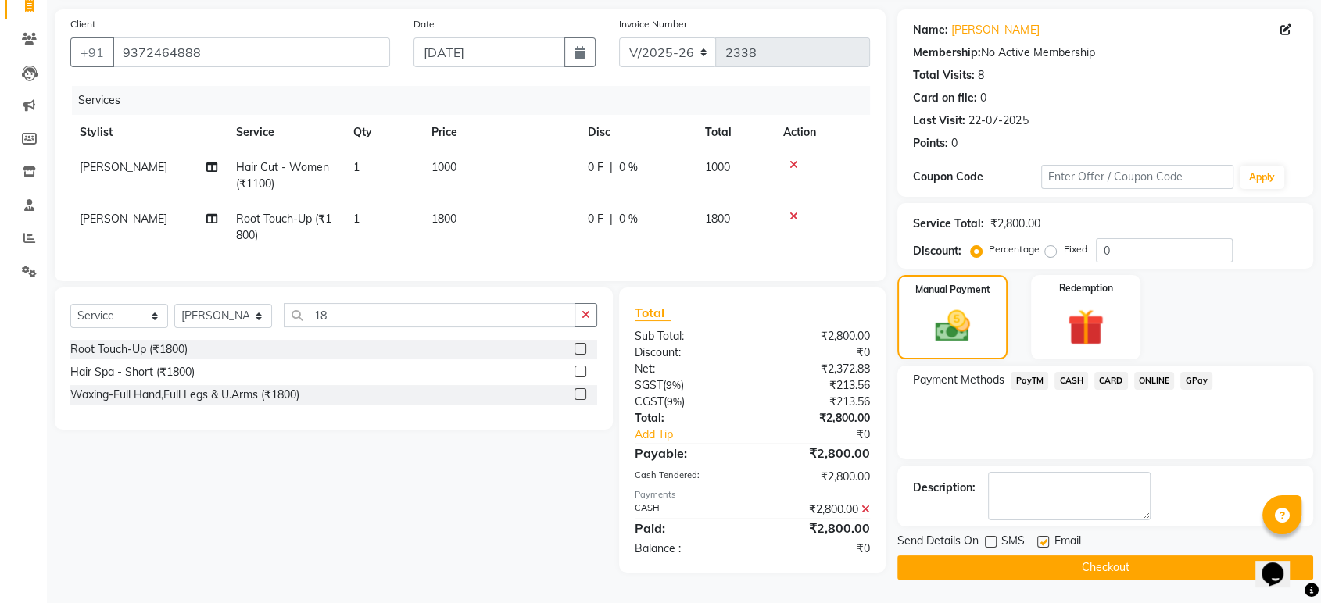
checkbox input "false"
click at [1038, 562] on button "Checkout" at bounding box center [1105, 568] width 416 height 24
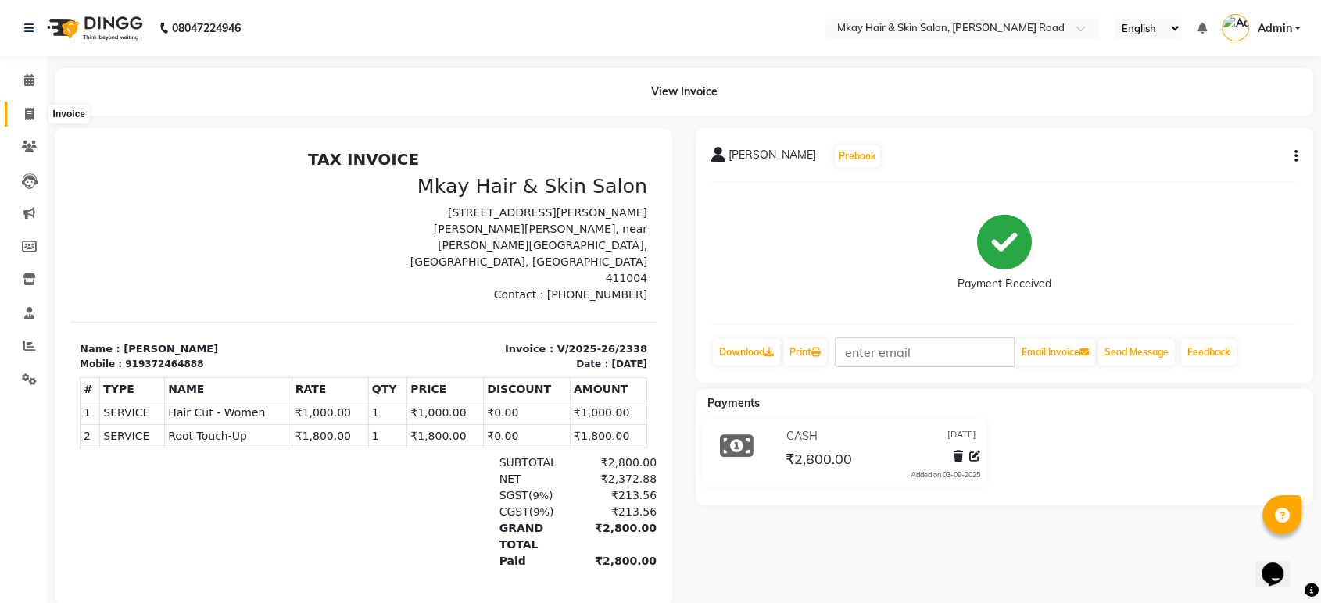
click at [31, 111] on icon at bounding box center [29, 114] width 9 height 12
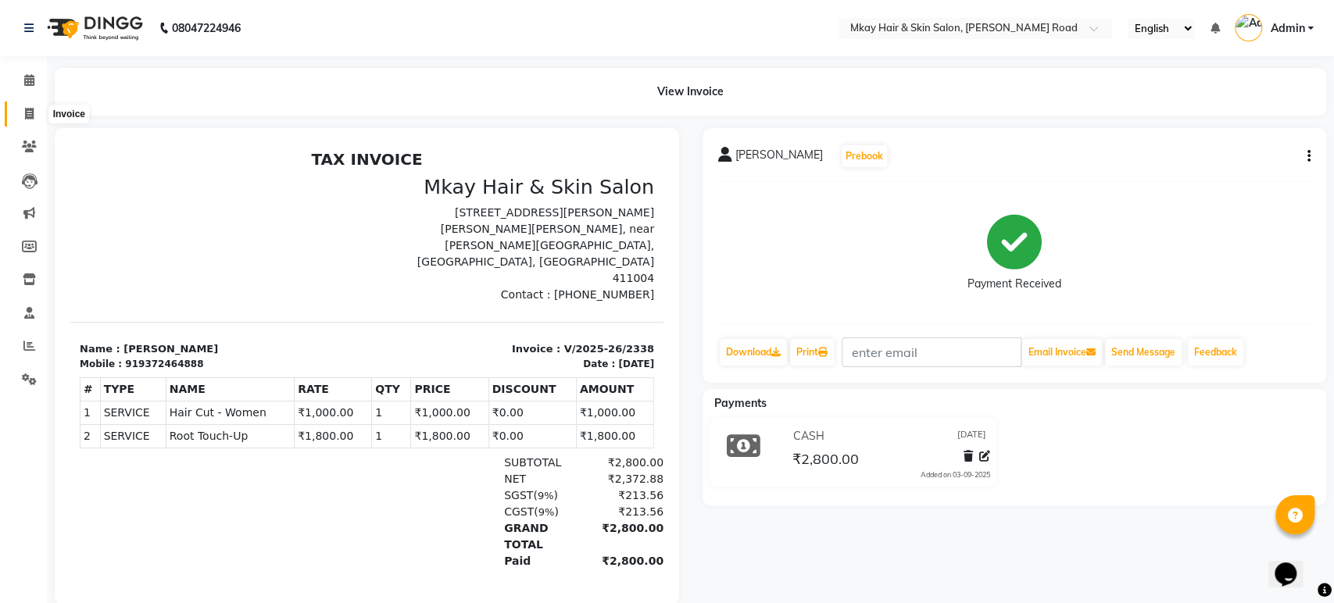
select select "service"
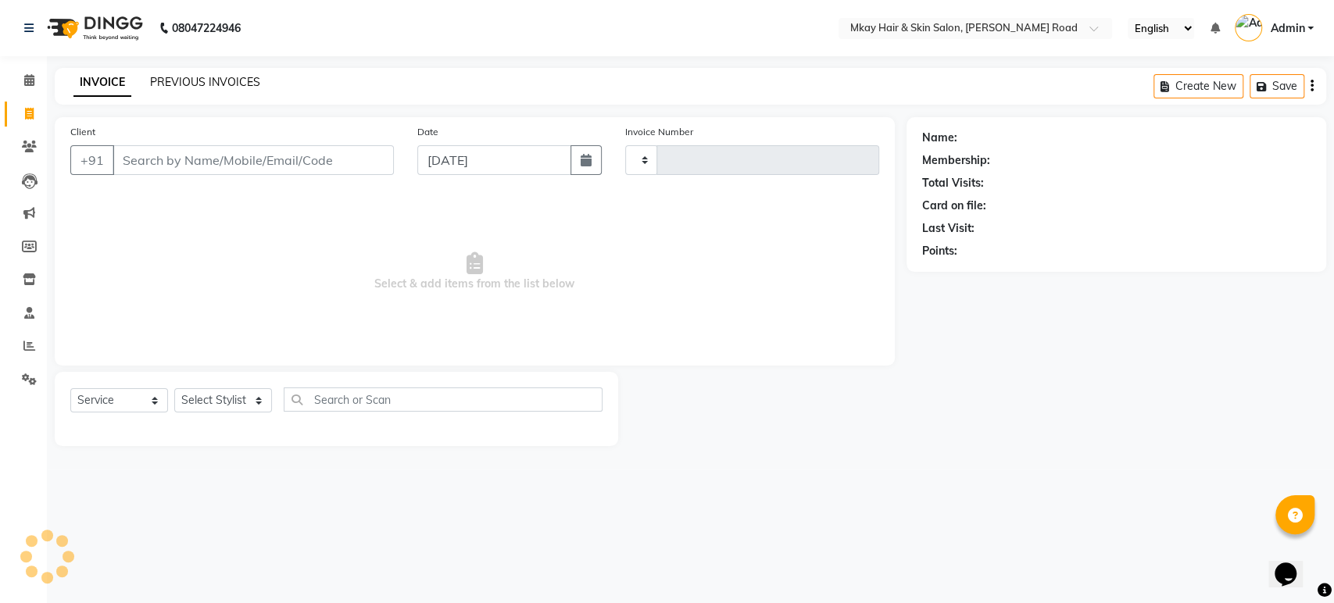
click at [192, 86] on link "PREVIOUS INVOICES" at bounding box center [205, 82] width 110 height 14
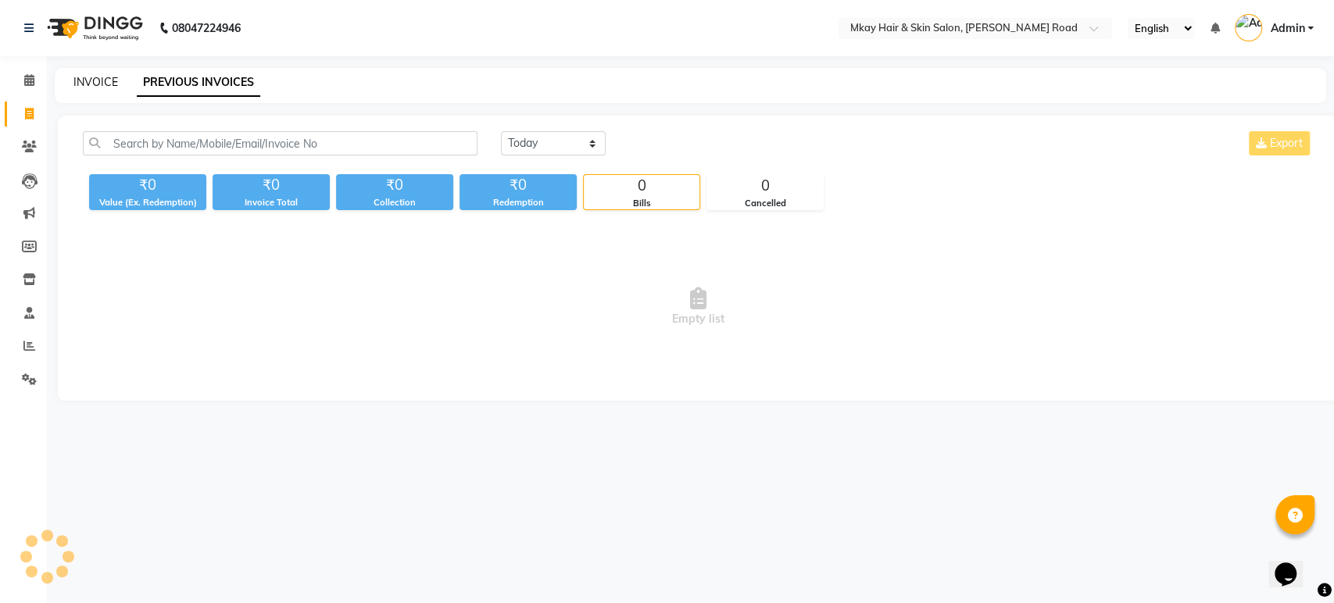
click at [77, 78] on link "INVOICE" at bounding box center [95, 82] width 45 height 14
select select "service"
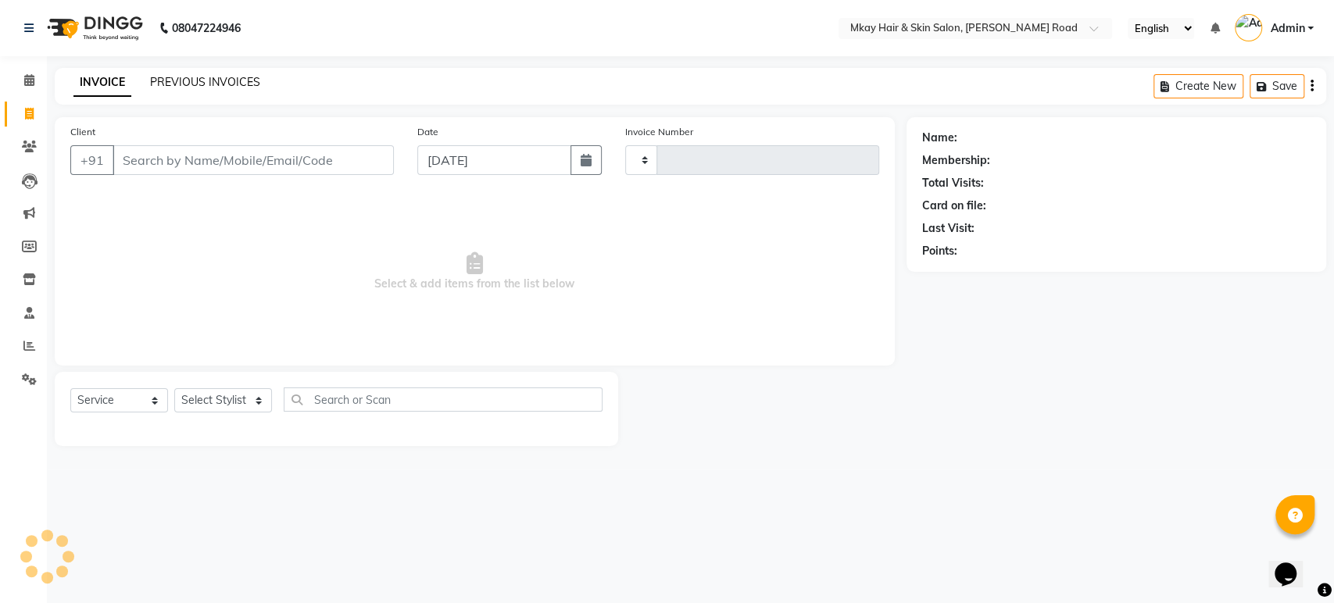
click at [195, 76] on link "PREVIOUS INVOICES" at bounding box center [205, 82] width 110 height 14
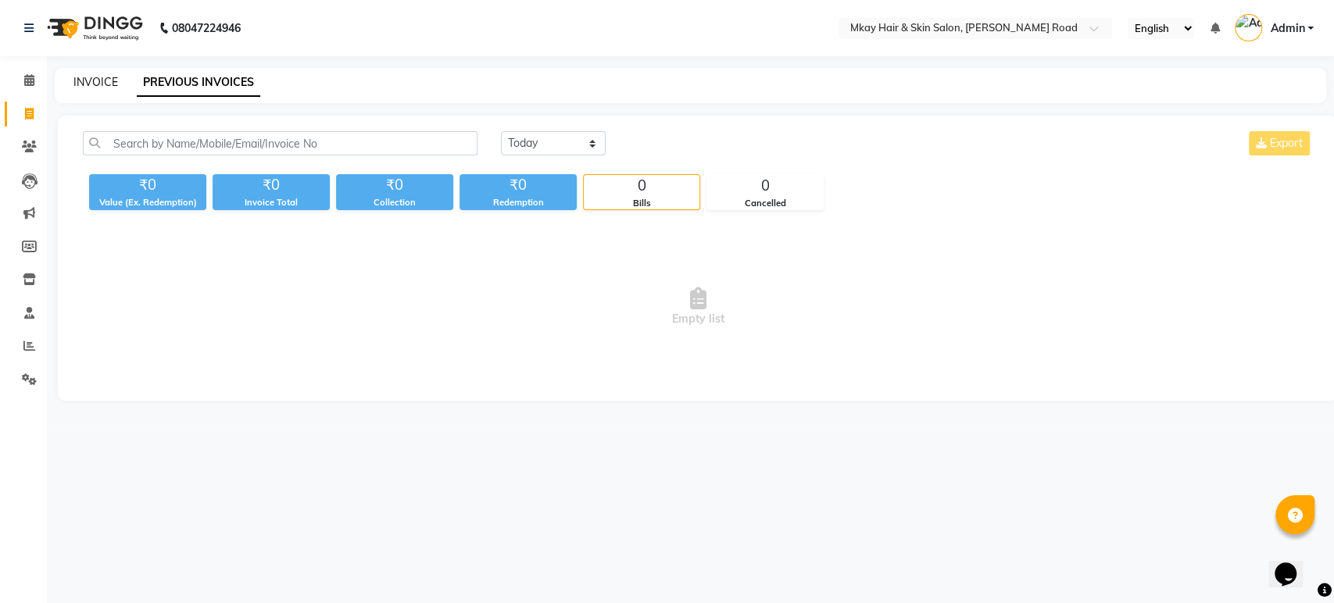
click at [91, 82] on link "INVOICE" at bounding box center [95, 82] width 45 height 14
select select "service"
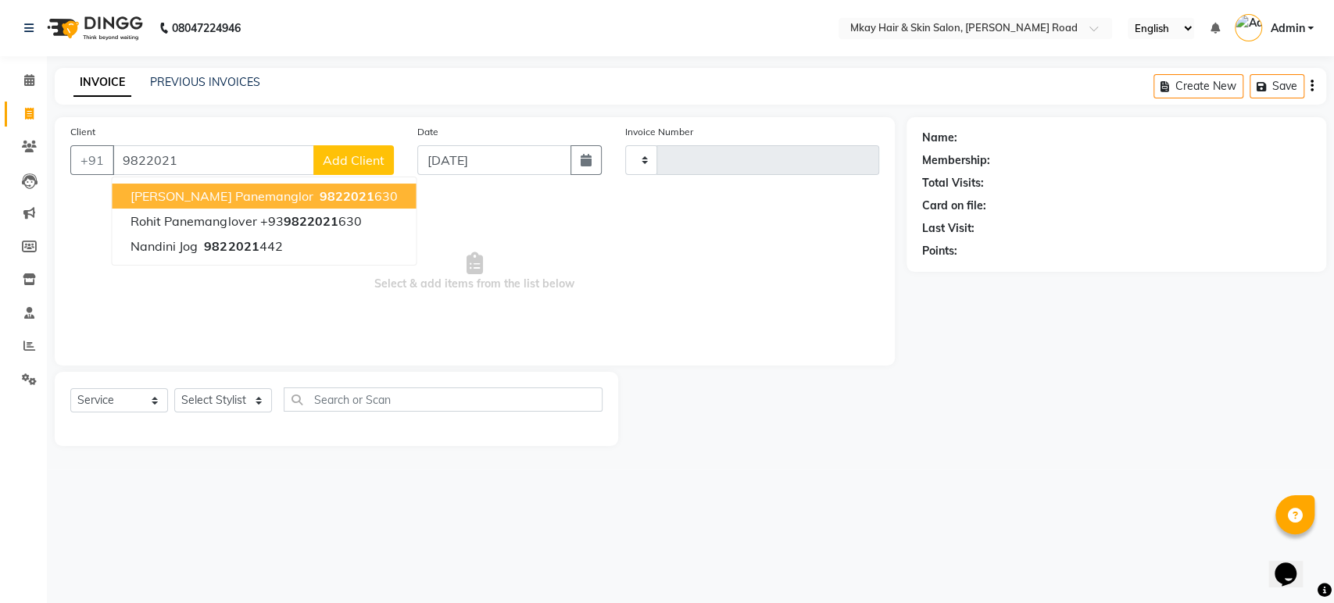
click at [170, 196] on span "[PERSON_NAME] panemanglor" at bounding box center [222, 196] width 182 height 16
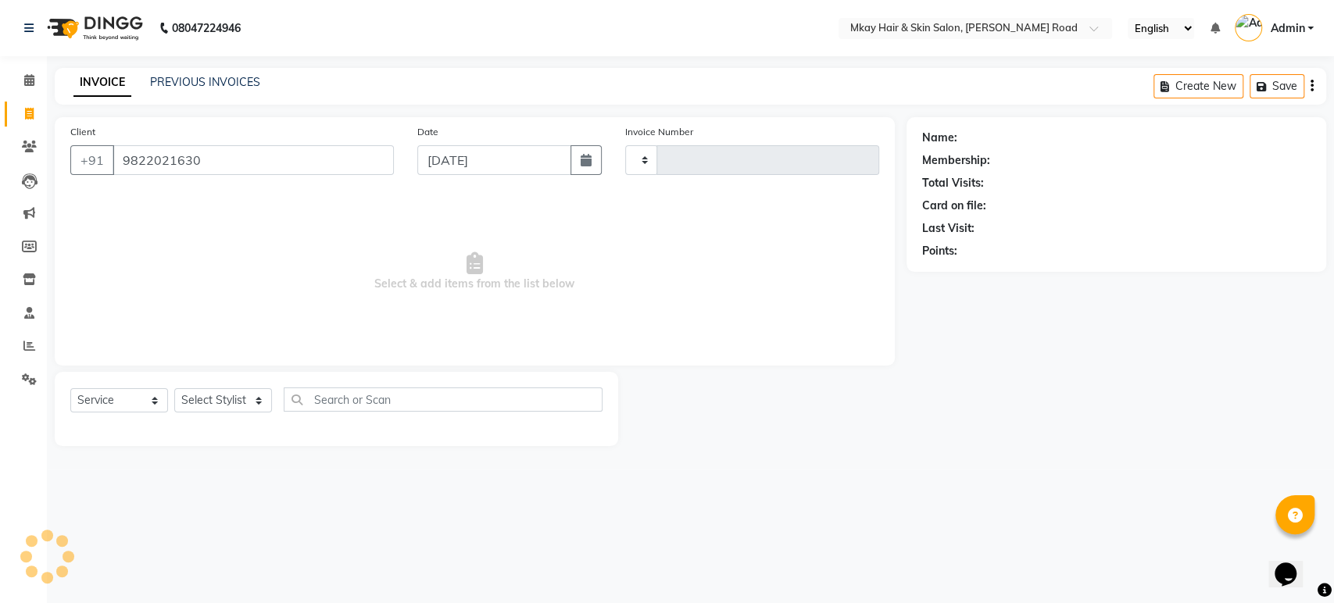
type input "9822021630"
click at [215, 393] on select "Select Stylist" at bounding box center [223, 401] width 98 height 24
click at [210, 406] on select "Select Stylist" at bounding box center [223, 401] width 98 height 24
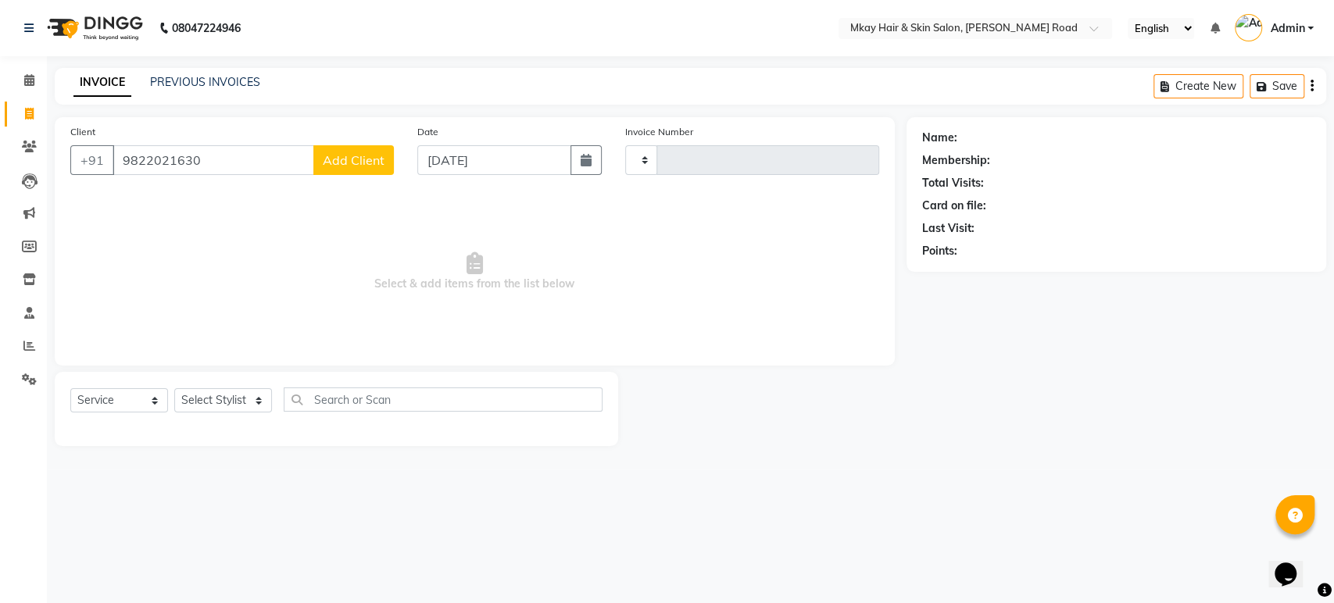
click at [156, 308] on span "Select & add items from the list below" at bounding box center [474, 272] width 809 height 156
click at [201, 76] on link "PREVIOUS INVOICES" at bounding box center [205, 82] width 110 height 14
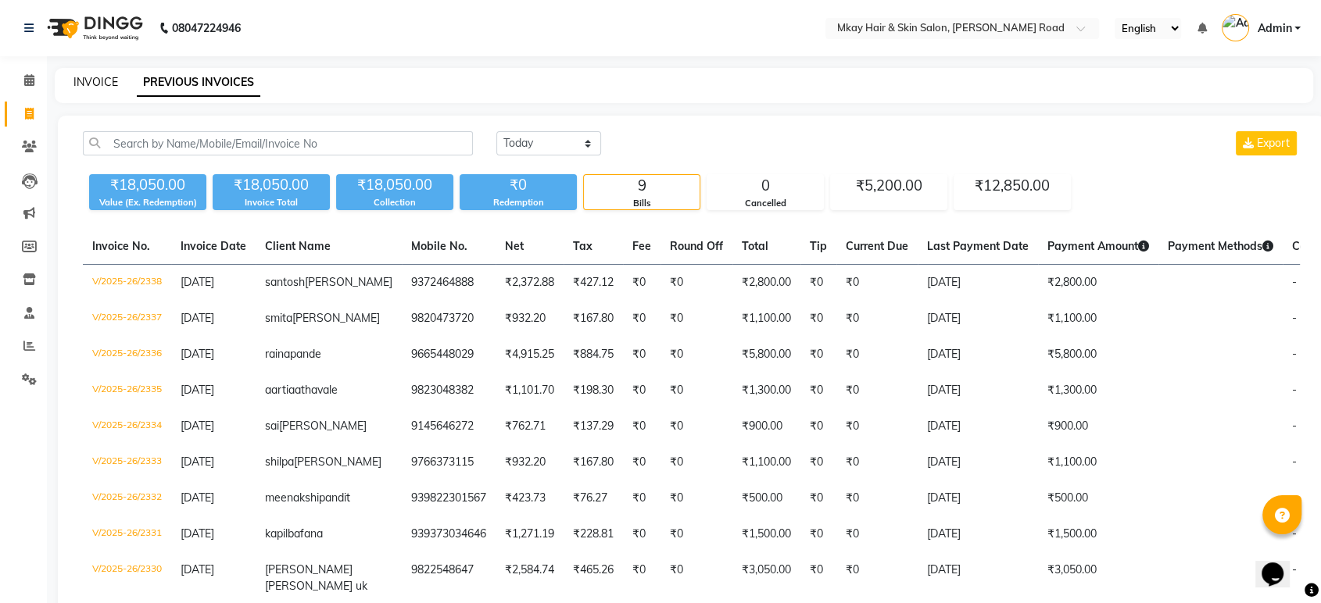
click at [97, 84] on link "INVOICE" at bounding box center [95, 82] width 45 height 14
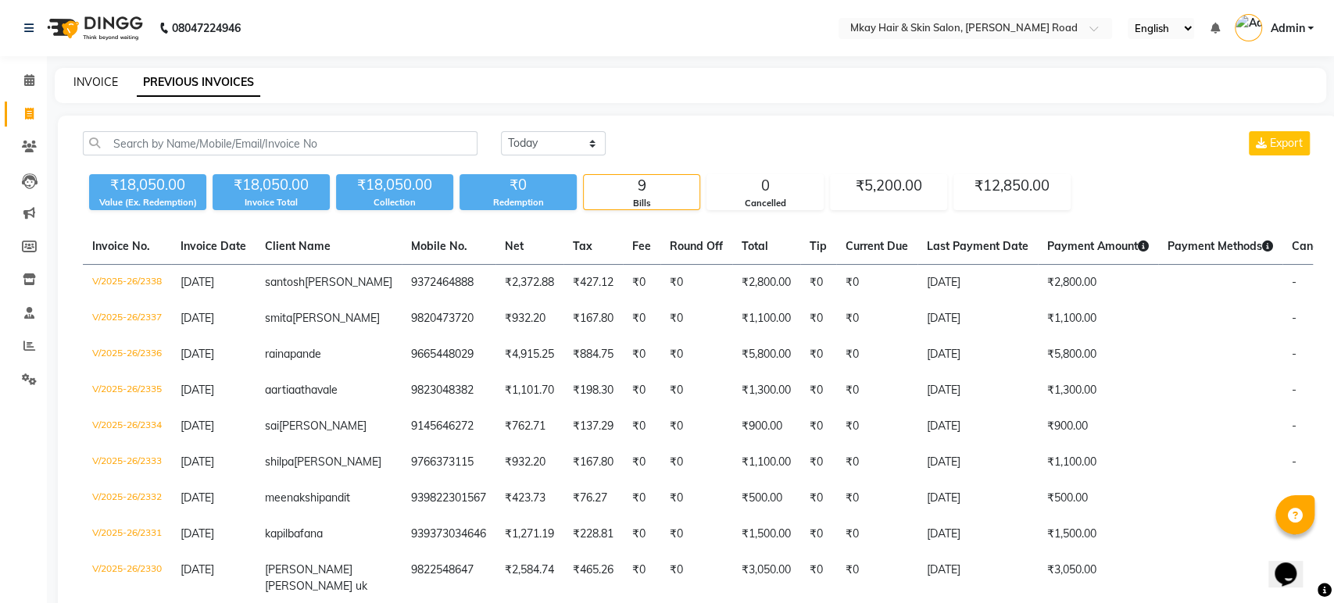
select select "5258"
select select "service"
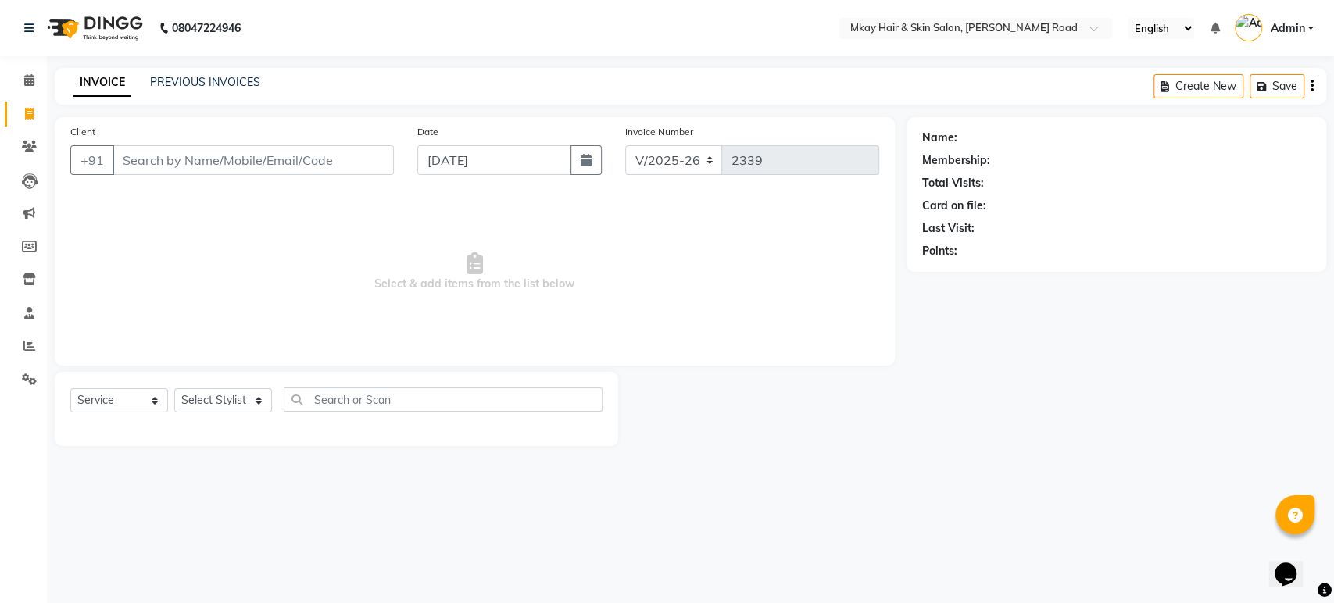
click at [97, 84] on link "INVOICE" at bounding box center [102, 83] width 58 height 28
click at [175, 170] on input "Client" at bounding box center [253, 160] width 281 height 30
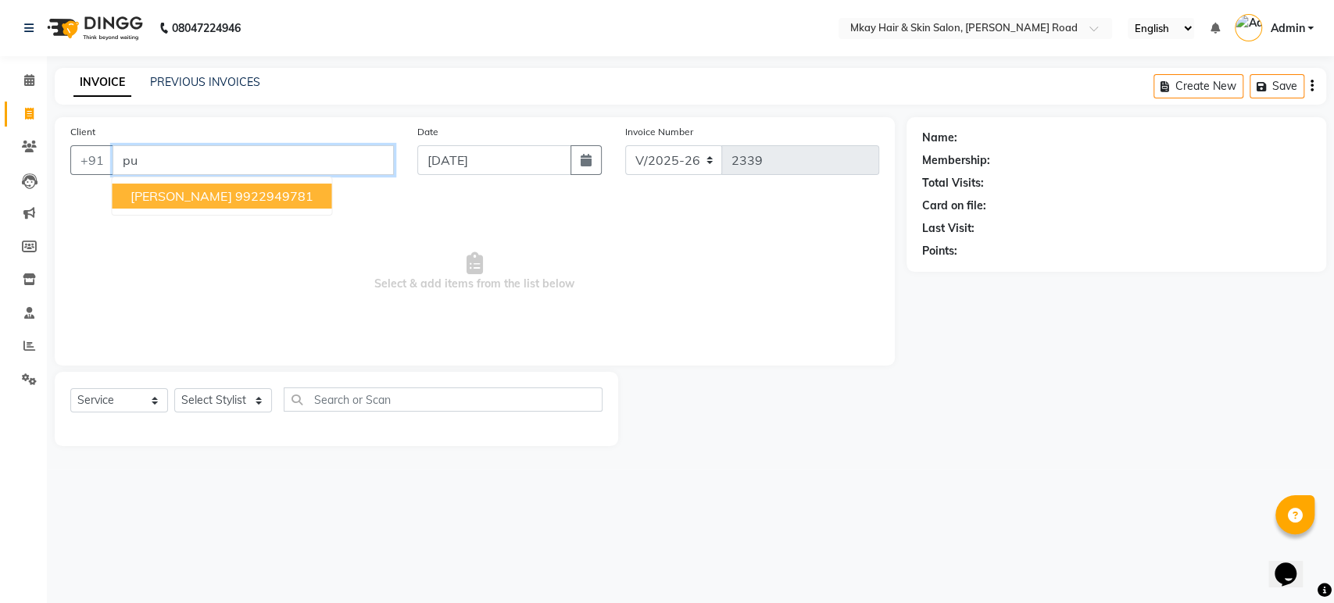
type input "p"
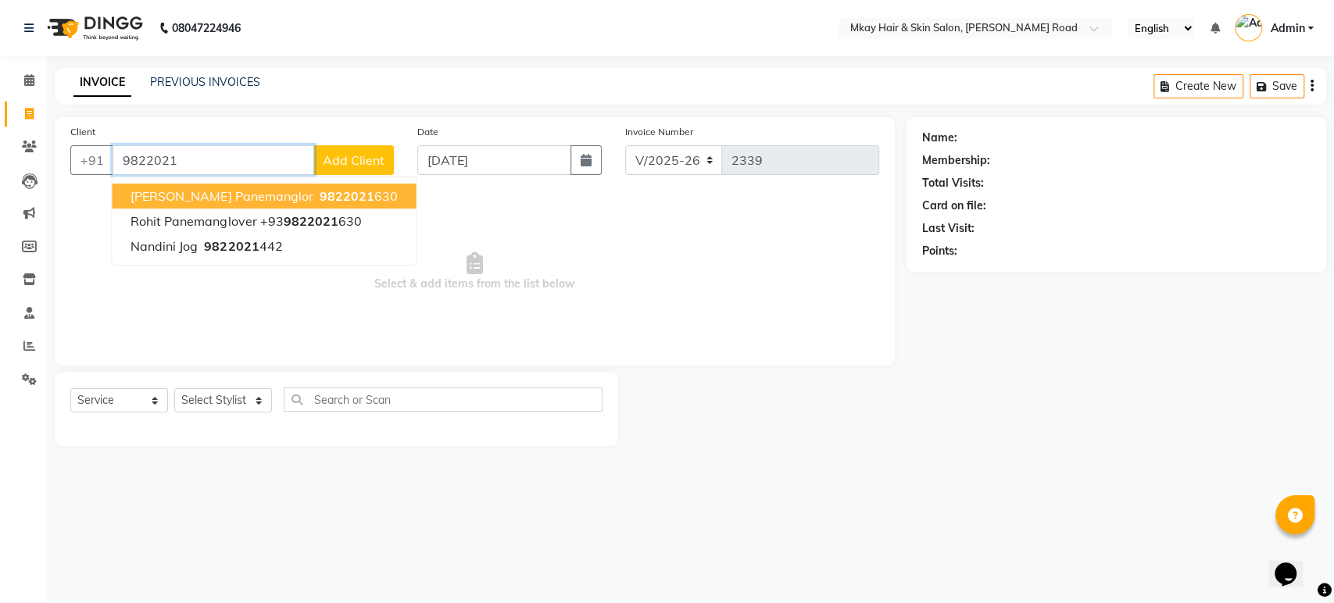
click at [319, 188] on span "9822021" at bounding box center [346, 196] width 55 height 16
type input "9822021630"
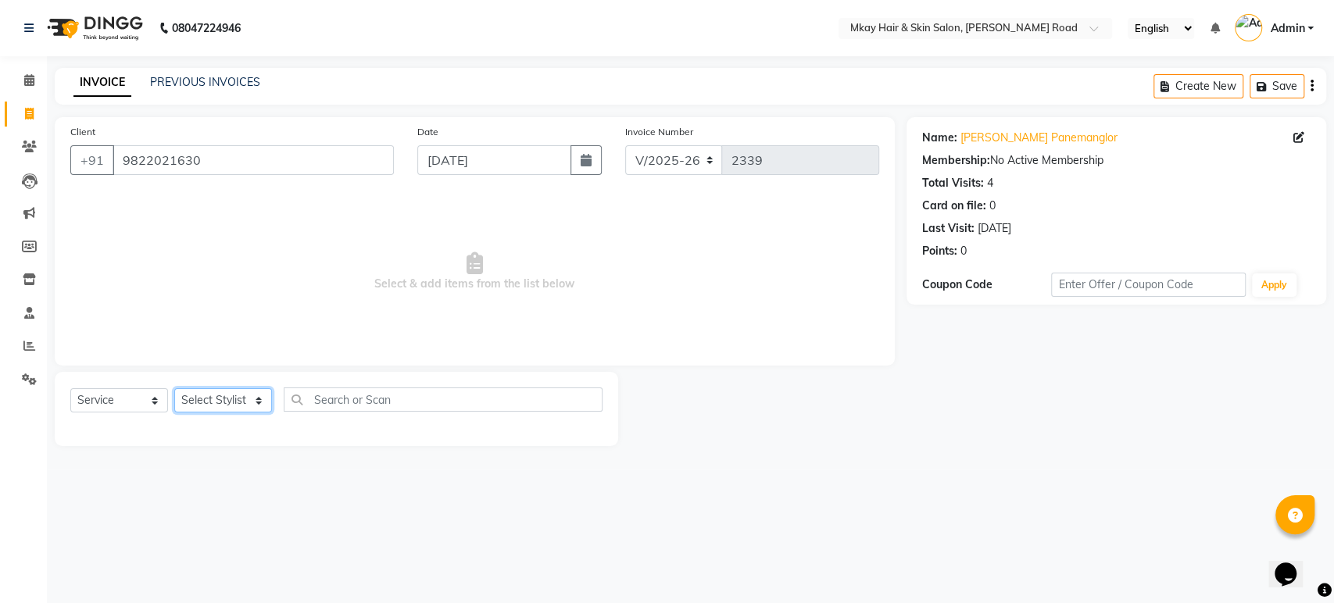
click at [218, 400] on select "Select Stylist [PERSON_NAME] Isha [PERSON_NAME] [PERSON_NAME] Shyam [PERSON_NAM…" at bounding box center [223, 401] width 98 height 24
select select "38229"
click at [174, 389] on select "Select Stylist [PERSON_NAME] Isha [PERSON_NAME] [PERSON_NAME] Shyam [PERSON_NAM…" at bounding box center [223, 401] width 98 height 24
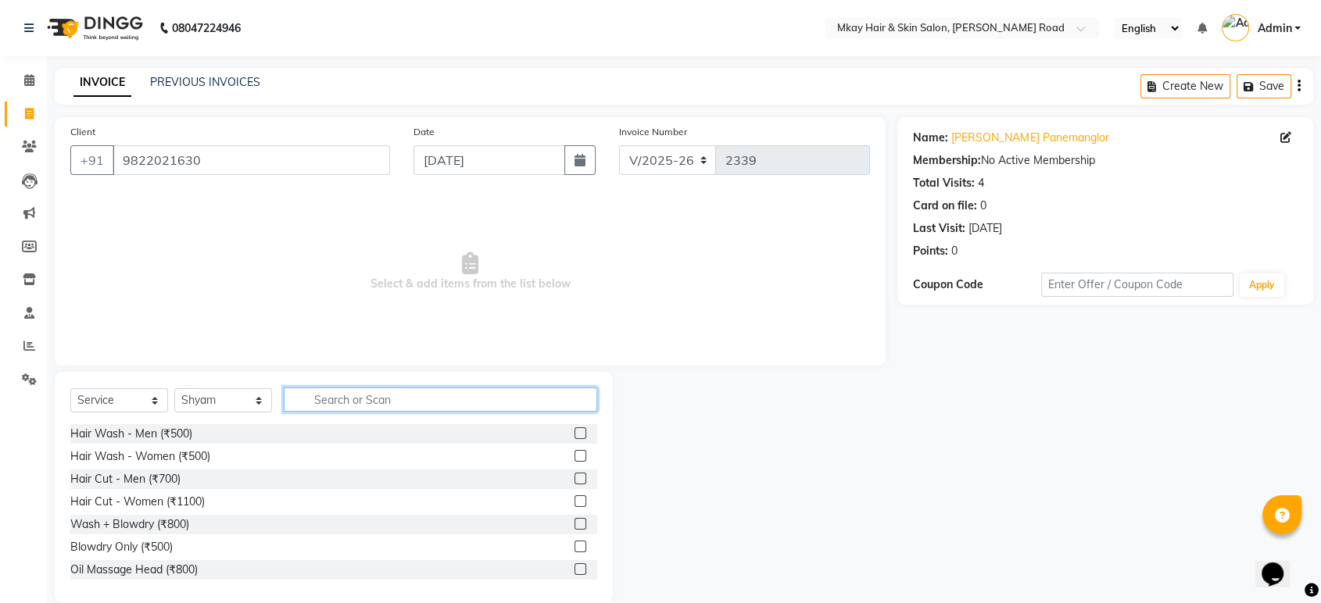
click at [331, 395] on input "text" at bounding box center [440, 400] width 313 height 24
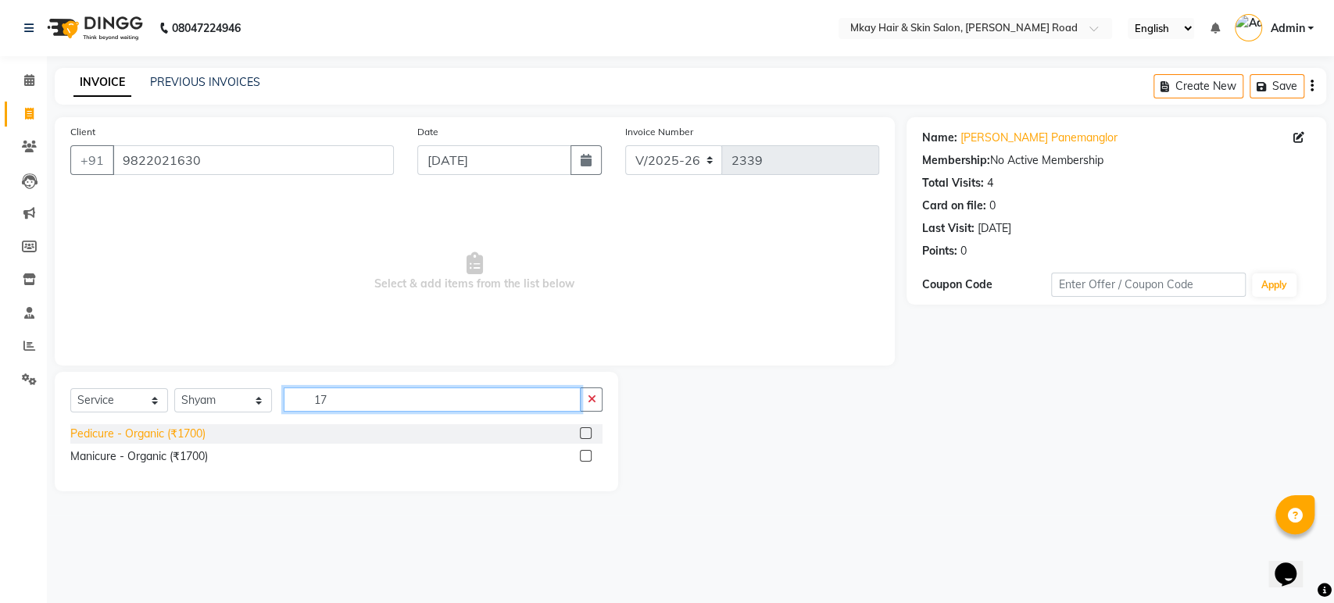
type input "17"
click at [150, 429] on div "Pedicure - Organic (₹1700)" at bounding box center [137, 434] width 135 height 16
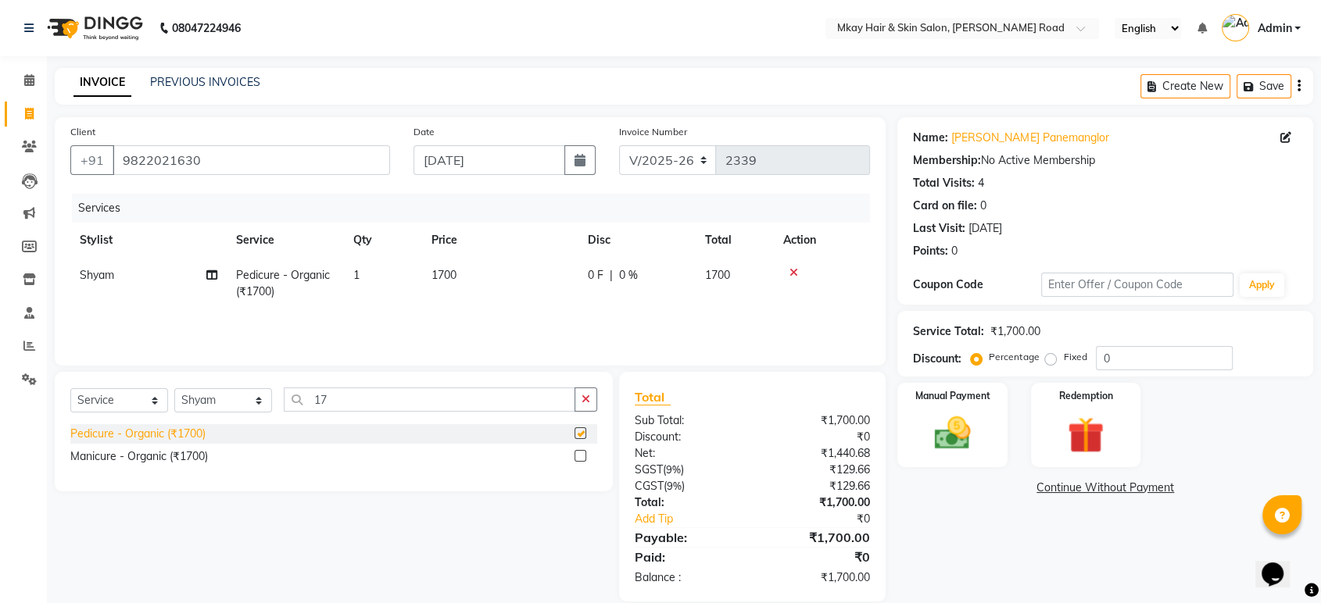
checkbox input "false"
click at [986, 430] on div "Manual Payment" at bounding box center [953, 425] width 114 height 88
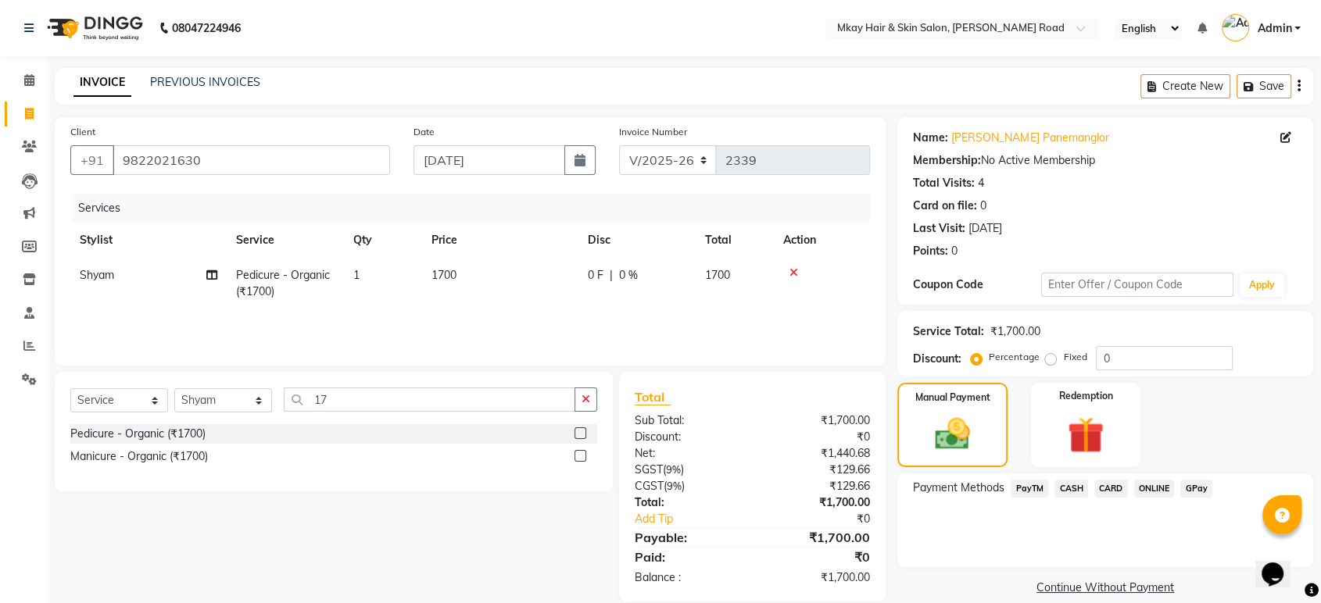
click at [1061, 485] on span "CASH" at bounding box center [1072, 489] width 34 height 18
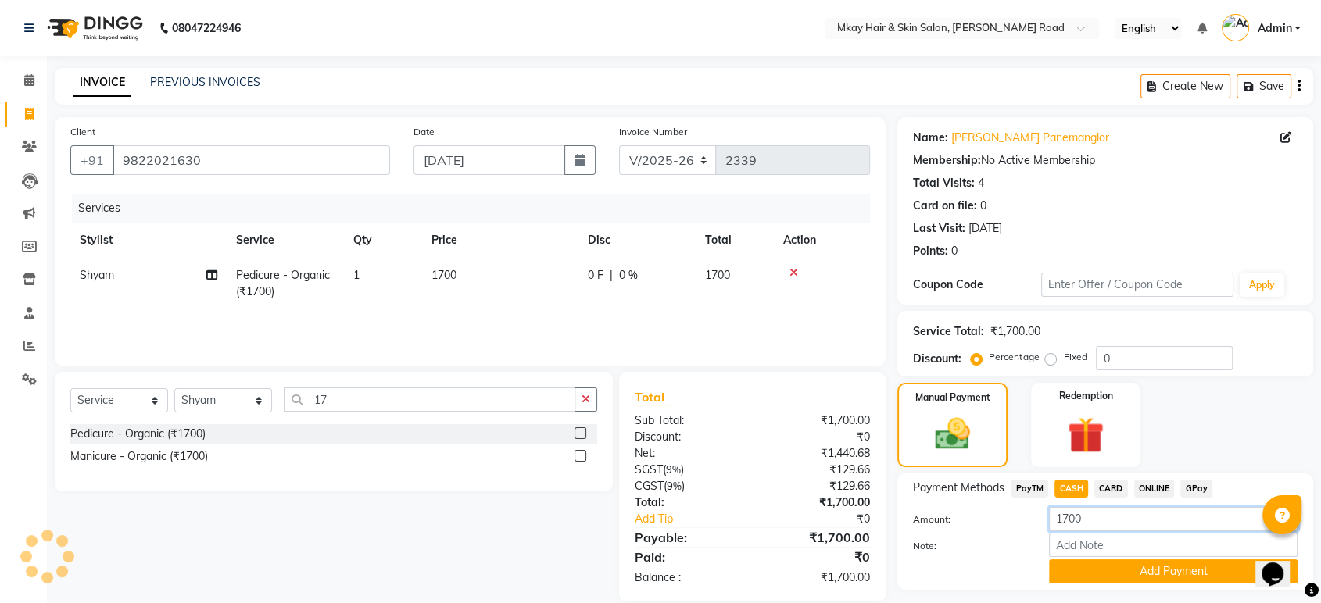
click at [1088, 511] on input "1700" at bounding box center [1173, 519] width 249 height 24
type input "1"
type input "0"
click at [1122, 572] on button "Add Payment" at bounding box center [1173, 572] width 249 height 24
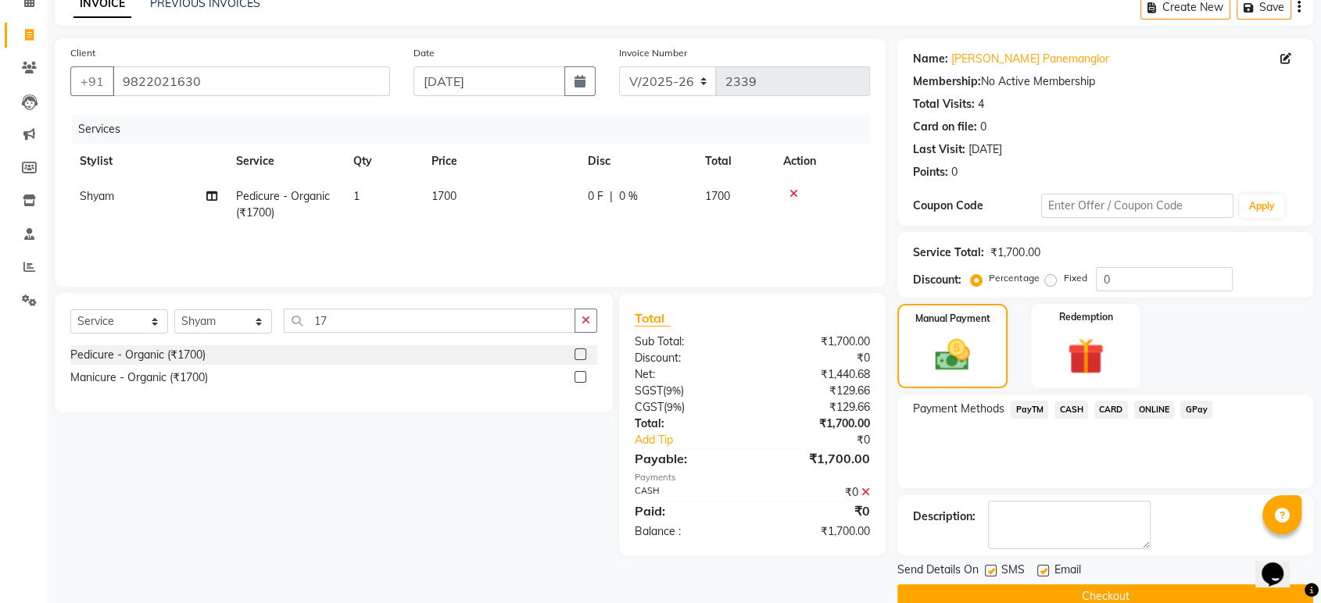
scroll to position [106, 0]
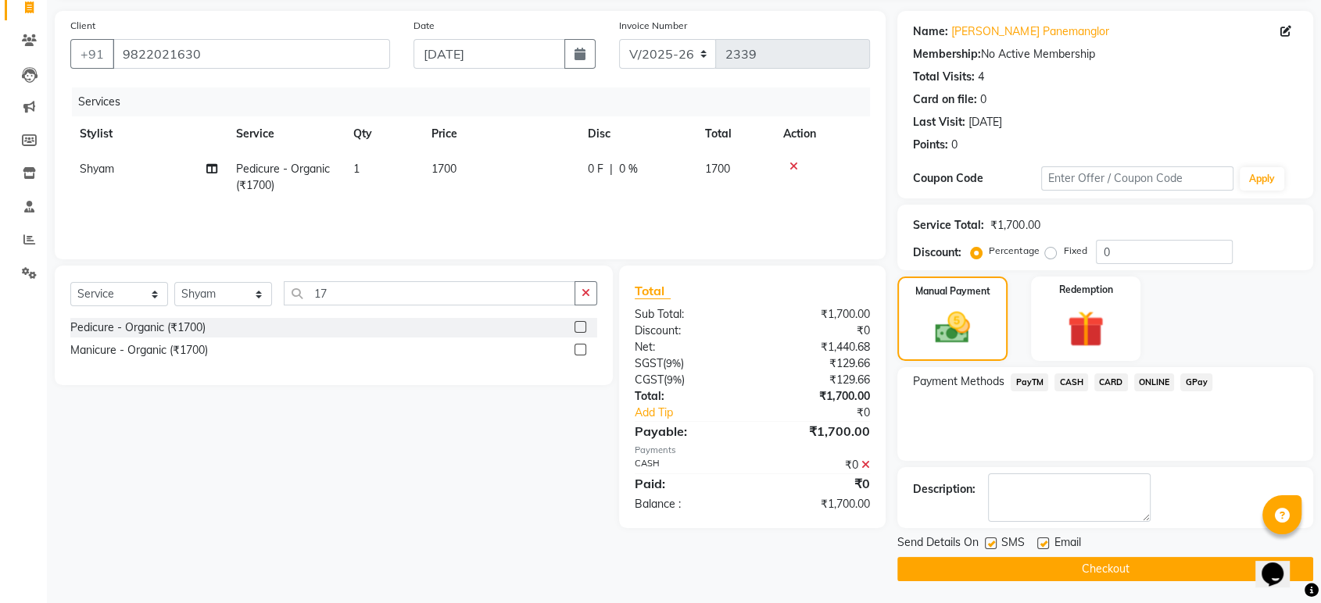
click at [997, 542] on div "SMS" at bounding box center [1011, 545] width 52 height 20
click at [992, 542] on label at bounding box center [991, 544] width 12 height 12
click at [992, 542] on input "checkbox" at bounding box center [990, 544] width 10 height 10
checkbox input "false"
click at [1045, 542] on label at bounding box center [1043, 544] width 12 height 12
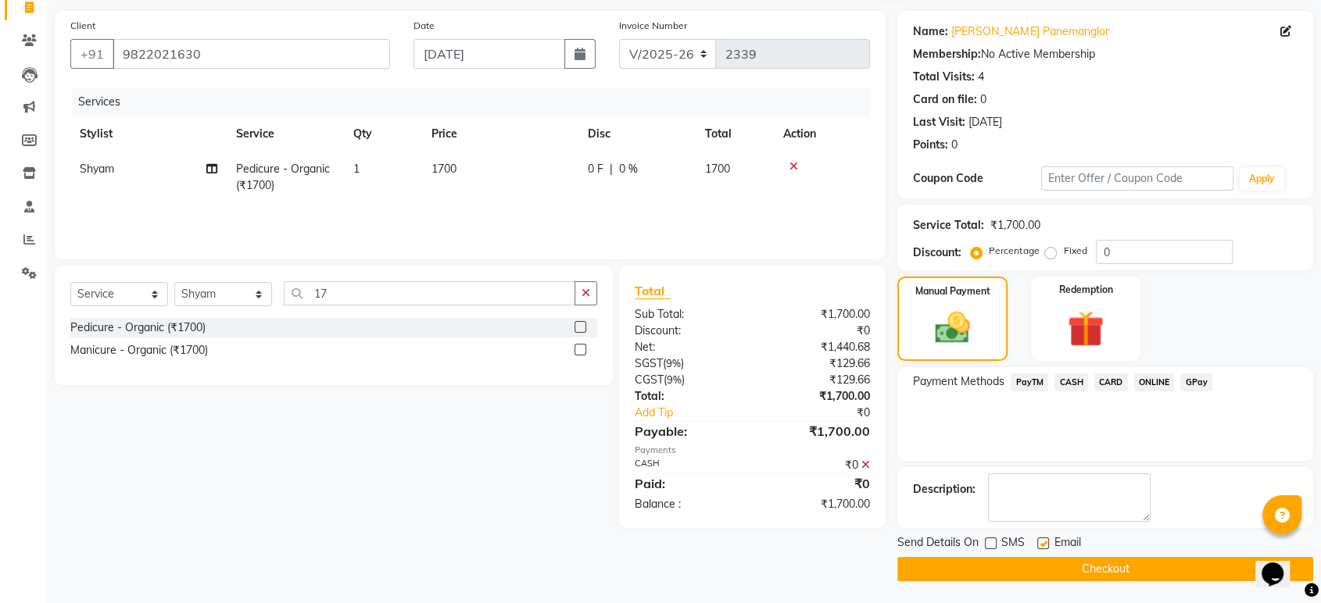
click at [1045, 542] on input "checkbox" at bounding box center [1042, 544] width 10 height 10
checkbox input "false"
click at [1043, 564] on button "Checkout" at bounding box center [1105, 569] width 416 height 24
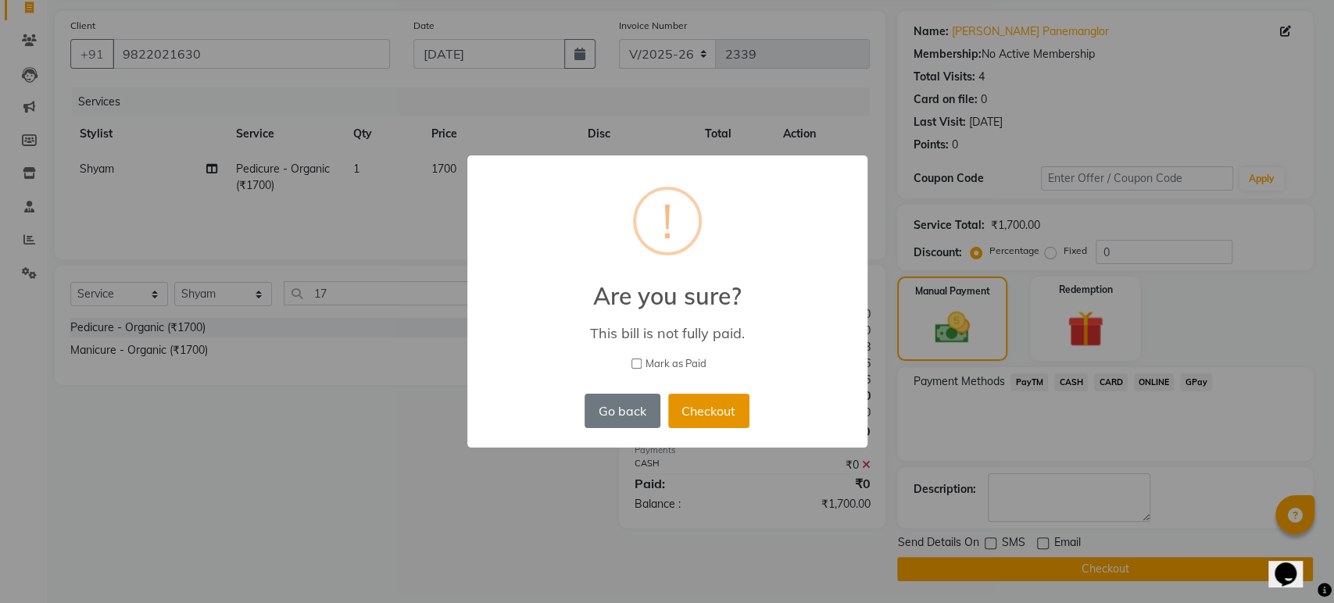
click at [712, 415] on button "Checkout" at bounding box center [708, 411] width 81 height 34
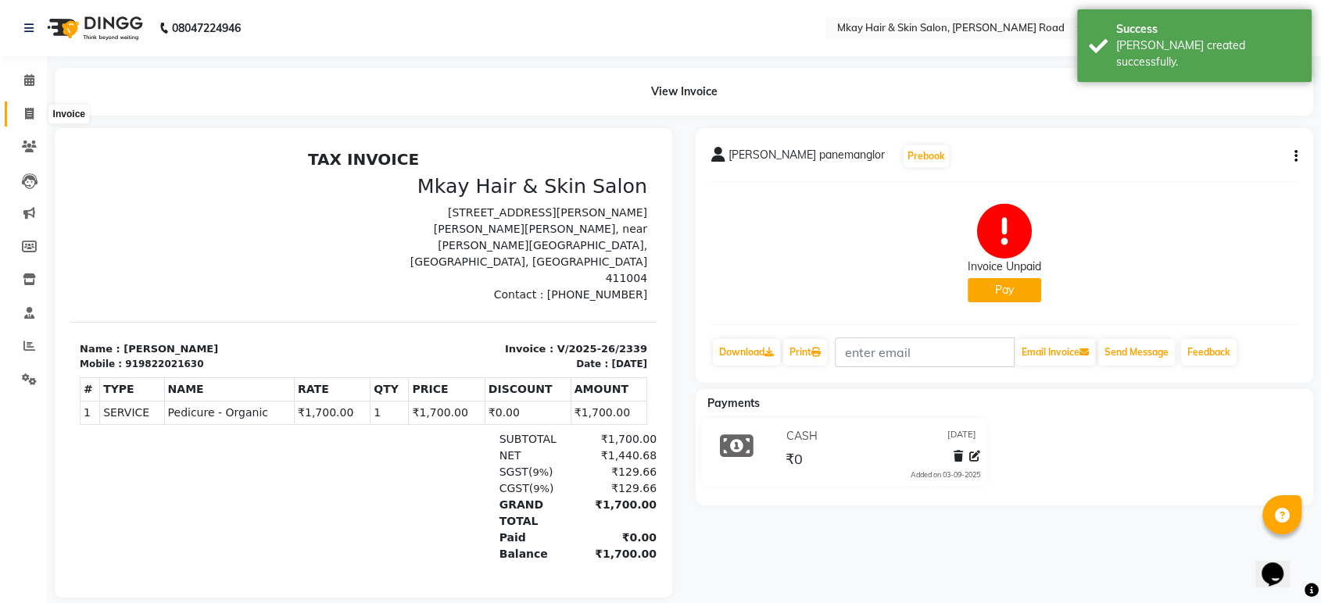
click at [27, 109] on icon at bounding box center [29, 114] width 9 height 12
select select "service"
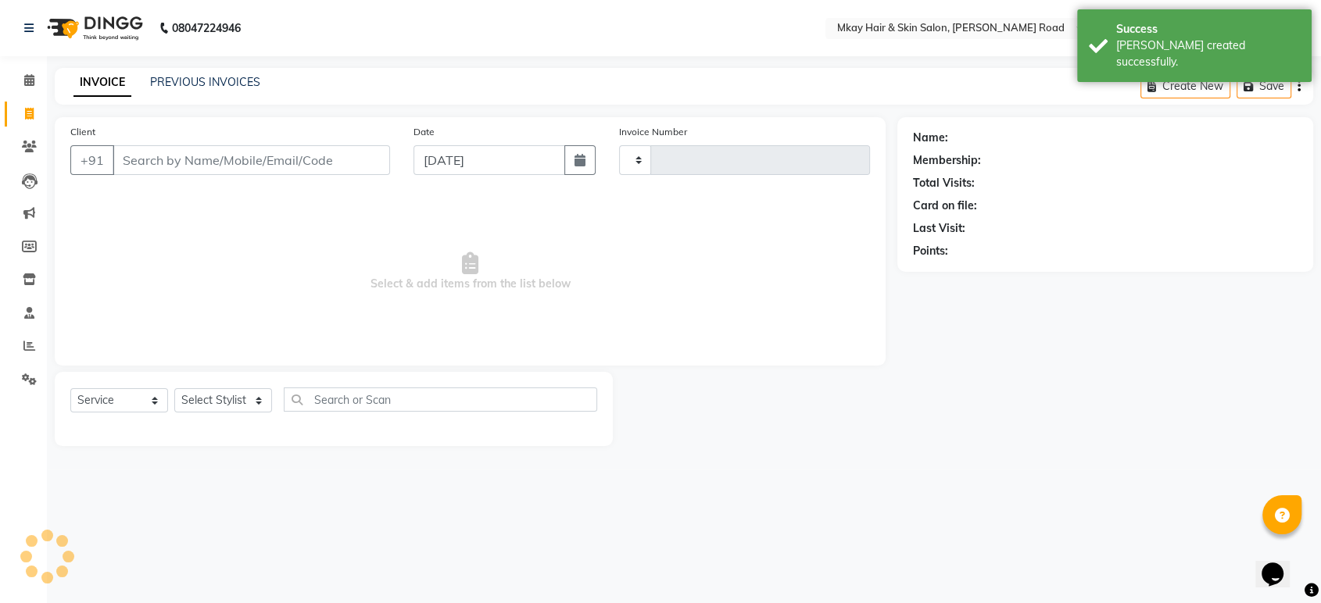
type input "2340"
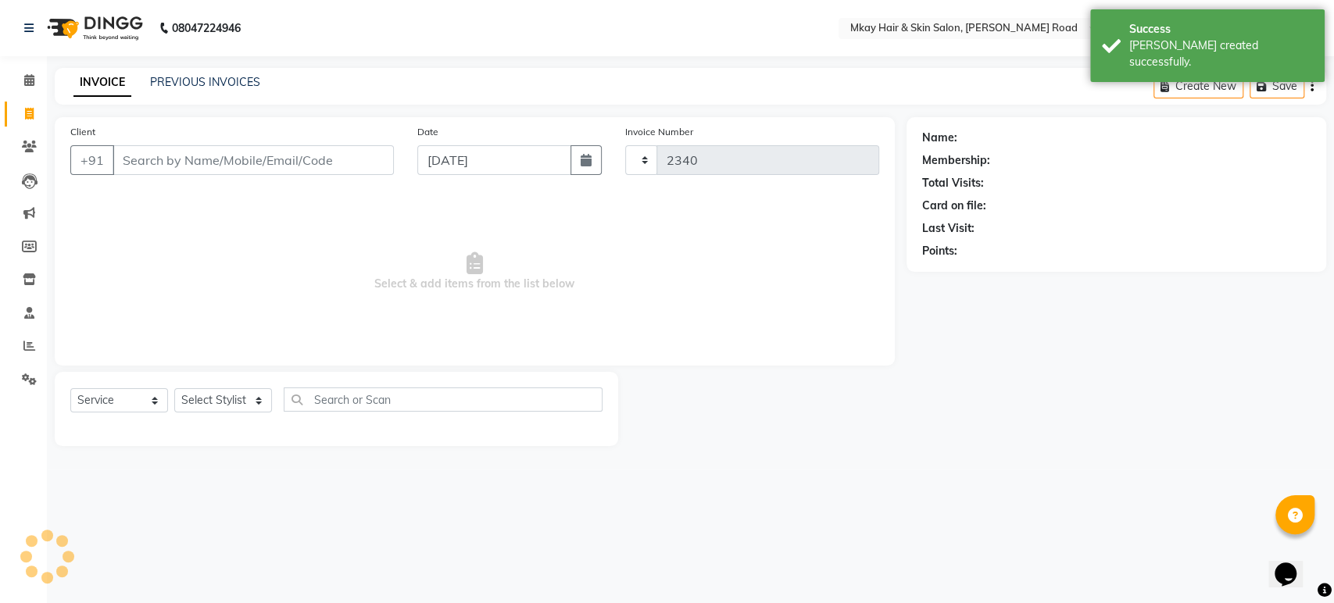
select select "5258"
click at [177, 84] on link "PREVIOUS INVOICES" at bounding box center [205, 82] width 110 height 14
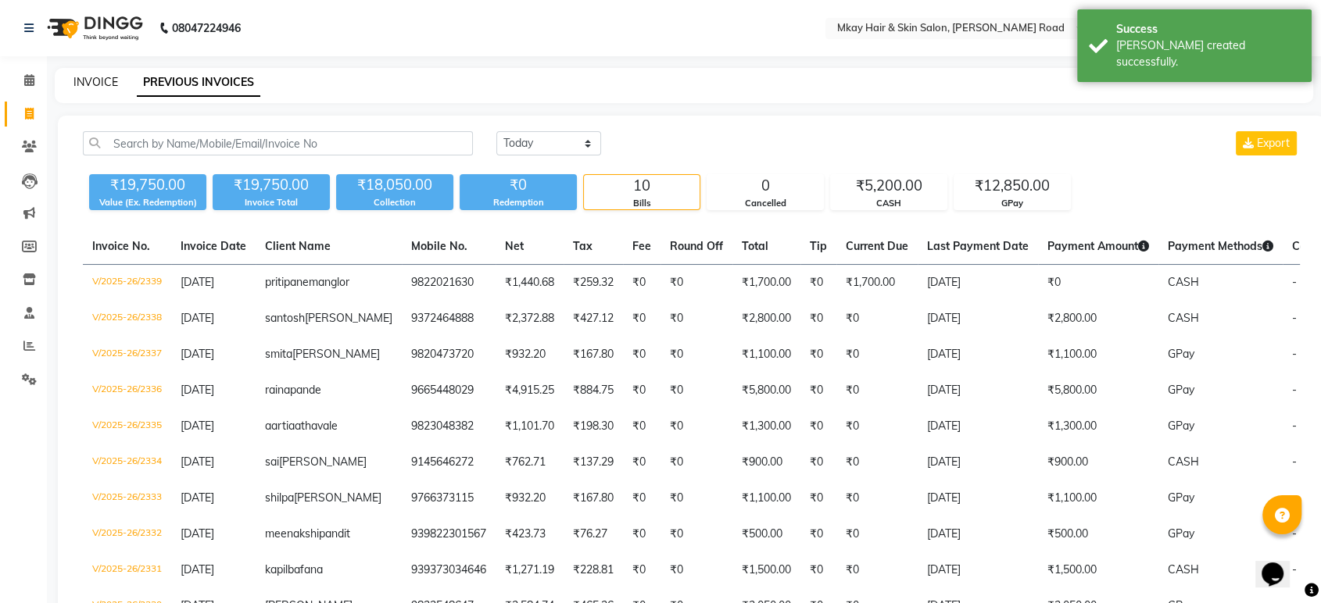
click at [106, 84] on link "INVOICE" at bounding box center [95, 82] width 45 height 14
select select "service"
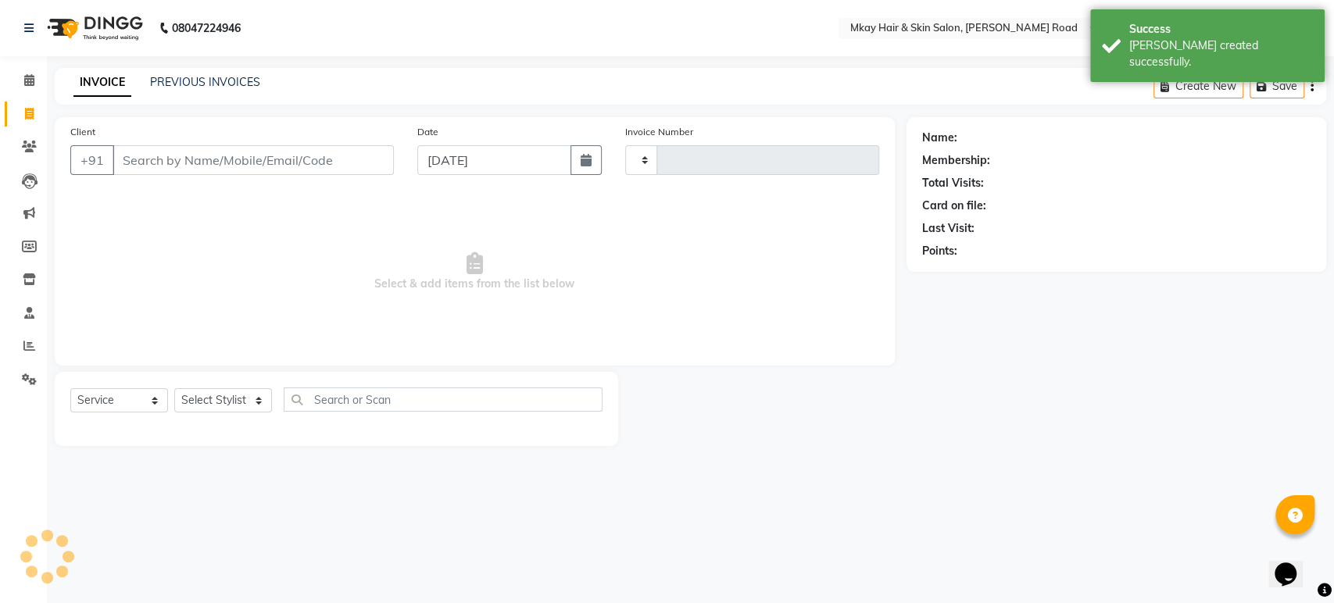
type input "2340"
select select "5258"
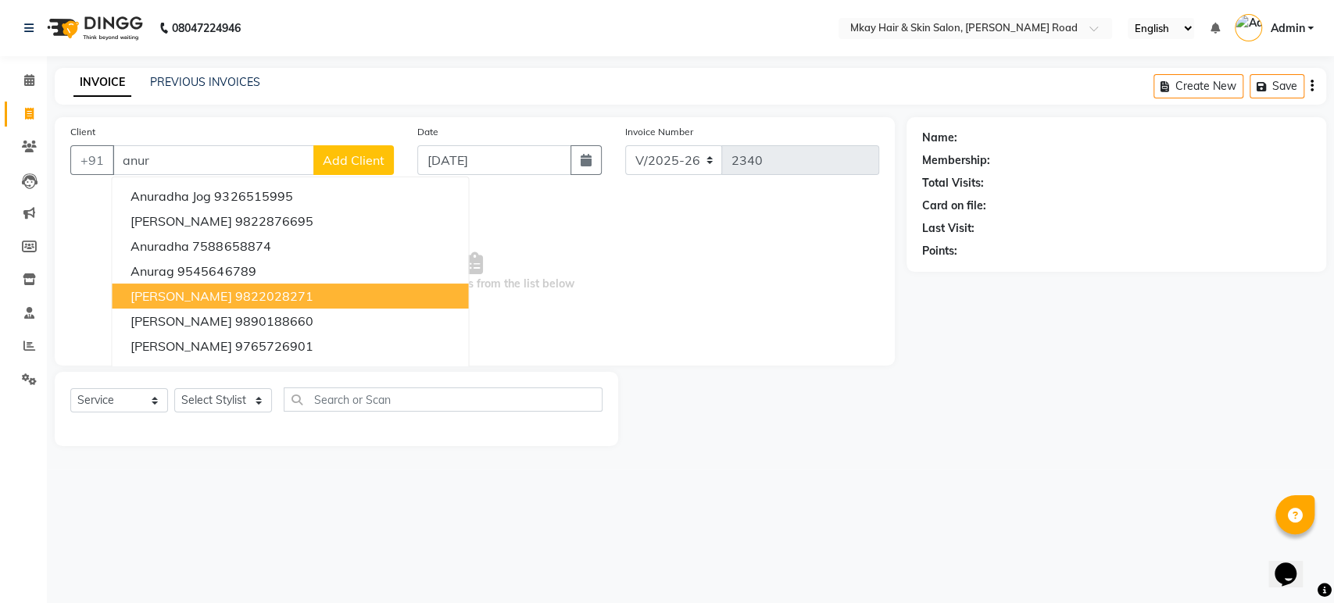
click at [192, 285] on button "[PERSON_NAME] 9822028271" at bounding box center [290, 296] width 356 height 25
type input "9822028271"
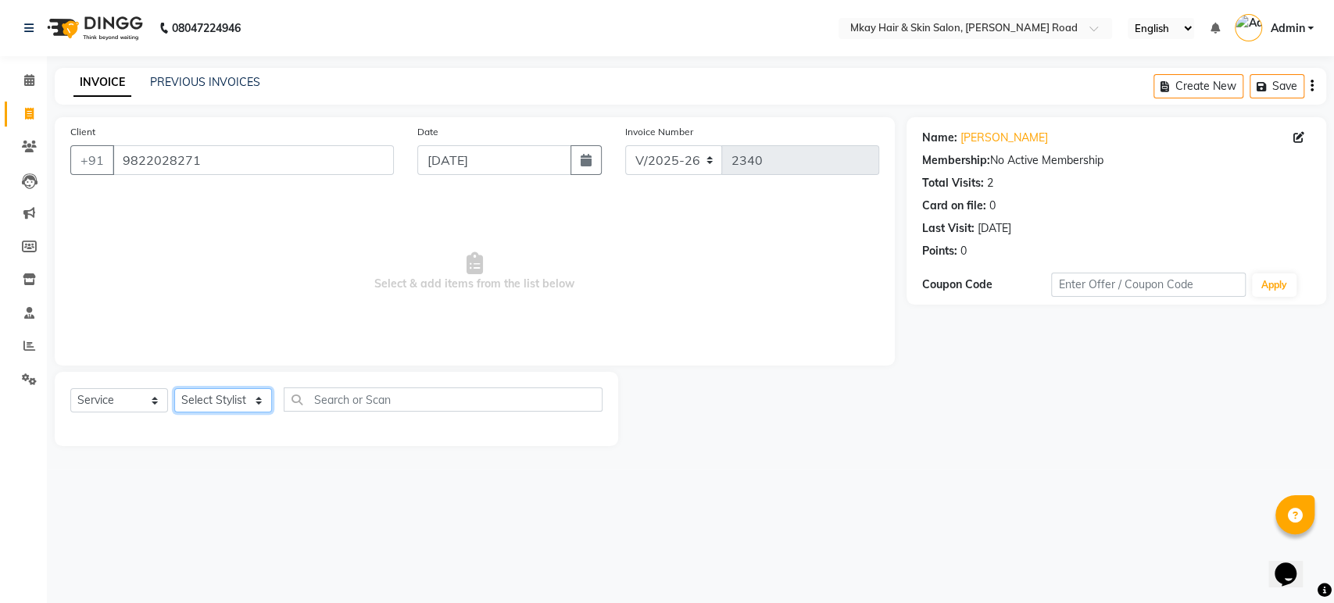
click at [209, 402] on select "Select Stylist [PERSON_NAME] Isha [PERSON_NAME] [PERSON_NAME] Shyam [PERSON_NAM…" at bounding box center [223, 401] width 98 height 24
select select "38227"
click at [174, 389] on select "Select Stylist [PERSON_NAME] Isha [PERSON_NAME] [PERSON_NAME] Shyam [PERSON_NAM…" at bounding box center [223, 401] width 98 height 24
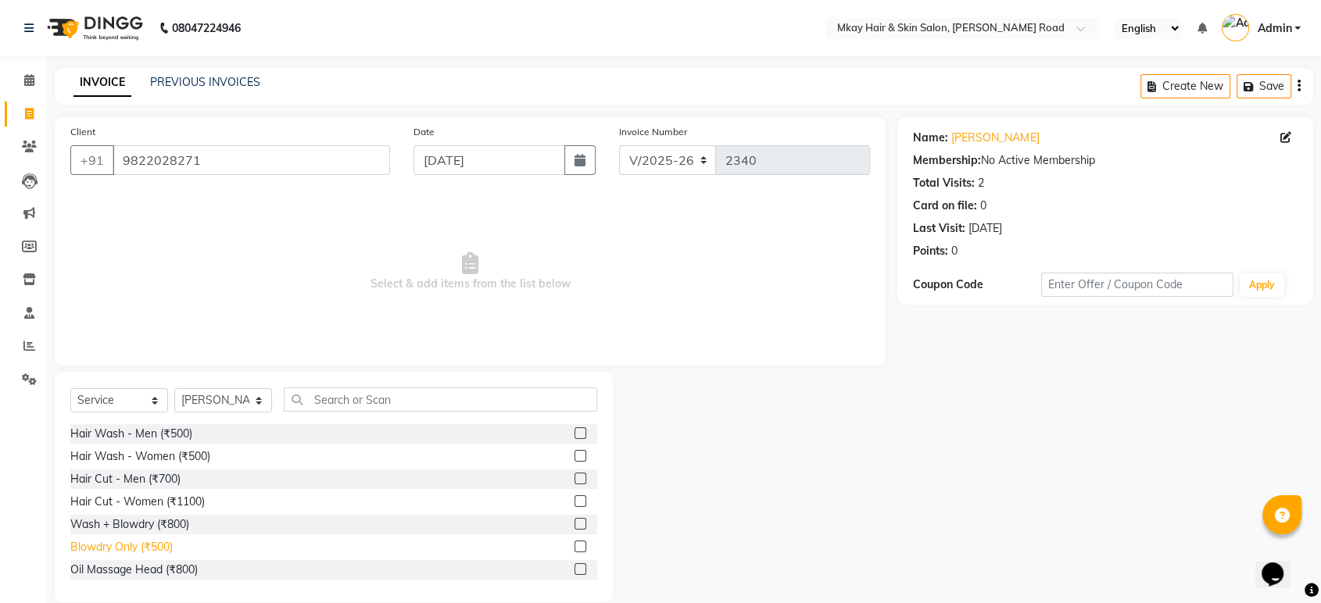
click at [152, 546] on div "Blowdry Only (₹500)" at bounding box center [121, 547] width 102 height 16
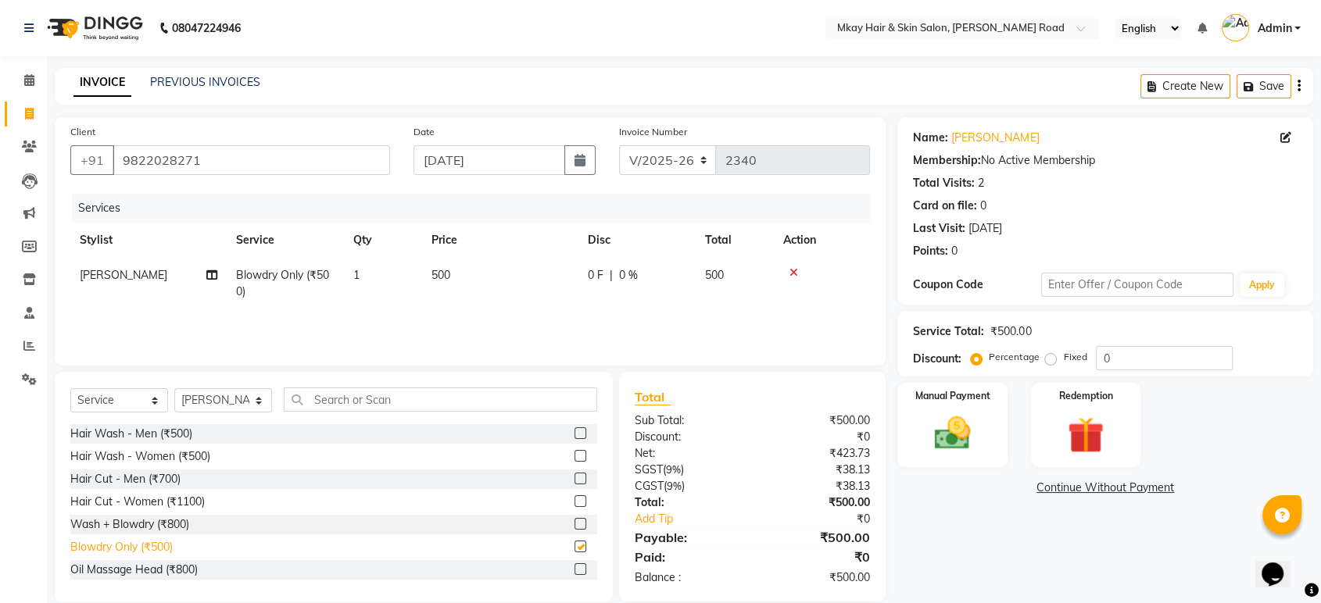
checkbox input "false"
click at [214, 403] on select "Select Stylist [PERSON_NAME] Isha [PERSON_NAME] [PERSON_NAME] Shyam [PERSON_NAM…" at bounding box center [223, 401] width 98 height 24
select select "38228"
click at [174, 389] on select "Select Stylist [PERSON_NAME] Isha [PERSON_NAME] [PERSON_NAME] Shyam [PERSON_NAM…" at bounding box center [223, 401] width 98 height 24
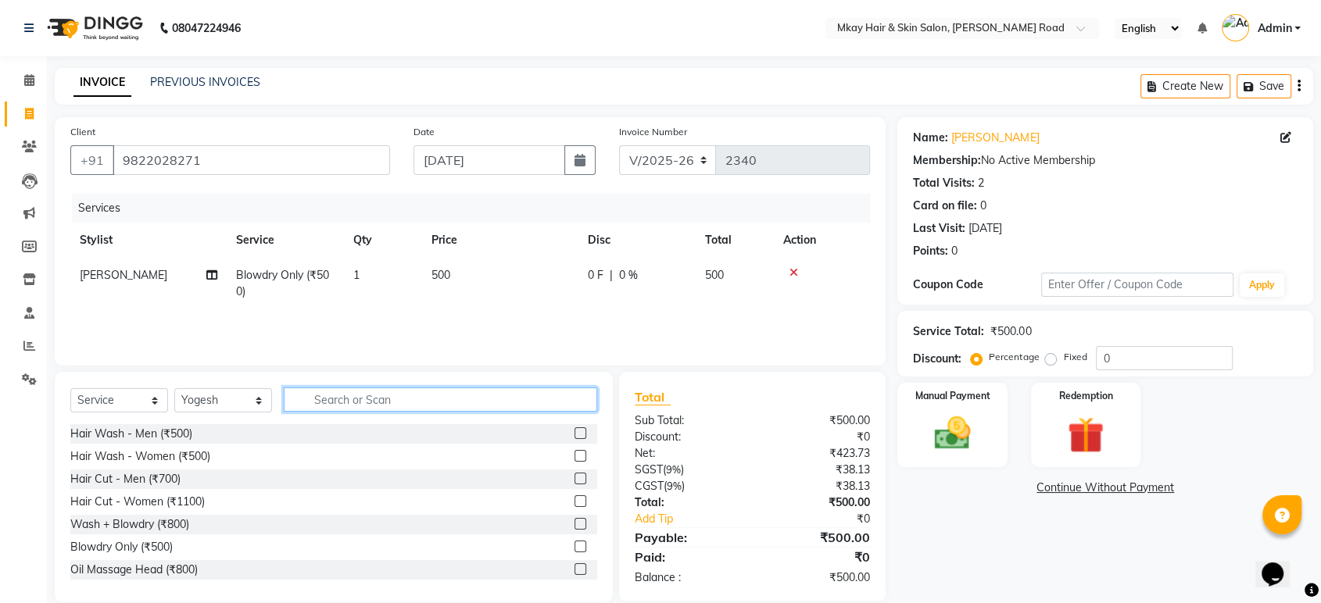
click at [338, 399] on input "text" at bounding box center [440, 400] width 313 height 24
type input "2000"
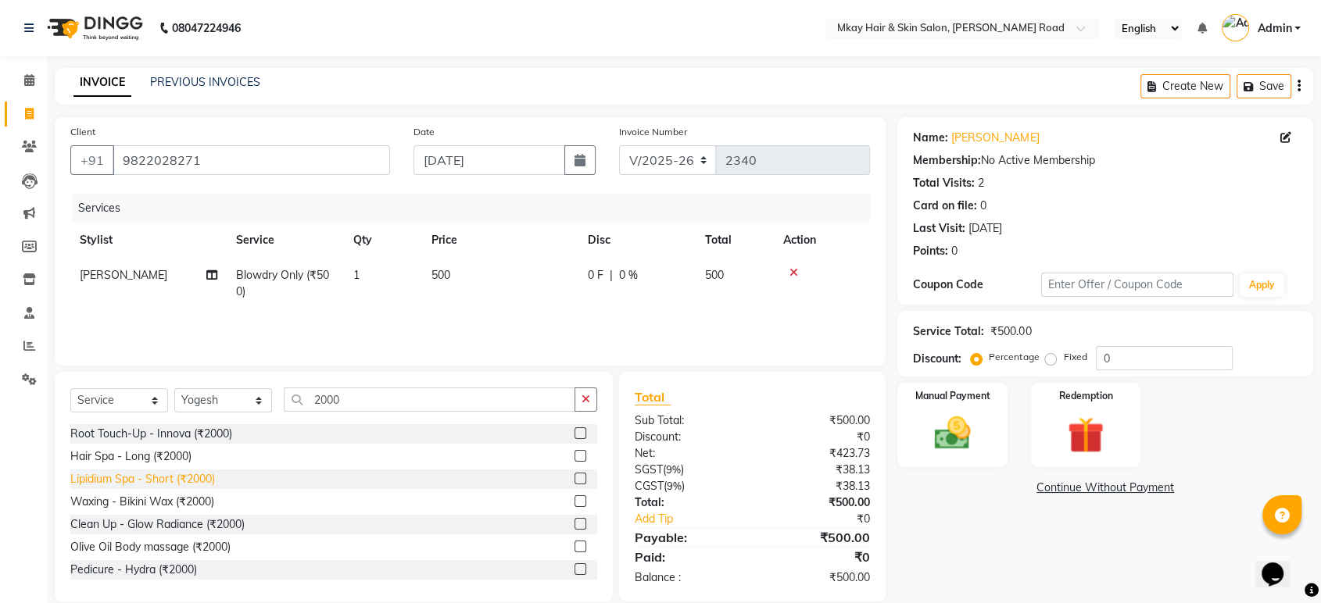
click at [113, 474] on div "Lipidium Spa - Short (₹2000)" at bounding box center [142, 479] width 145 height 16
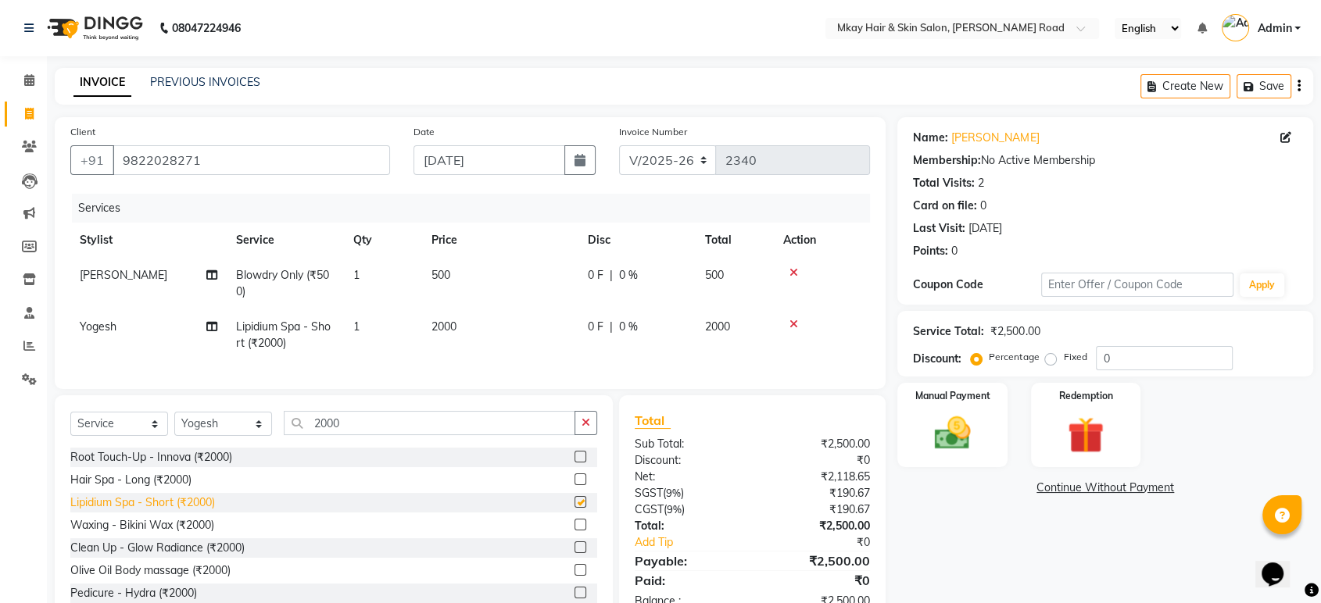
checkbox input "false"
click at [949, 447] on img at bounding box center [952, 434] width 61 height 44
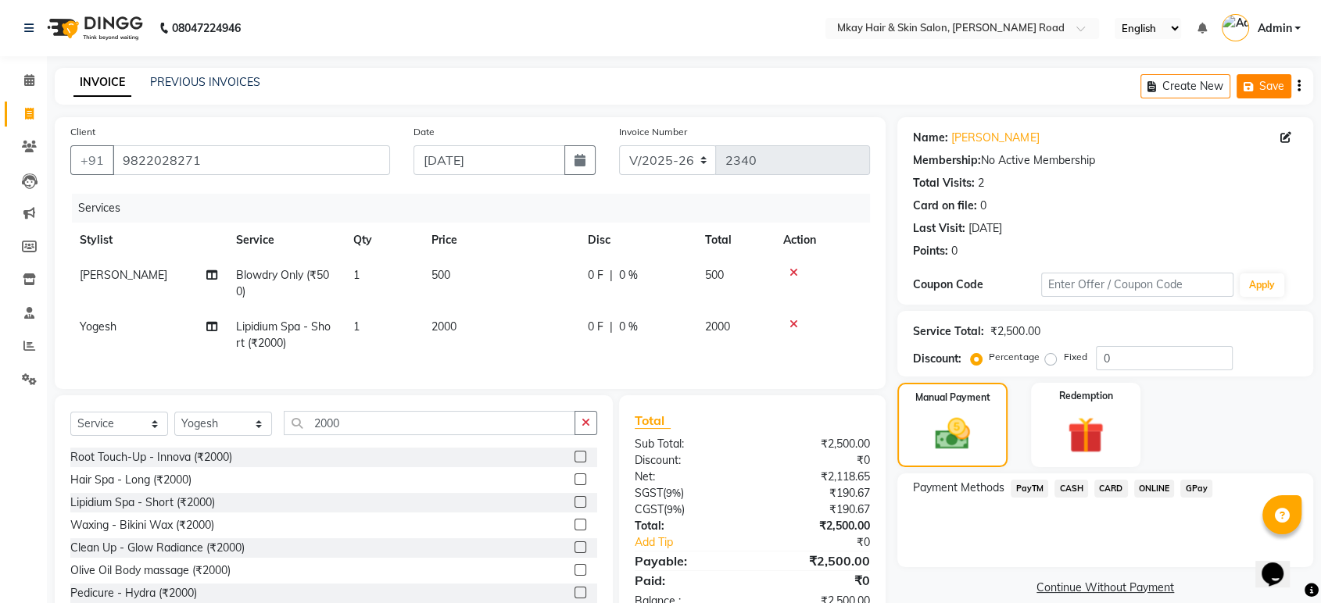
click at [1274, 86] on button "Save" at bounding box center [1264, 86] width 55 height 24
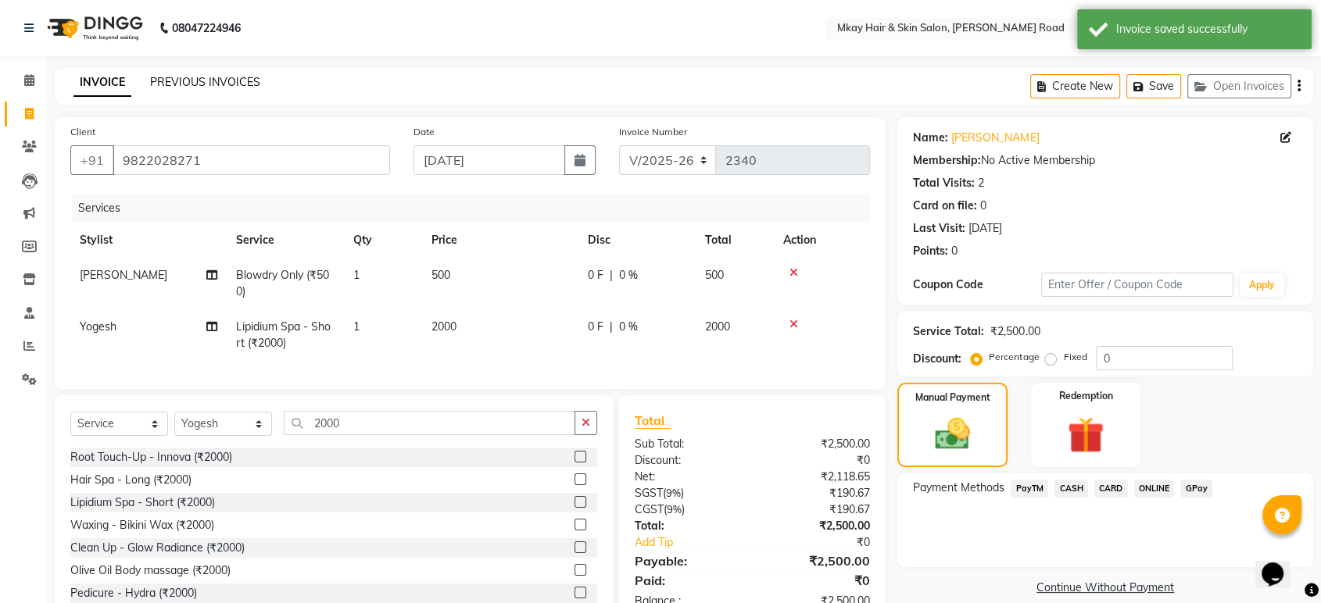
click at [206, 86] on link "PREVIOUS INVOICES" at bounding box center [205, 82] width 110 height 14
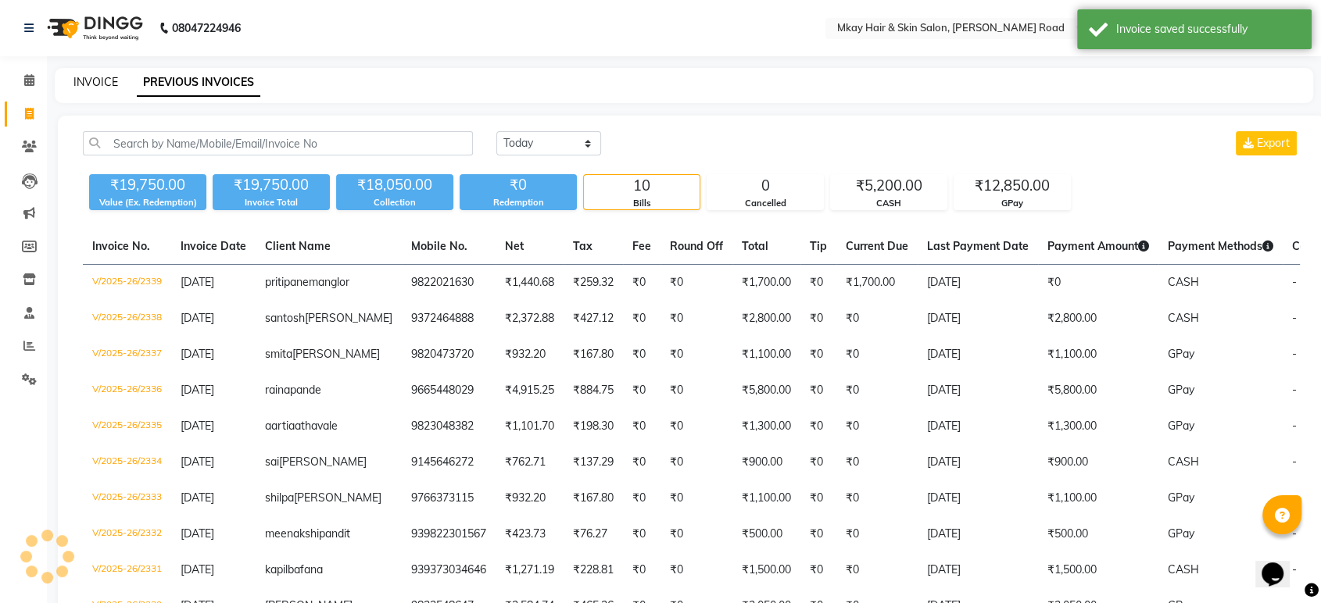
click at [99, 87] on link "INVOICE" at bounding box center [95, 82] width 45 height 14
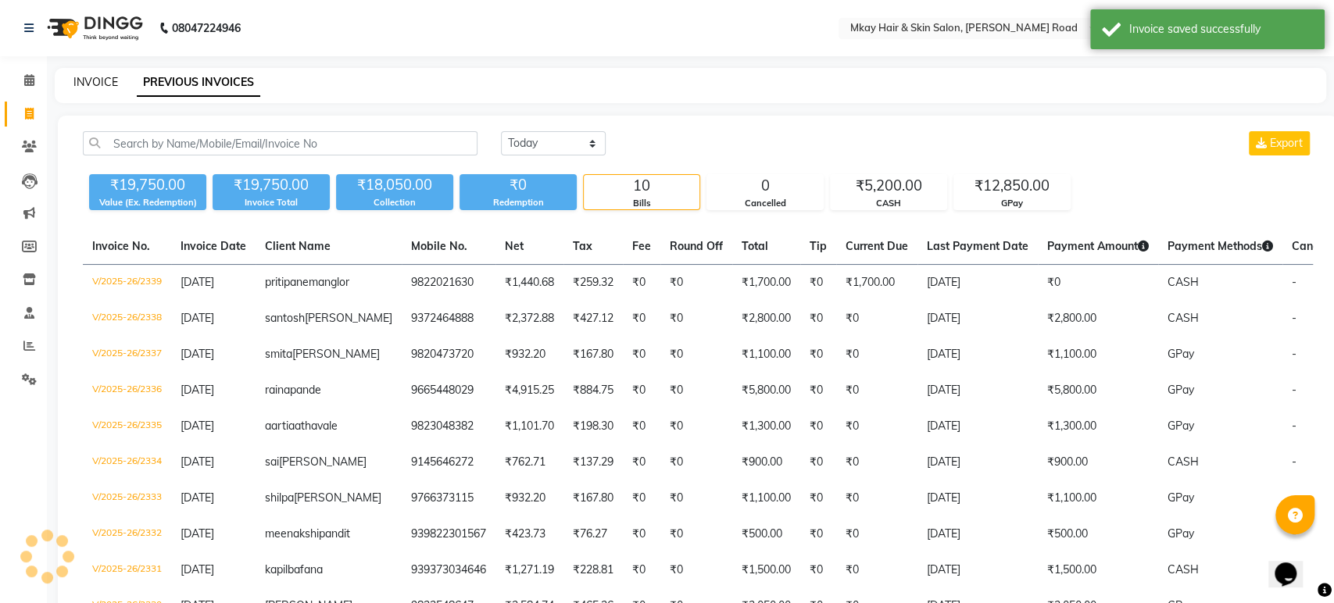
select select "5258"
select select "service"
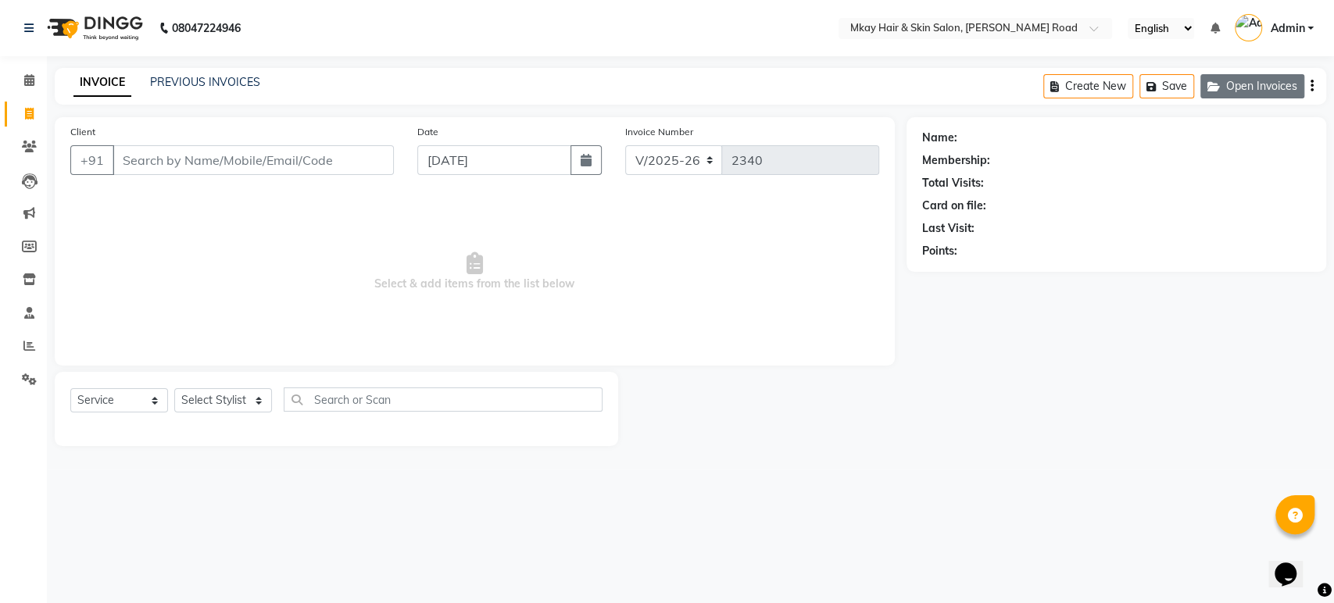
click at [1254, 88] on button "Open Invoices" at bounding box center [1253, 86] width 104 height 24
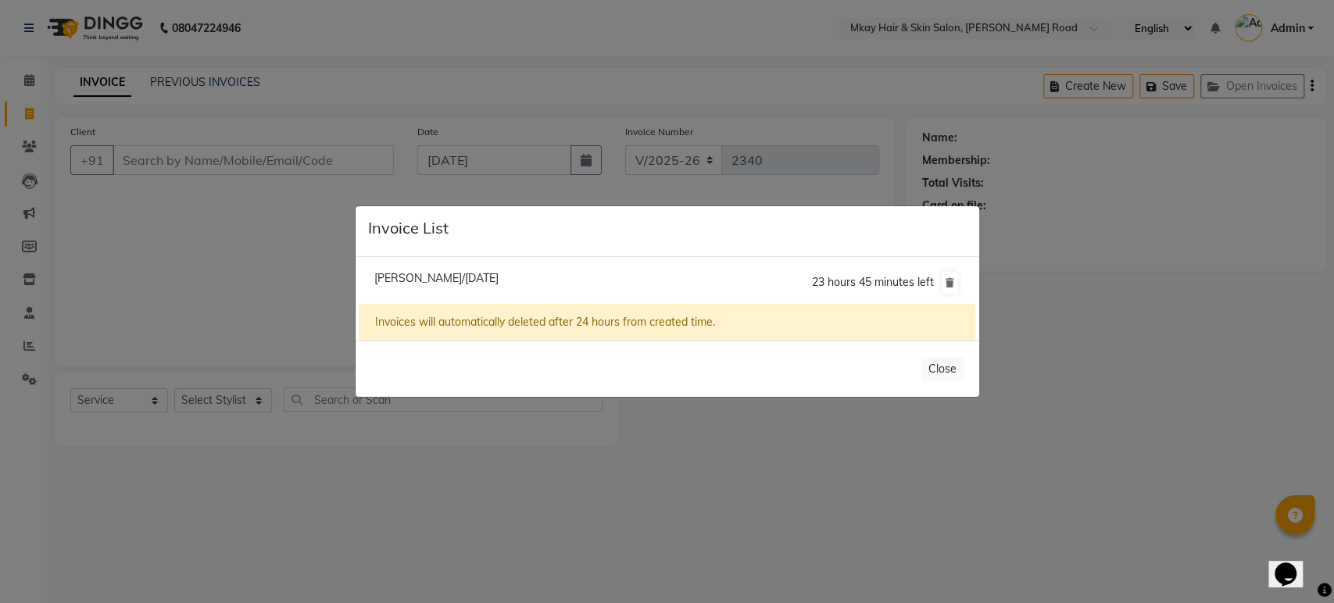
click at [499, 279] on span "[PERSON_NAME]/[DATE]" at bounding box center [436, 278] width 124 height 14
type input "9822028271"
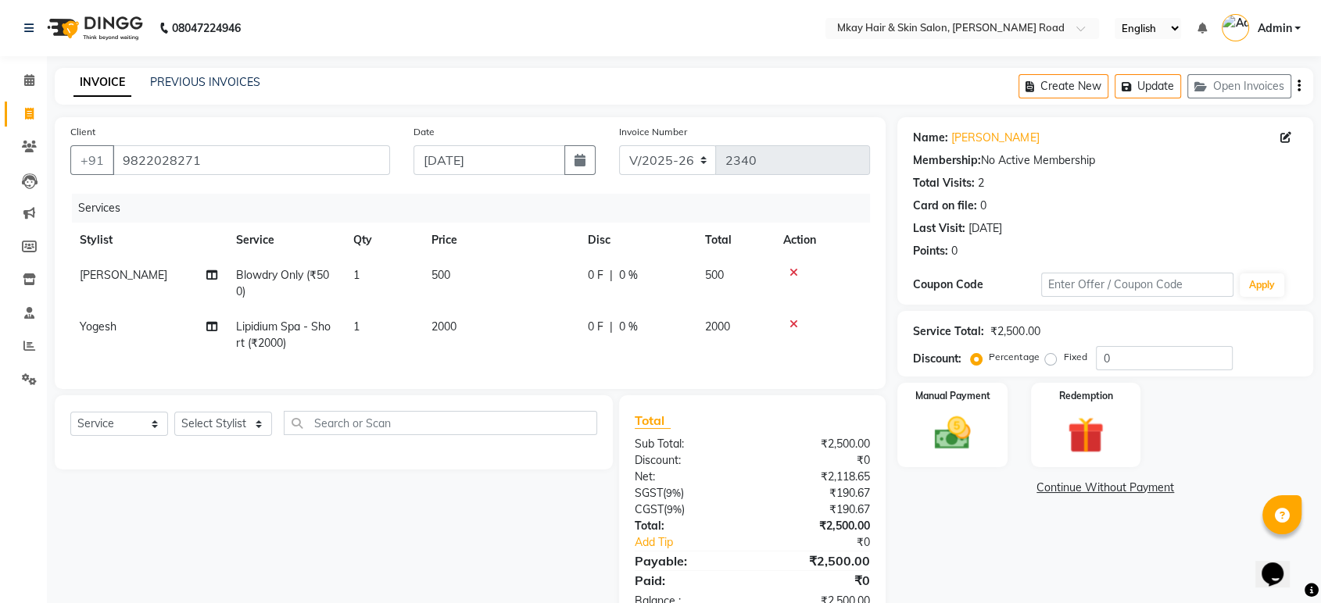
click at [467, 325] on td "2000" at bounding box center [500, 336] width 156 height 52
select select "38228"
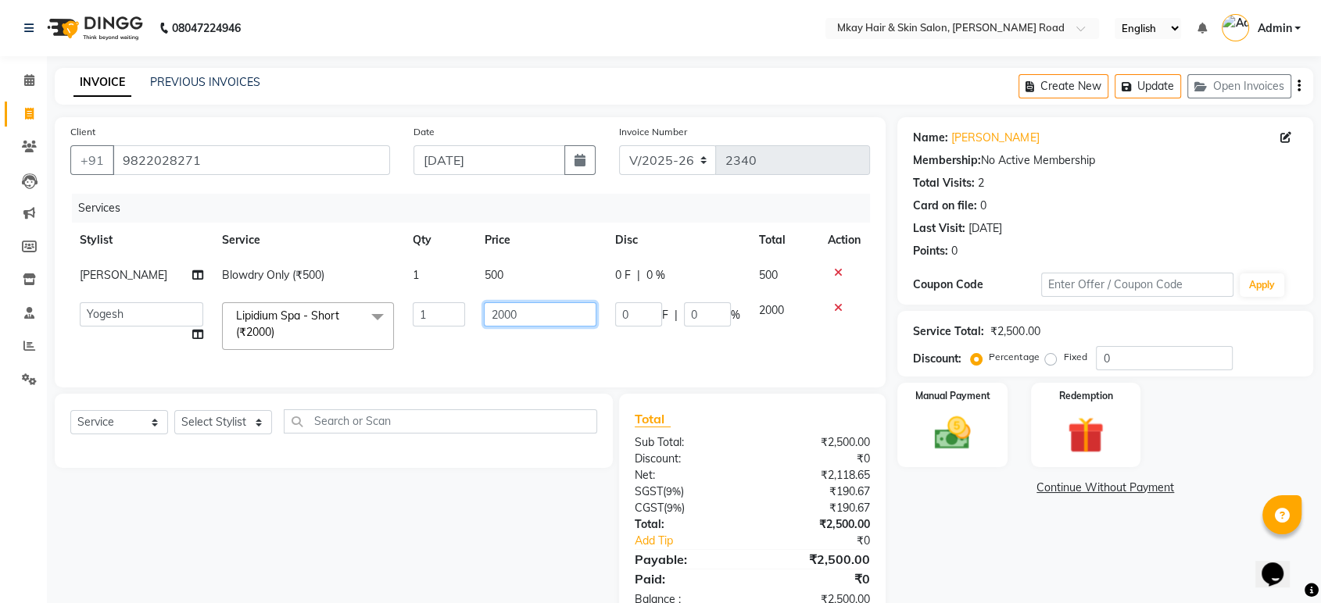
click at [519, 307] on input "2000" at bounding box center [540, 315] width 113 height 24
type input "2200"
click at [958, 414] on img at bounding box center [952, 434] width 61 height 44
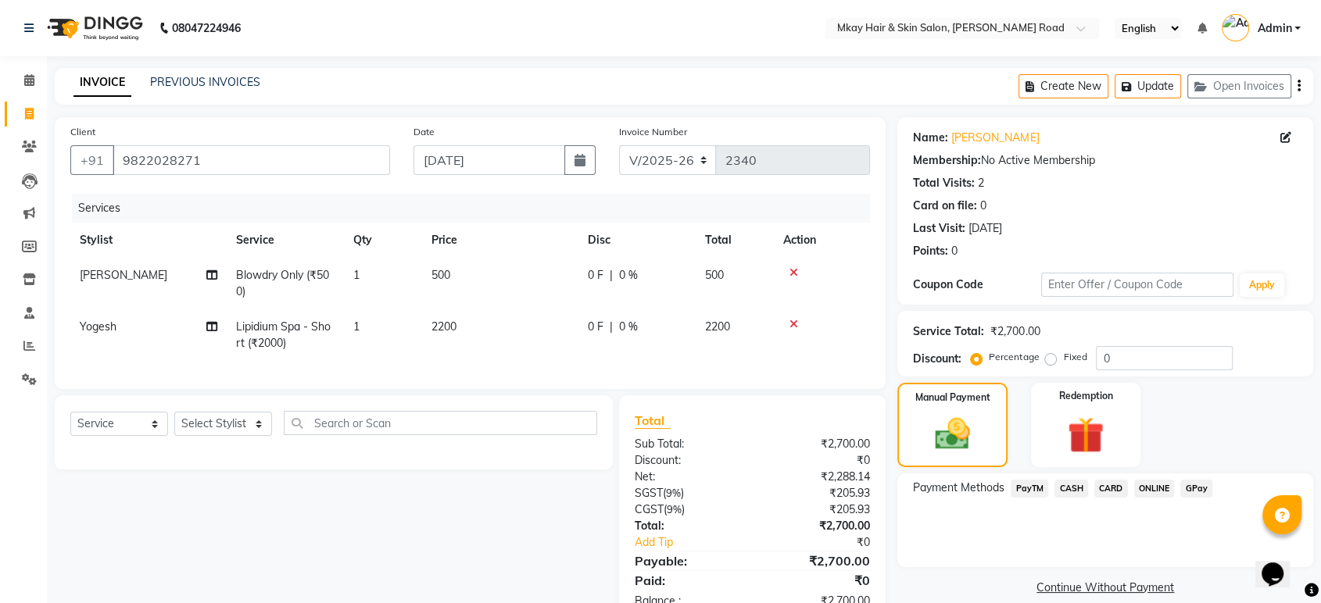
click at [1191, 486] on span "GPay" at bounding box center [1196, 489] width 32 height 18
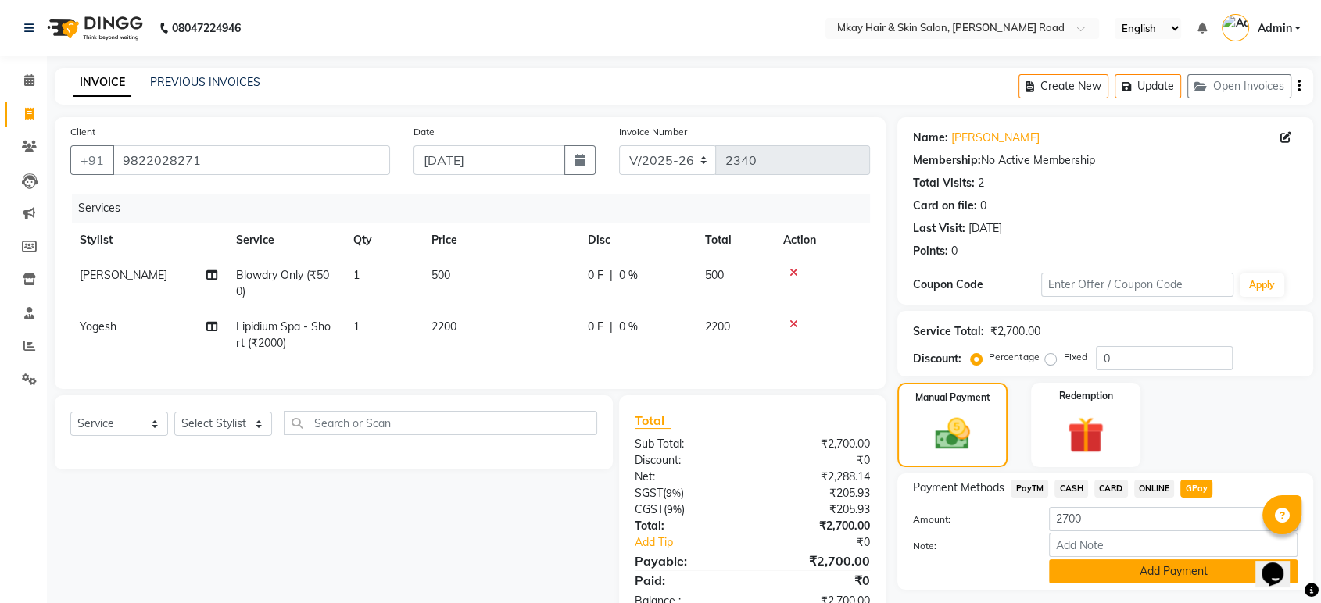
click at [1190, 577] on button "Add Payment" at bounding box center [1173, 572] width 249 height 24
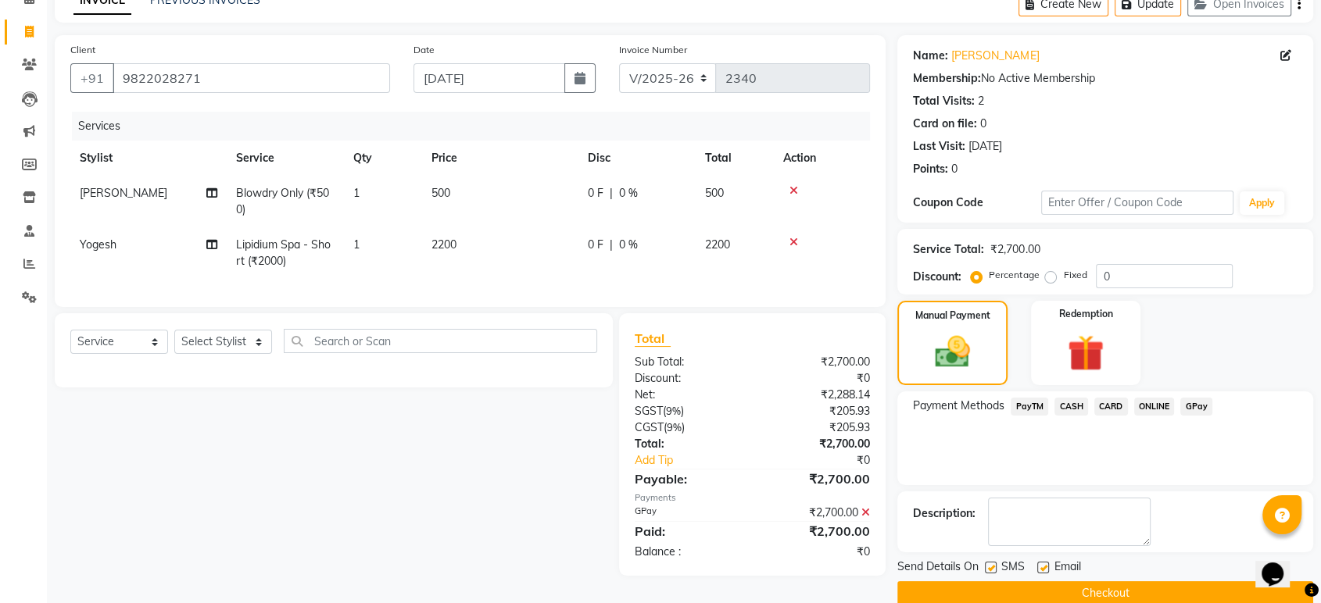
scroll to position [106, 0]
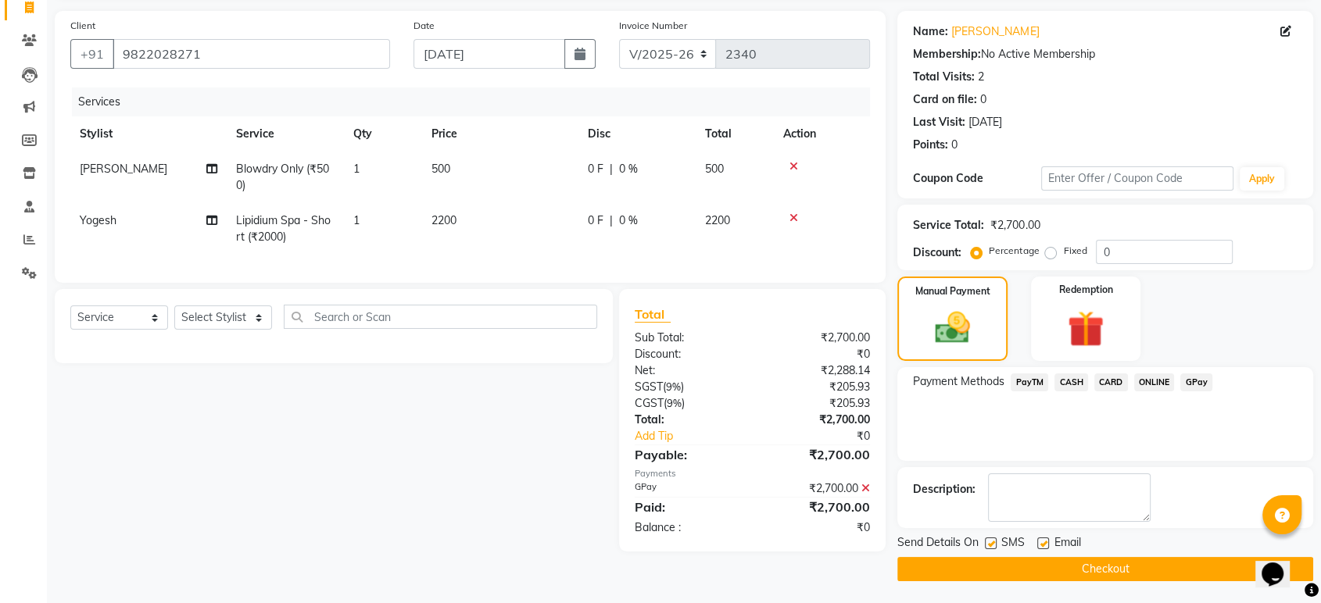
click at [989, 542] on label at bounding box center [991, 544] width 12 height 12
click at [989, 542] on input "checkbox" at bounding box center [990, 544] width 10 height 10
checkbox input "false"
click at [1044, 546] on label at bounding box center [1043, 544] width 12 height 12
click at [1044, 546] on input "checkbox" at bounding box center [1042, 544] width 10 height 10
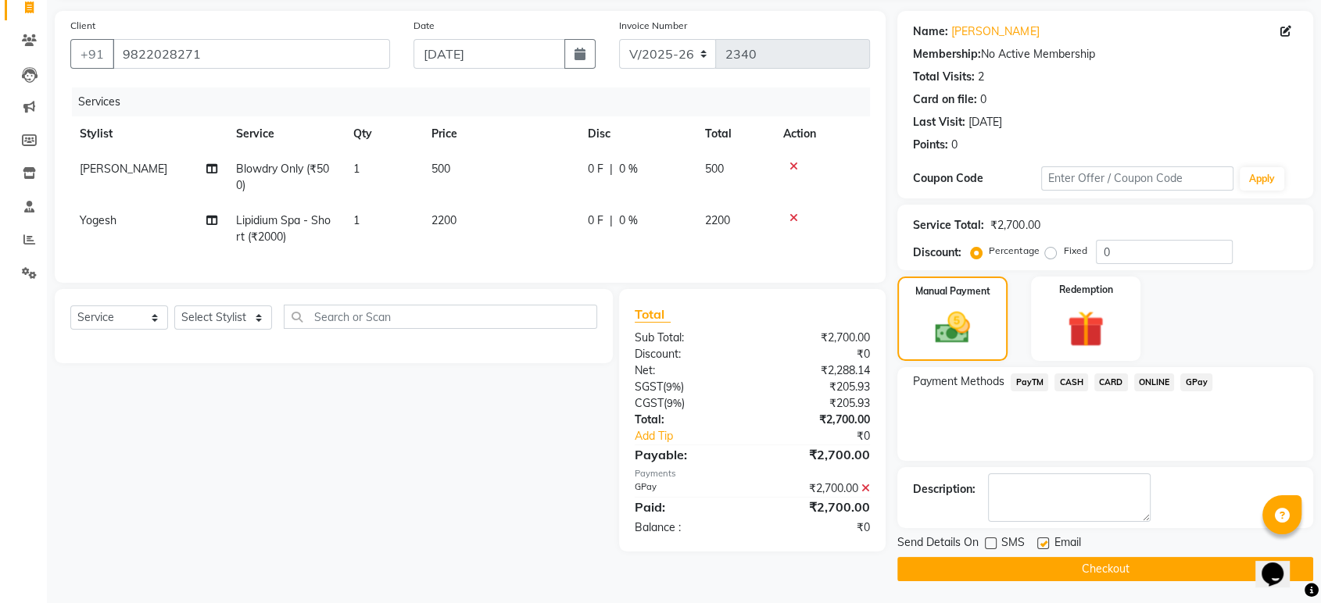
checkbox input "false"
click at [1044, 570] on button "Checkout" at bounding box center [1105, 569] width 416 height 24
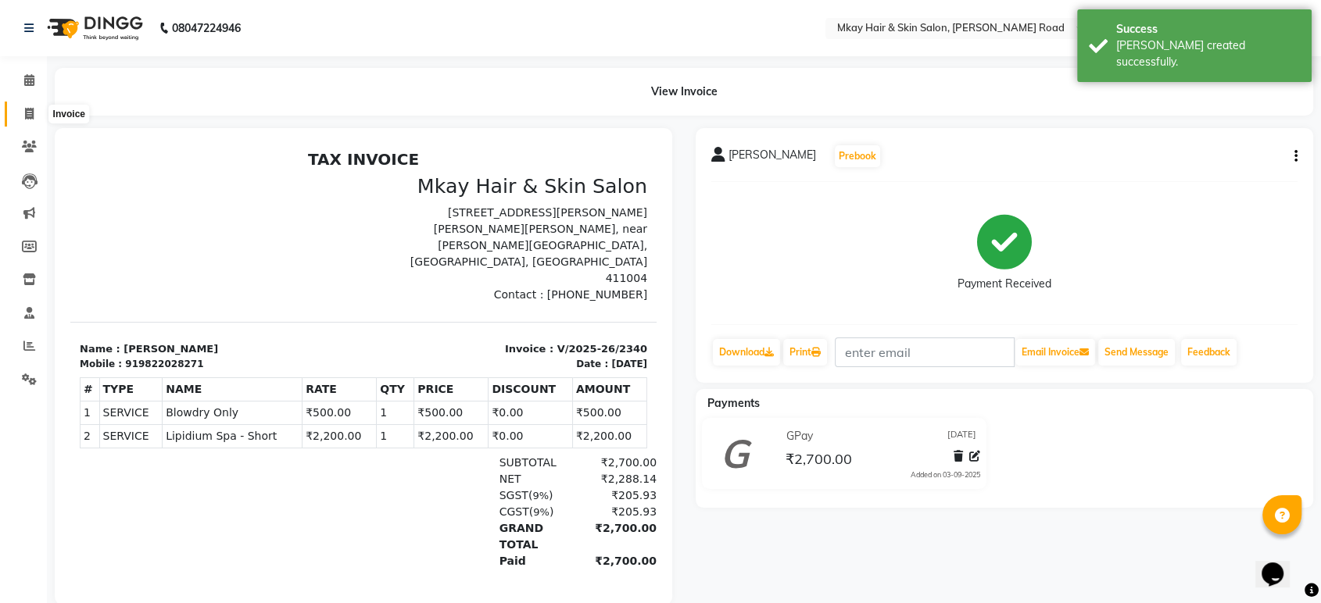
click at [25, 112] on icon at bounding box center [29, 114] width 9 height 12
select select "5258"
select select "service"
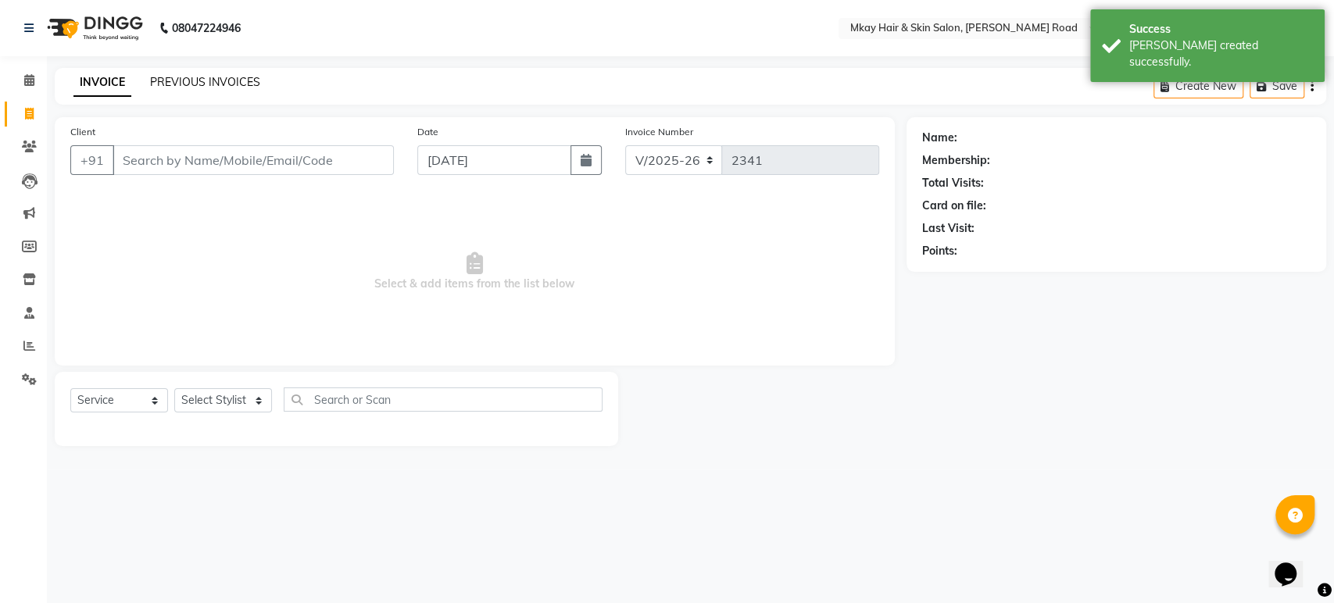
click at [154, 81] on link "PREVIOUS INVOICES" at bounding box center [205, 82] width 110 height 14
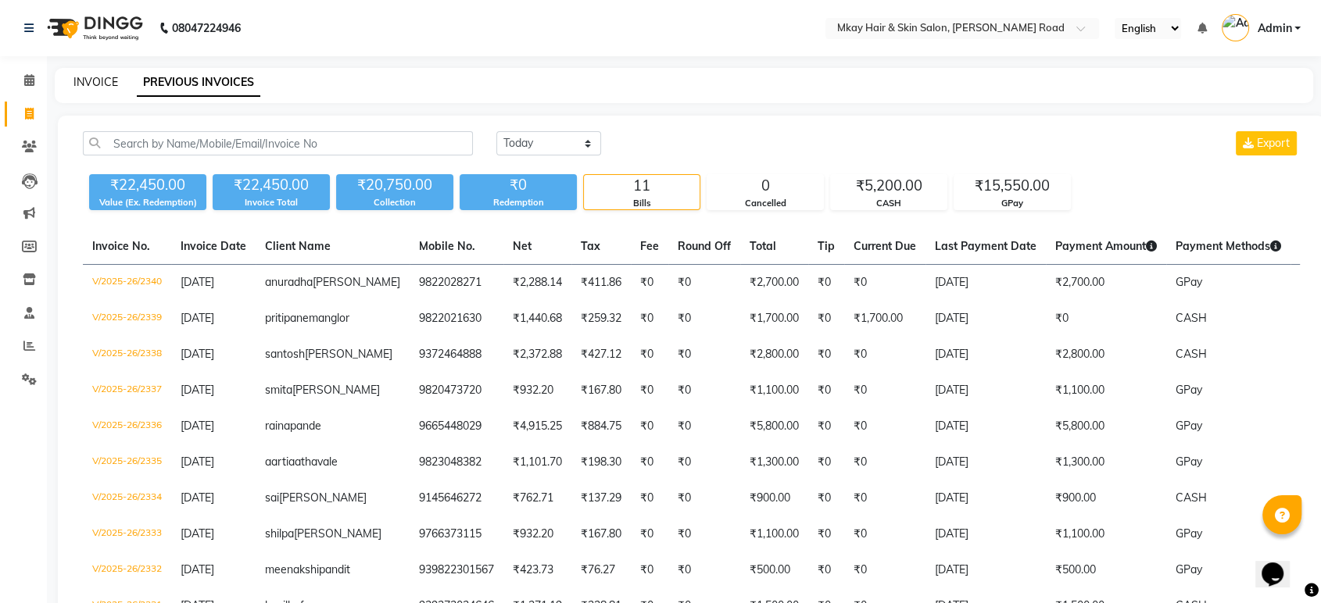
click at [96, 75] on link "INVOICE" at bounding box center [95, 82] width 45 height 14
select select "service"
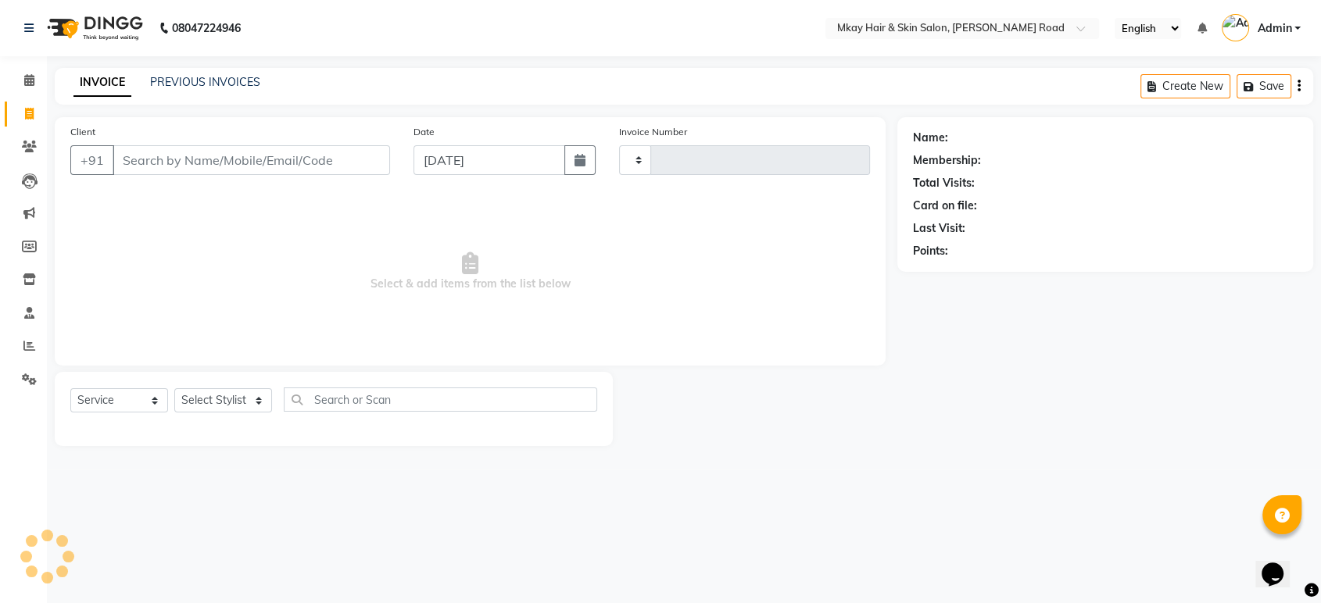
type input "2341"
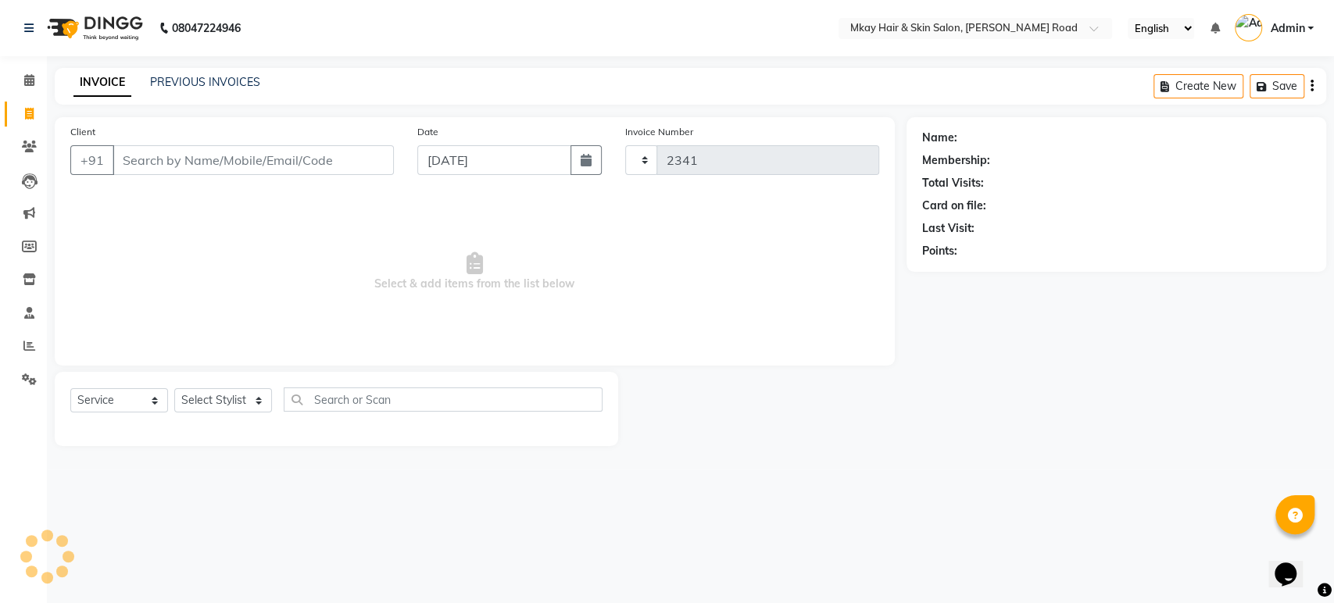
select select "5258"
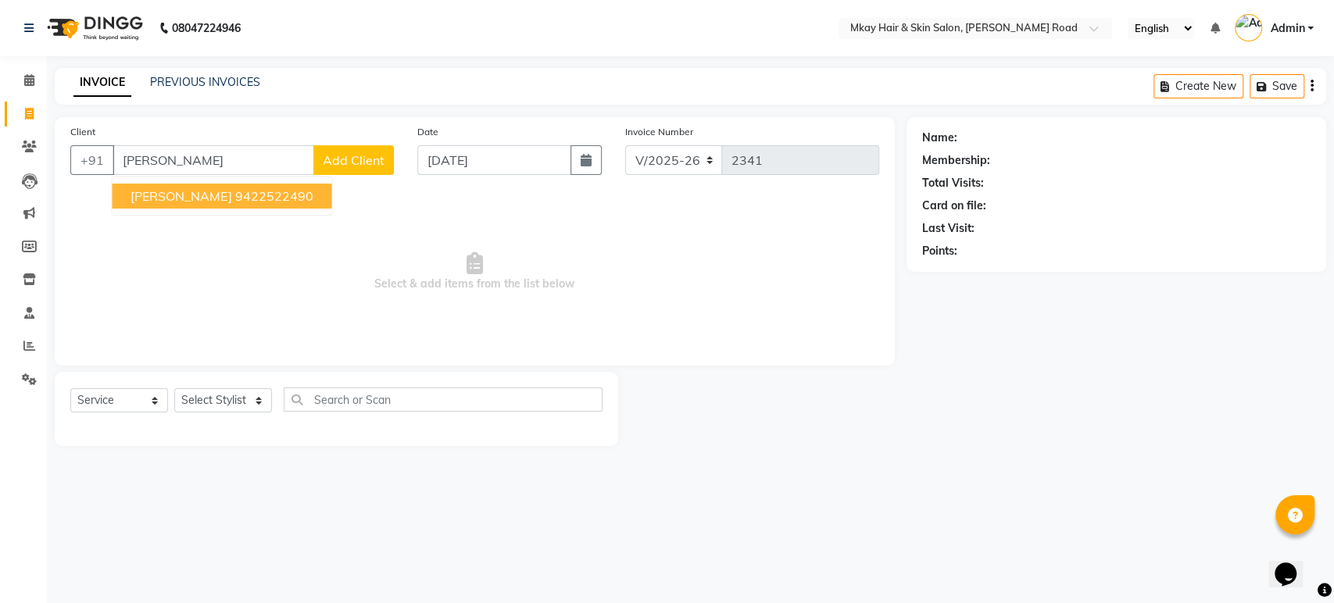
click at [263, 199] on ngb-highlight "9422522490" at bounding box center [274, 196] width 78 height 16
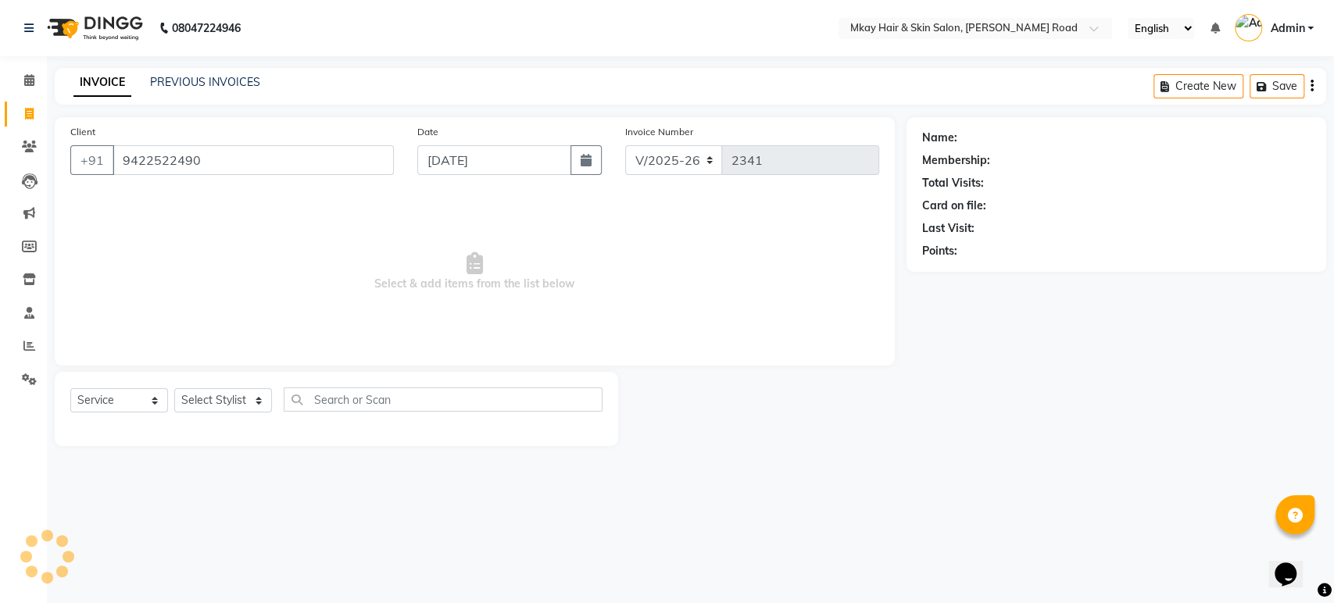
type input "9422522490"
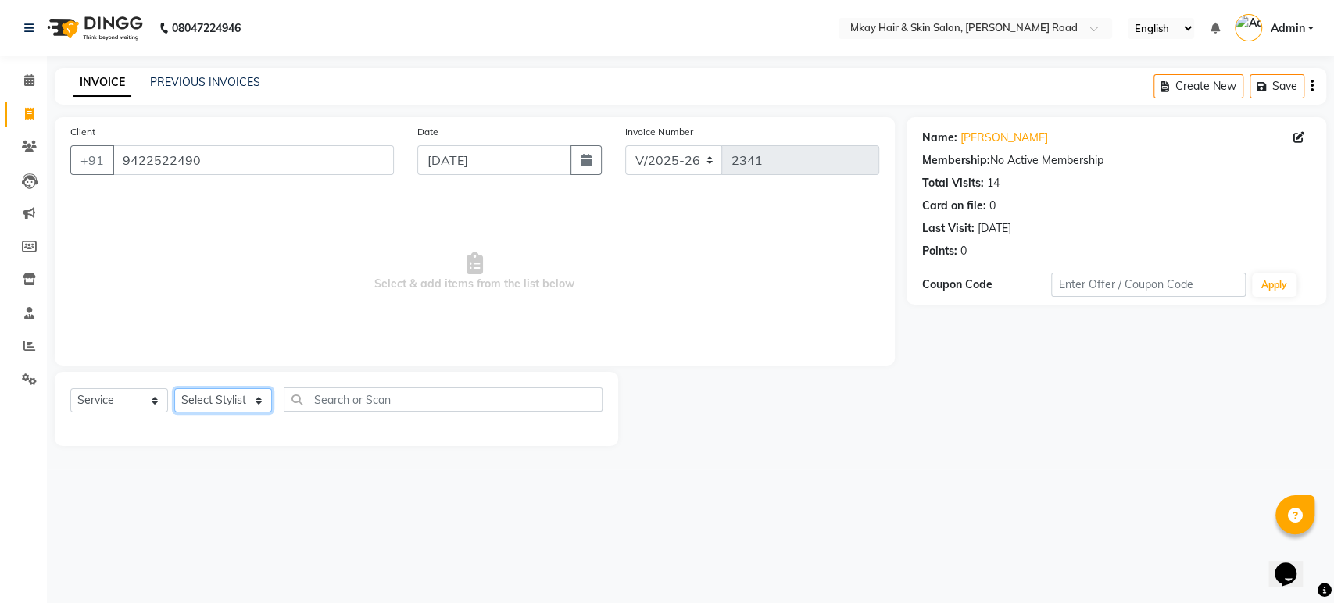
click at [220, 403] on select "Select Stylist [PERSON_NAME] Isha [PERSON_NAME] [PERSON_NAME] Shyam [PERSON_NAM…" at bounding box center [223, 401] width 98 height 24
select select "82666"
click at [174, 389] on select "Select Stylist [PERSON_NAME] Isha [PERSON_NAME] [PERSON_NAME] Shyam [PERSON_NAM…" at bounding box center [223, 401] width 98 height 24
